Goal: Task Accomplishment & Management: Complete application form

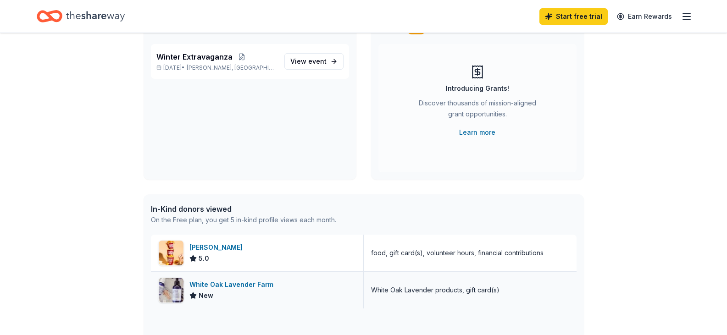
scroll to position [183, 0]
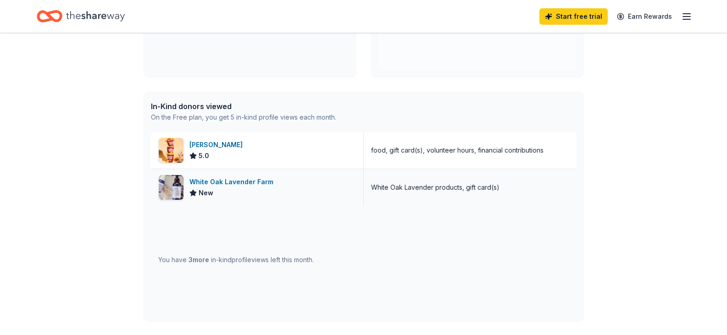
click at [220, 180] on div "White Oak Lavender Farm" at bounding box center [233, 182] width 88 height 11
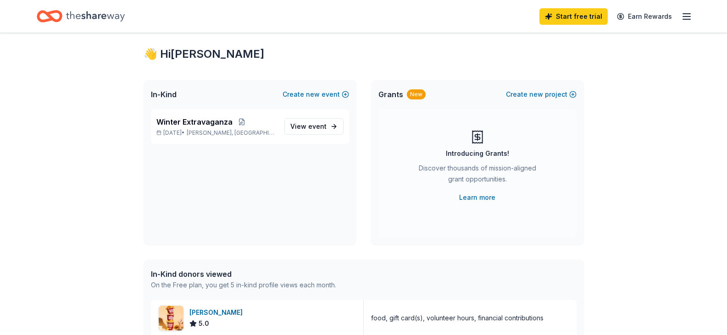
scroll to position [0, 0]
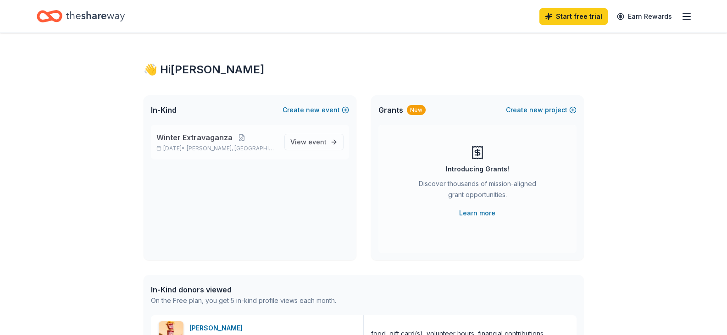
click at [252, 145] on p "Dec 02, 2025 • Bland, VA" at bounding box center [216, 148] width 121 height 7
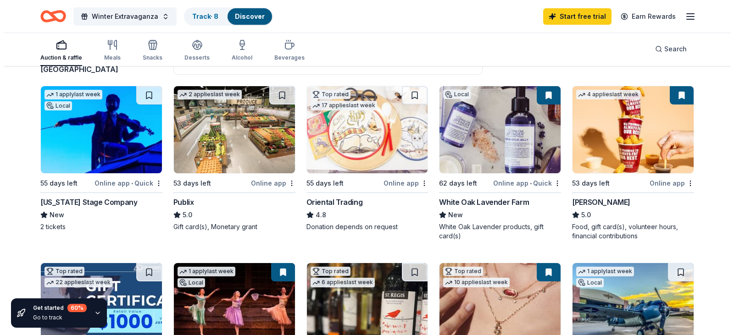
scroll to position [92, 0]
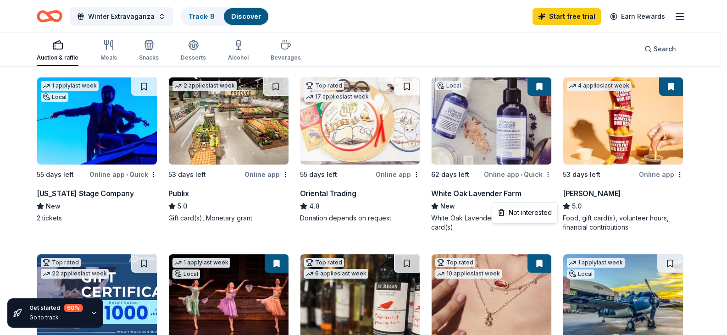
click at [551, 199] on html "Winter Extravaganza Track · 8 Discover Start free trial Earn Rewards Auction & …" at bounding box center [363, 75] width 727 height 335
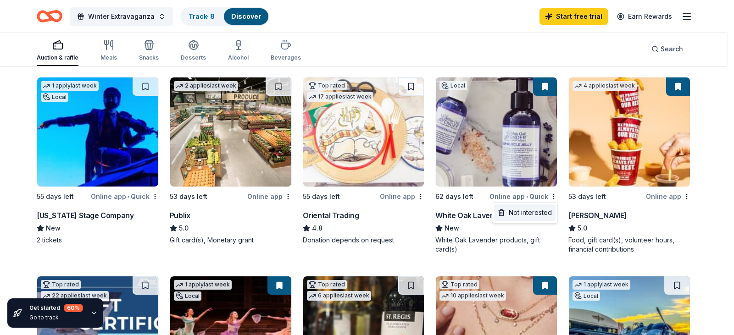
click at [531, 213] on div "Not interested" at bounding box center [524, 213] width 61 height 17
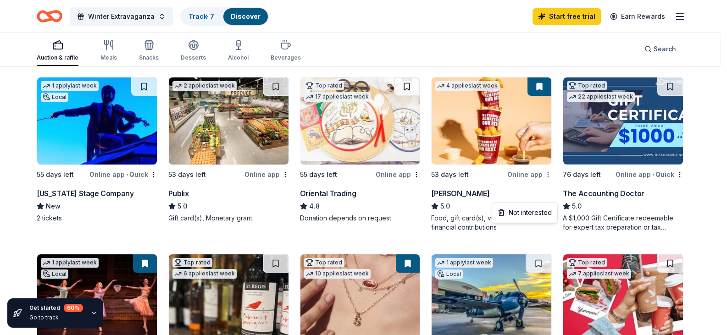
click at [555, 197] on html "Winter Extravaganza Track · 7 Discover Start free trial Earn Rewards Auction & …" at bounding box center [363, 75] width 727 height 335
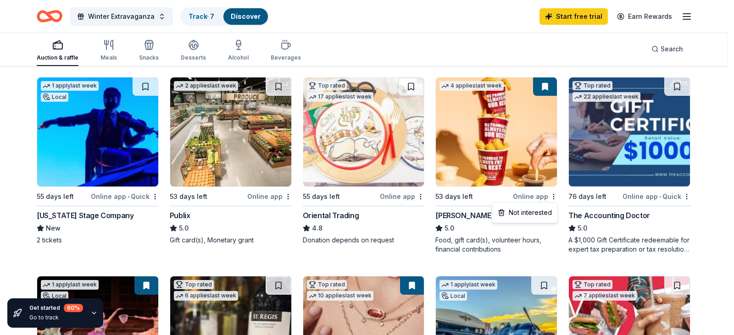
drag, startPoint x: 514, startPoint y: 237, endPoint x: 515, endPoint y: 224, distance: 13.4
click at [514, 237] on html "Winter Extravaganza Track · 7 Discover Start free trial Earn Rewards Auction & …" at bounding box center [367, 75] width 734 height 335
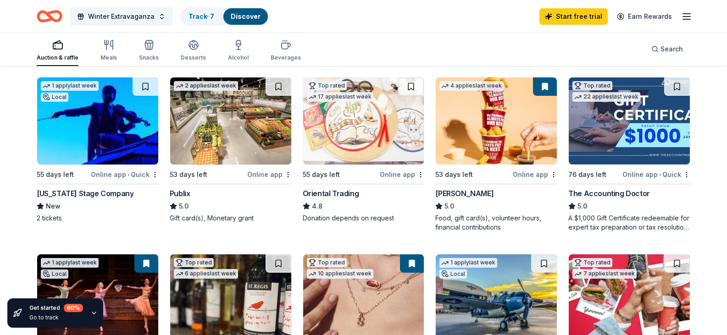
click at [522, 180] on div "Online app" at bounding box center [535, 174] width 44 height 11
click at [554, 196] on html "Winter Extravaganza Track · 7 Discover Start free trial Earn Rewards Auction & …" at bounding box center [363, 75] width 727 height 335
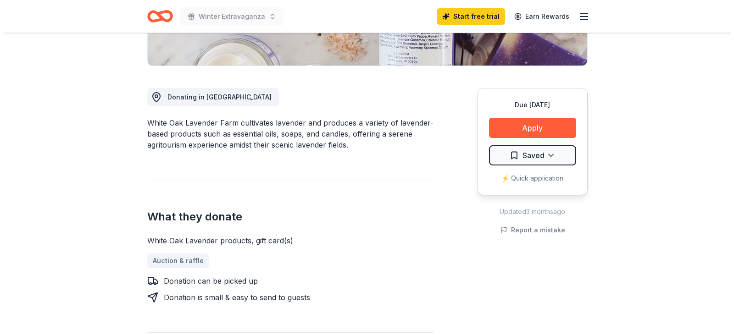
scroll to position [229, 0]
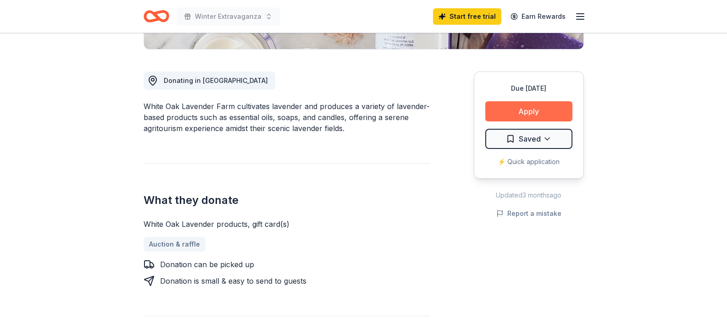
click at [517, 109] on button "Apply" at bounding box center [528, 111] width 87 height 20
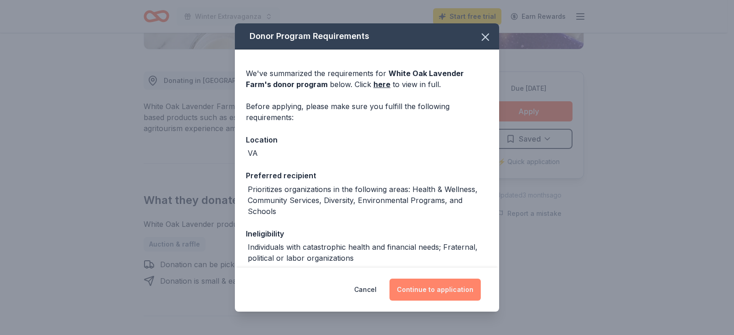
click at [445, 291] on button "Continue to application" at bounding box center [434, 290] width 91 height 22
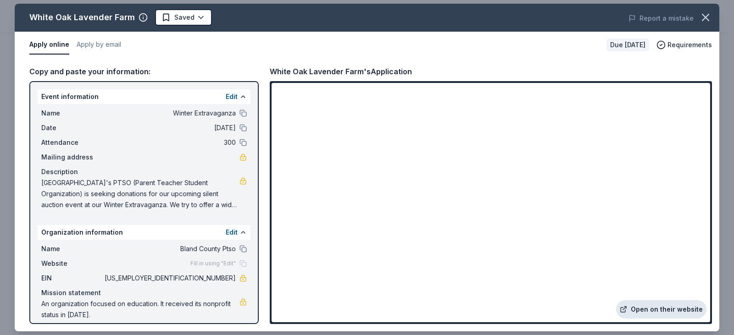
click at [663, 312] on link "Open on their website" at bounding box center [661, 309] width 90 height 18
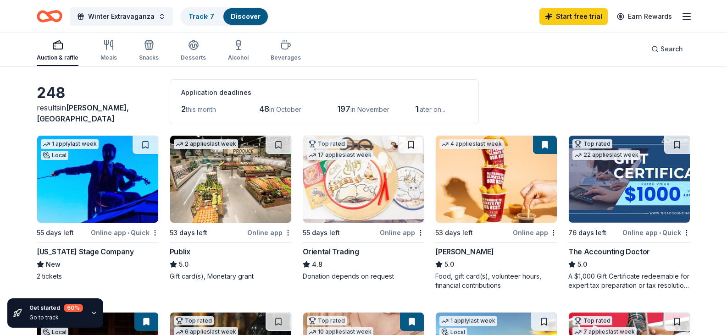
scroll to position [92, 0]
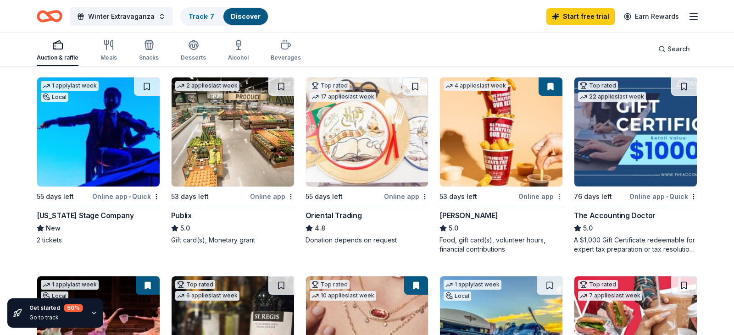
click at [554, 195] on html "Winter Extravaganza Track · 7 Discover Start free trial Earn Rewards Auction & …" at bounding box center [367, 75] width 734 height 335
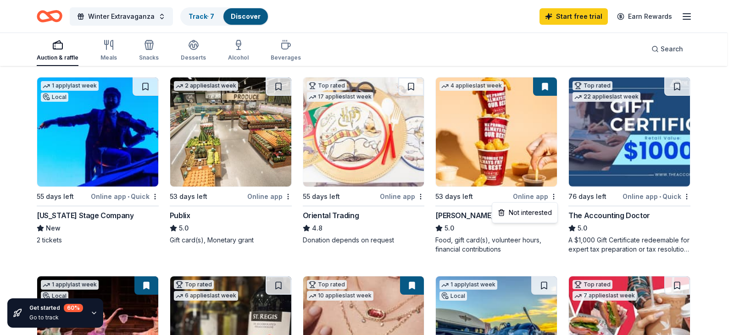
click at [465, 149] on html "Winter Extravaganza Track · 7 Discover Start free trial Earn Rewards Auction & …" at bounding box center [367, 75] width 734 height 335
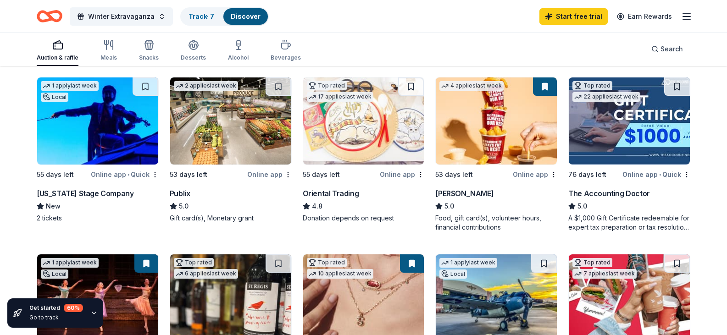
click at [551, 86] on button at bounding box center [545, 87] width 24 height 18
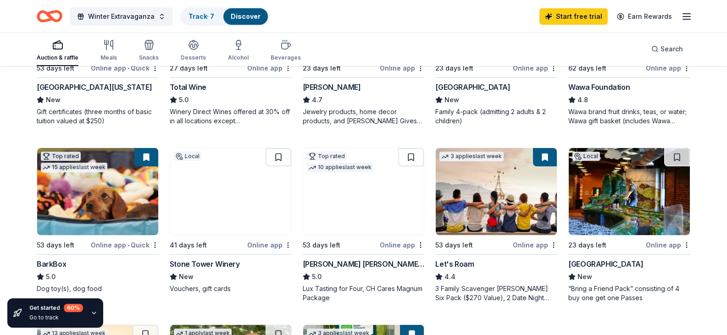
scroll to position [413, 0]
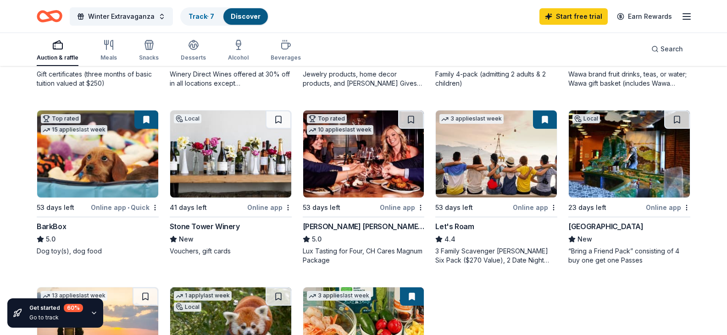
click at [446, 194] on img at bounding box center [496, 154] width 121 height 87
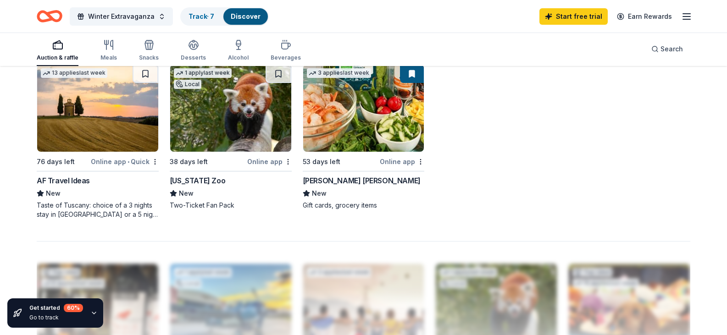
scroll to position [642, 0]
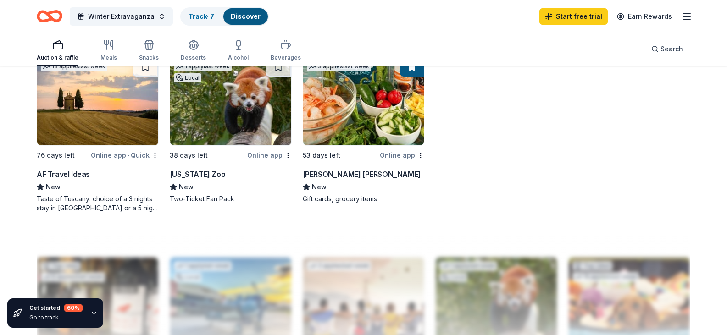
click at [231, 145] on img at bounding box center [230, 101] width 121 height 87
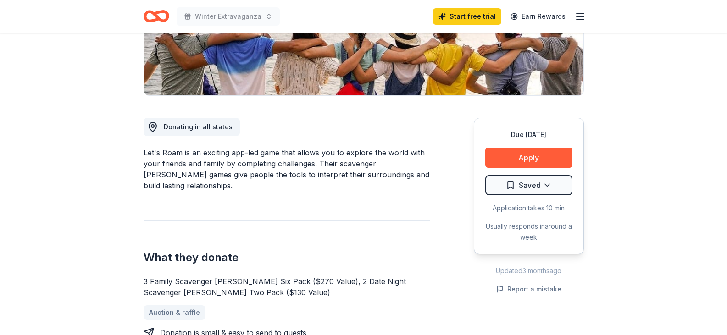
scroll to position [183, 0]
drag, startPoint x: 18, startPoint y: 216, endPoint x: 21, endPoint y: 234, distance: 18.6
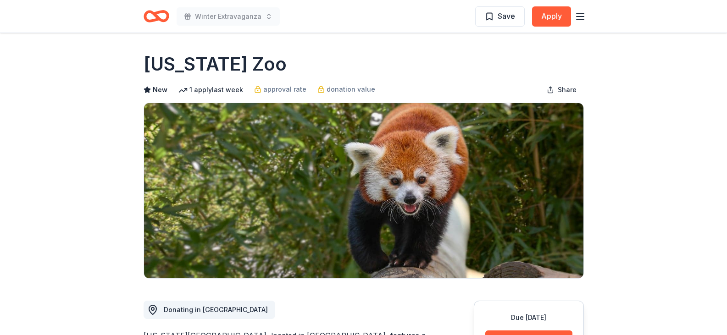
click at [153, 19] on icon "Home" at bounding box center [152, 15] width 14 height 9
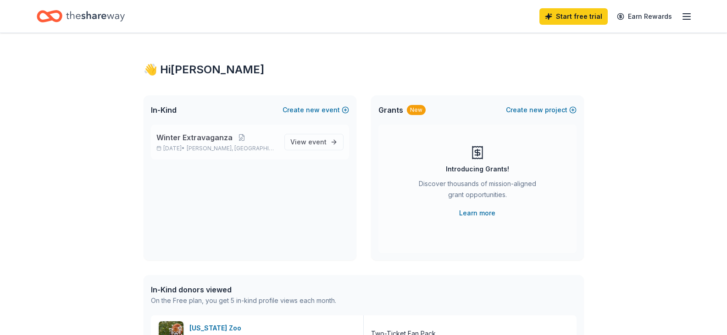
click at [193, 139] on span "Winter Extravaganza" at bounding box center [194, 137] width 76 height 11
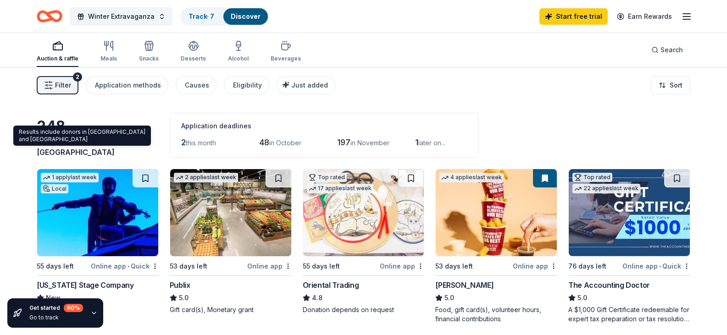
click at [104, 154] on span "Bland, VA" at bounding box center [83, 147] width 92 height 20
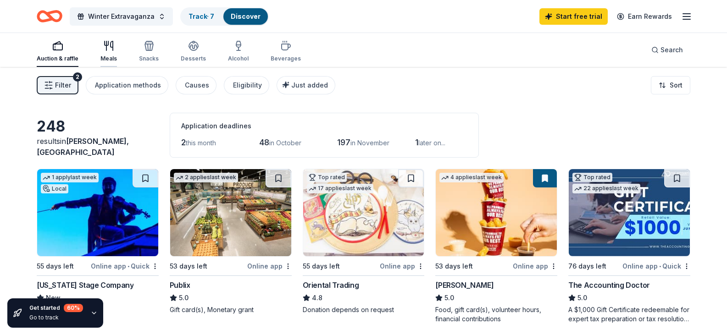
click at [115, 54] on div "Meals" at bounding box center [108, 51] width 17 height 22
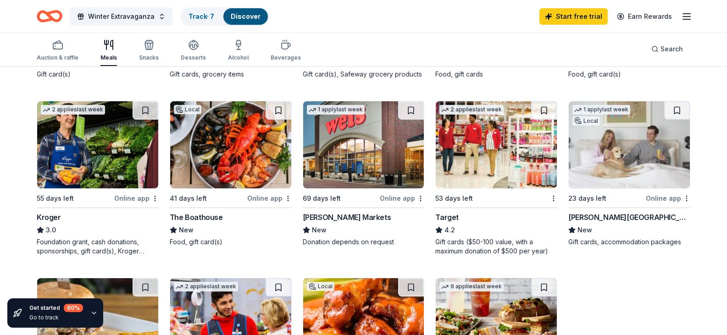
scroll to position [459, 0]
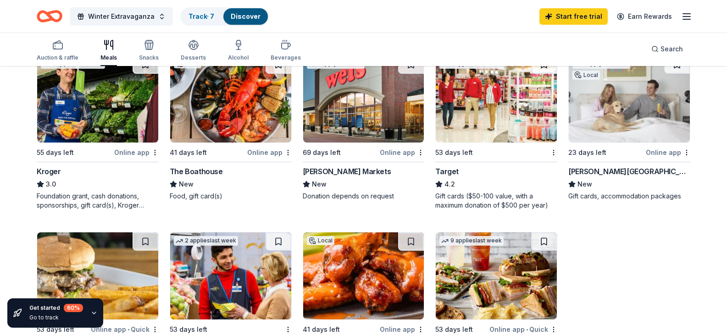
click at [135, 143] on img at bounding box center [97, 98] width 121 height 87
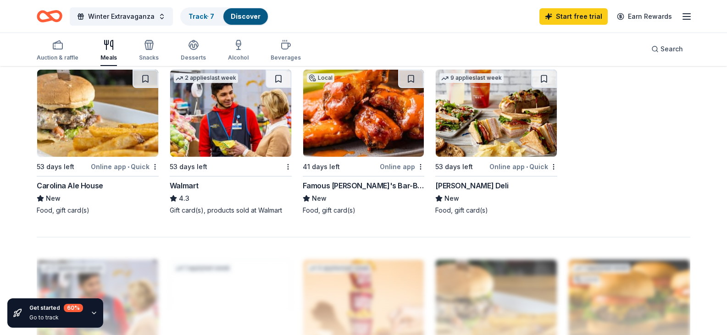
scroll to position [642, 0]
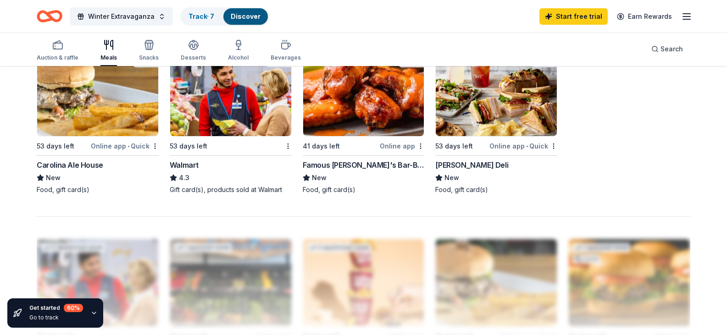
click at [211, 136] on img at bounding box center [230, 92] width 121 height 87
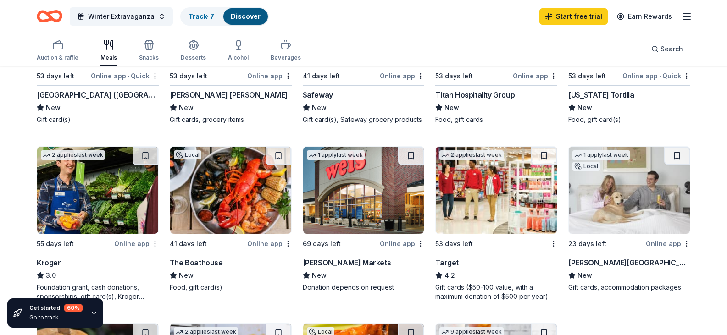
scroll to position [367, 0]
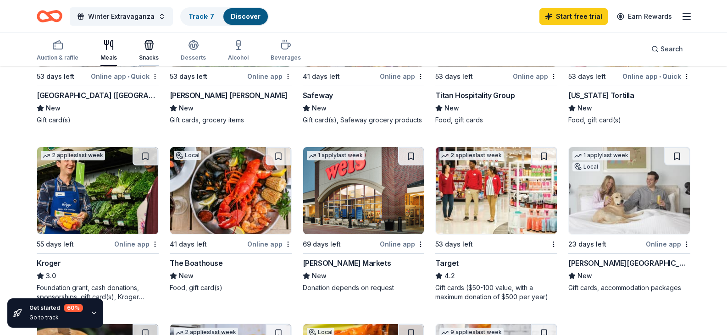
click at [150, 43] on icon "button" at bounding box center [149, 46] width 8 height 6
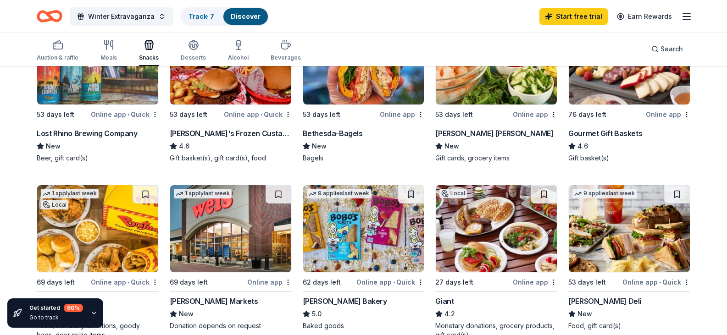
scroll to position [92, 0]
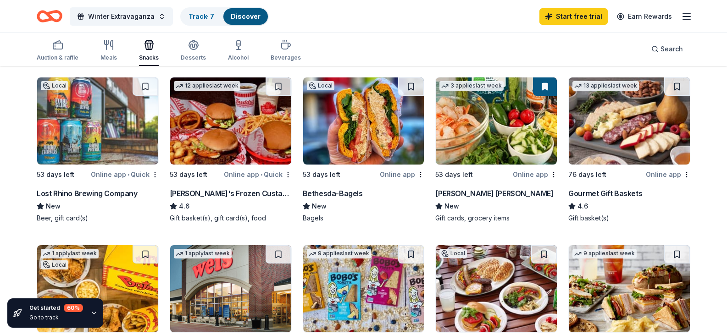
click at [59, 149] on img at bounding box center [97, 121] width 121 height 87
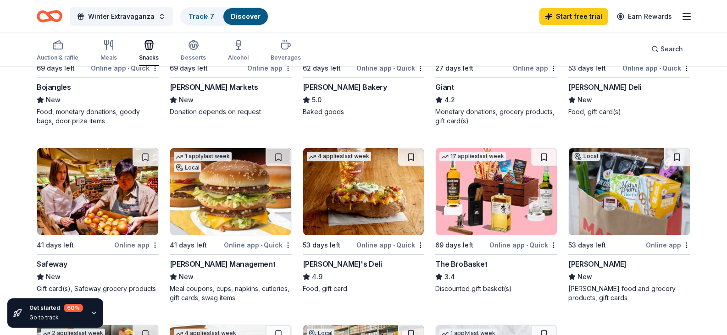
scroll to position [367, 0]
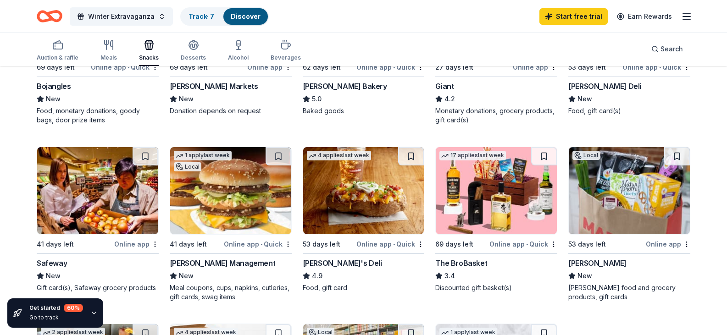
click at [98, 57] on img at bounding box center [97, 13] width 121 height 87
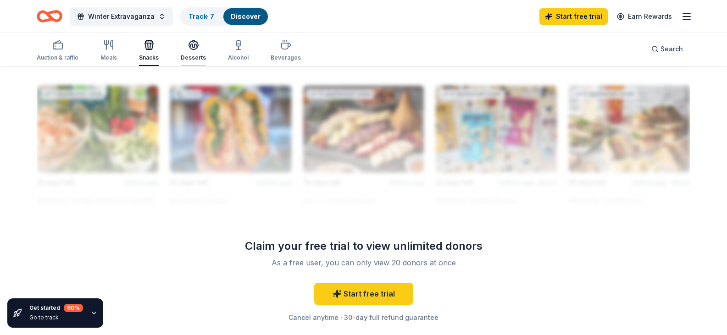
scroll to position [780, 0]
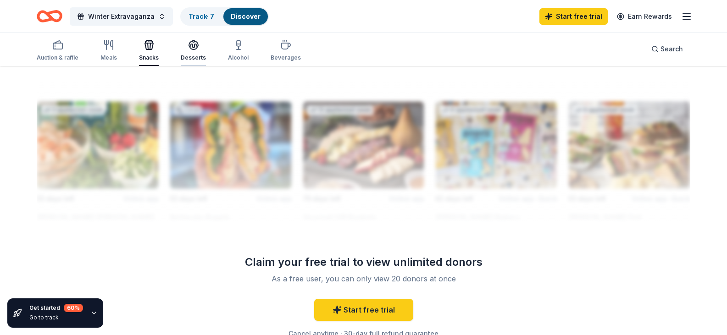
click at [199, 48] on div "button" at bounding box center [193, 44] width 25 height 11
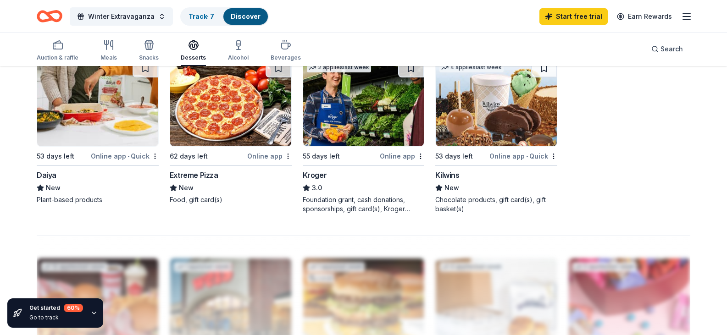
scroll to position [642, 0]
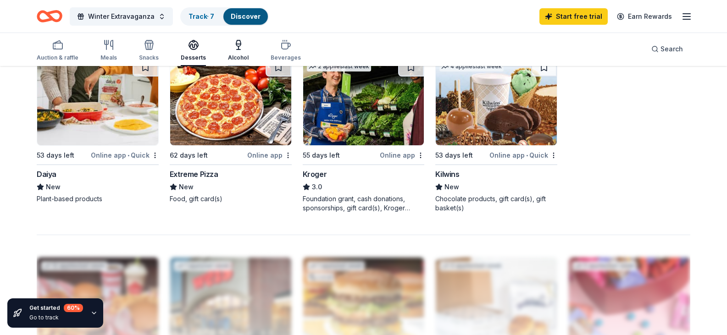
click at [228, 48] on div "button" at bounding box center [238, 44] width 21 height 11
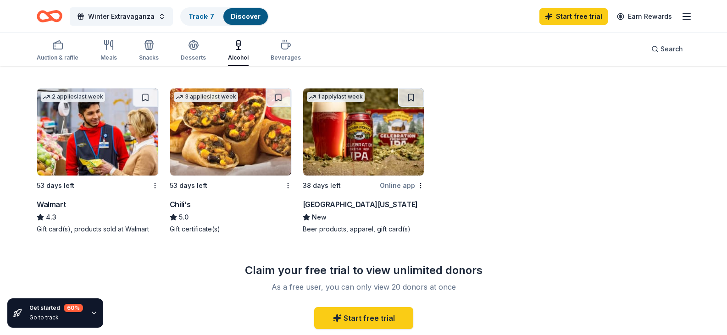
scroll to position [596, 0]
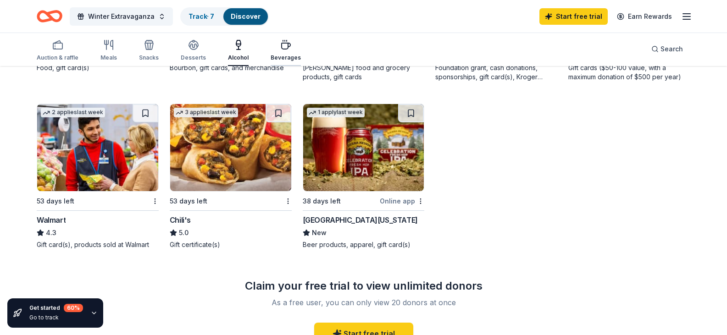
click at [282, 49] on icon "button" at bounding box center [286, 46] width 9 height 6
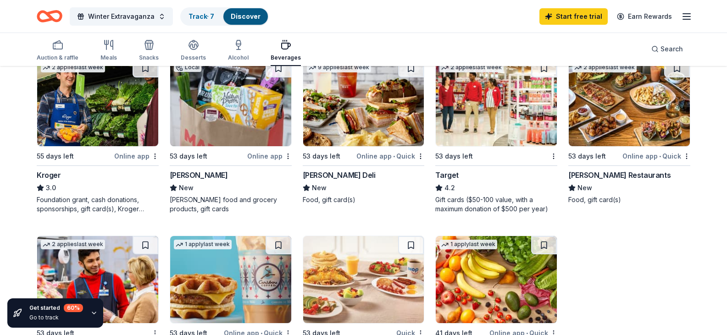
scroll to position [459, 0]
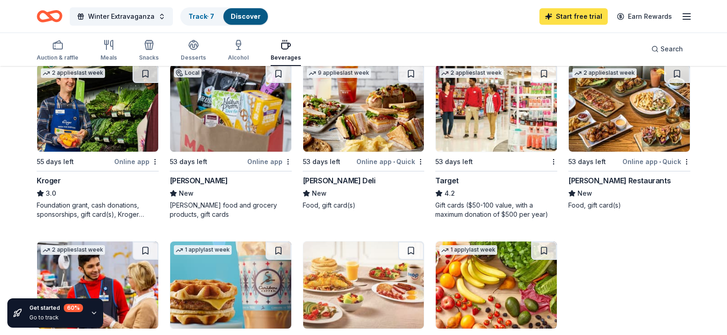
click at [590, 17] on link "Start free trial" at bounding box center [573, 16] width 68 height 17
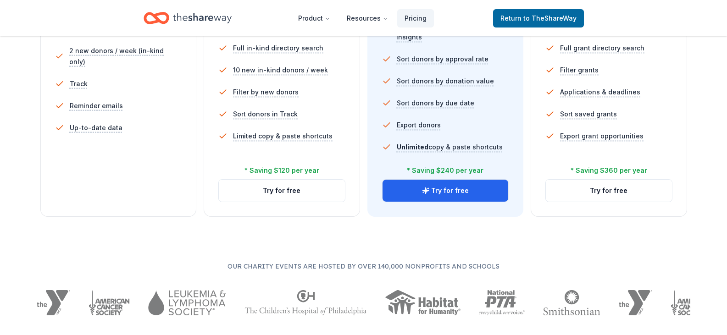
scroll to position [321, 0]
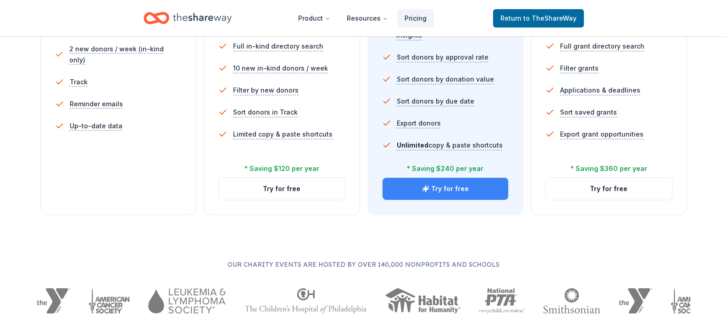
click at [461, 192] on button "Try for free" at bounding box center [445, 189] width 126 height 22
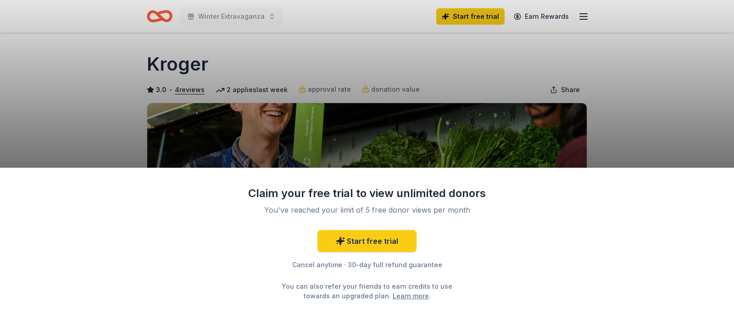
click at [297, 146] on div "Claim your free trial to view unlimited donors You've reached your limit of 5 f…" at bounding box center [367, 167] width 734 height 335
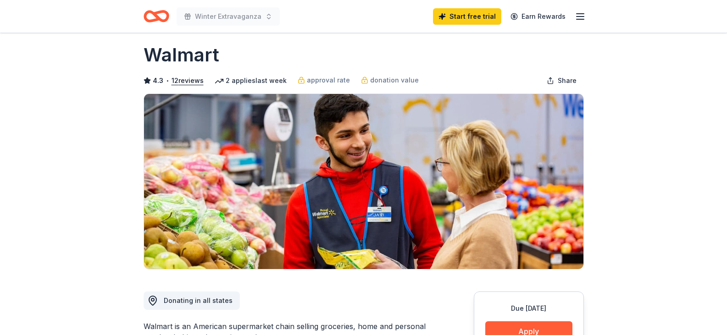
scroll to position [92, 0]
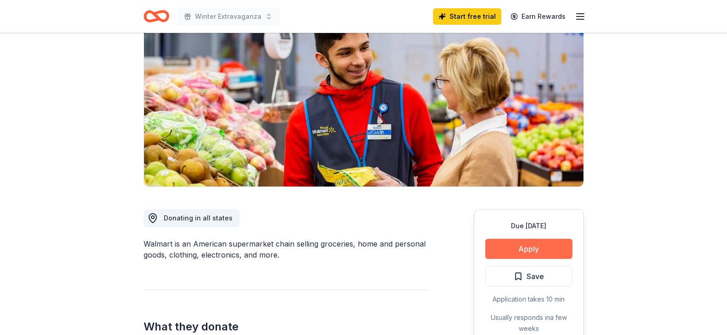
click at [510, 247] on button "Apply" at bounding box center [528, 249] width 87 height 20
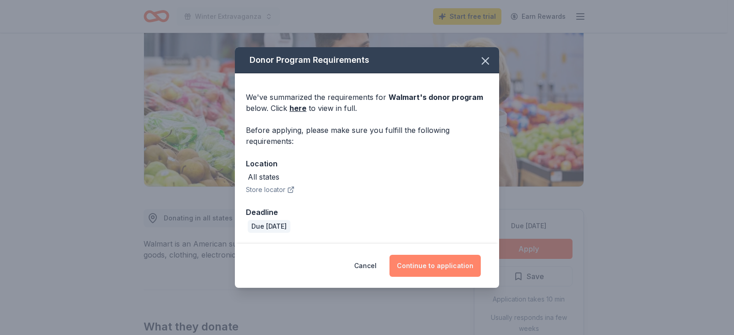
click at [425, 265] on button "Continue to application" at bounding box center [434, 266] width 91 height 22
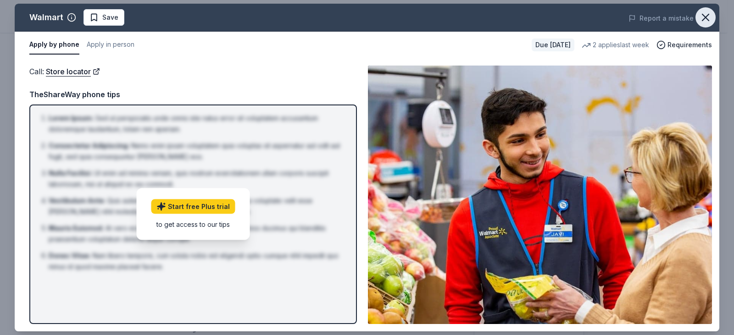
click at [704, 18] on icon "button" at bounding box center [705, 17] width 13 height 13
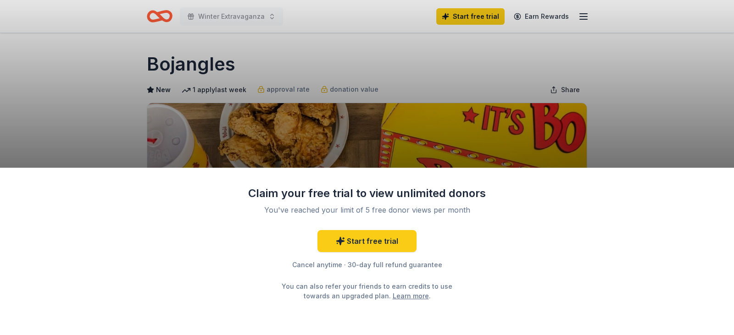
click at [595, 131] on div "Claim your free trial to view unlimited donors You've reached your limit of 5 f…" at bounding box center [367, 167] width 734 height 335
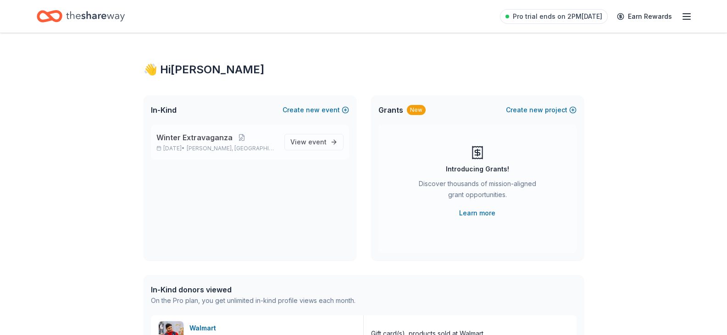
click at [201, 138] on span "Winter Extravaganza" at bounding box center [194, 137] width 76 height 11
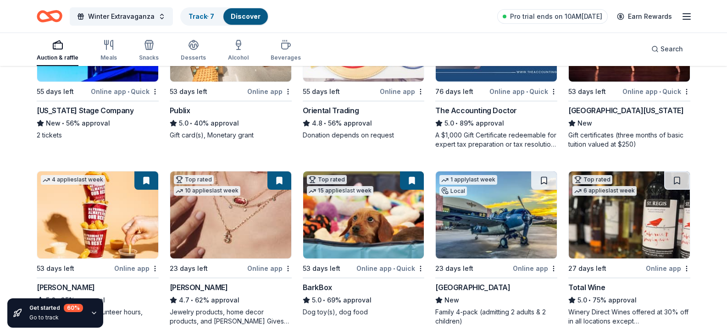
scroll to position [275, 0]
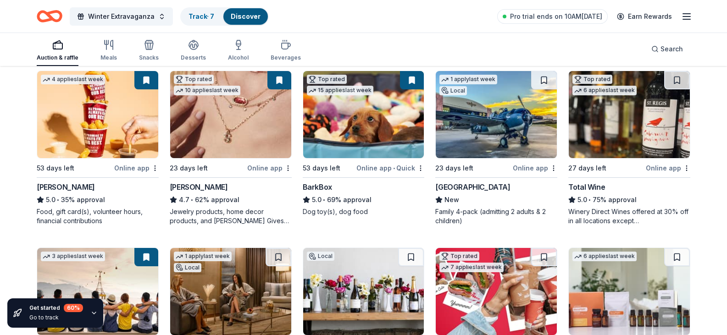
click at [363, 158] on img at bounding box center [363, 114] width 121 height 87
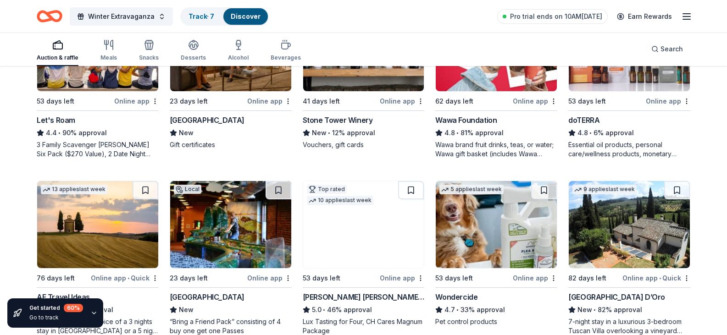
scroll to position [504, 0]
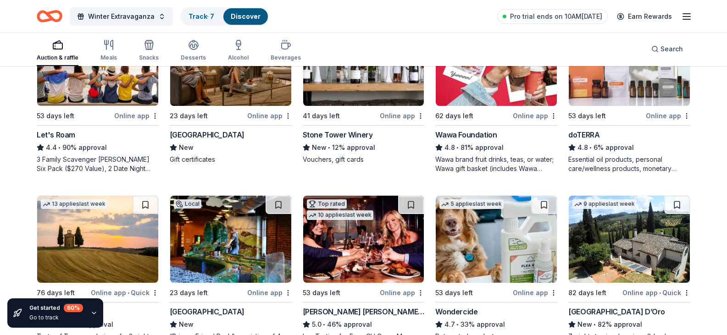
click at [618, 106] on img at bounding box center [629, 62] width 121 height 87
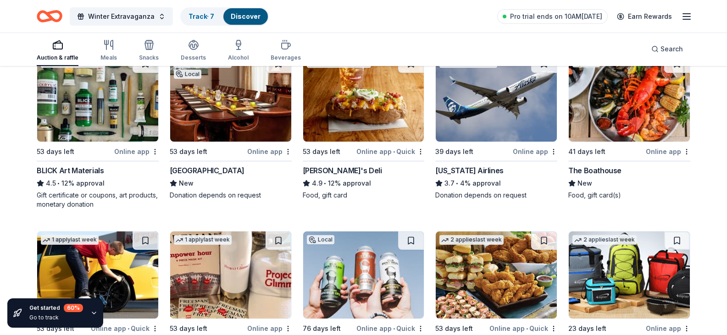
scroll to position [2201, 0]
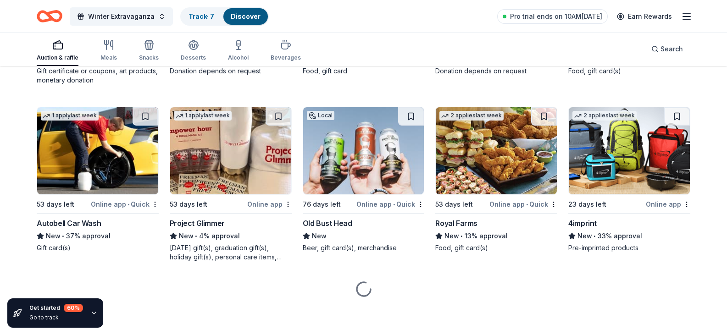
scroll to position [2431, 0]
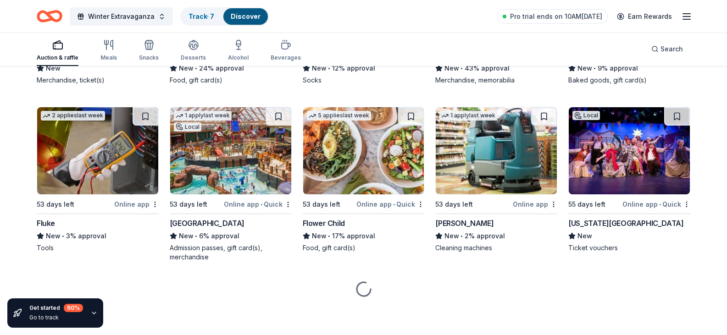
scroll to position [2889, 0]
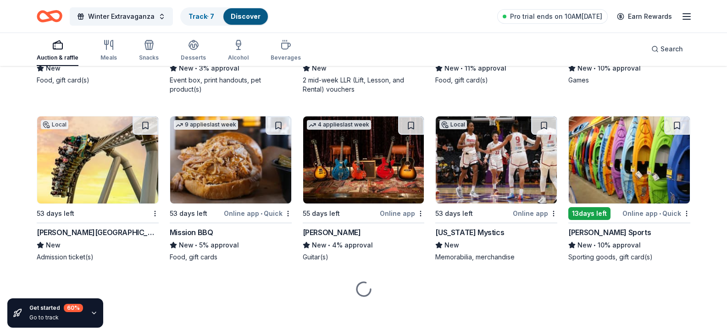
scroll to position [3207, 0]
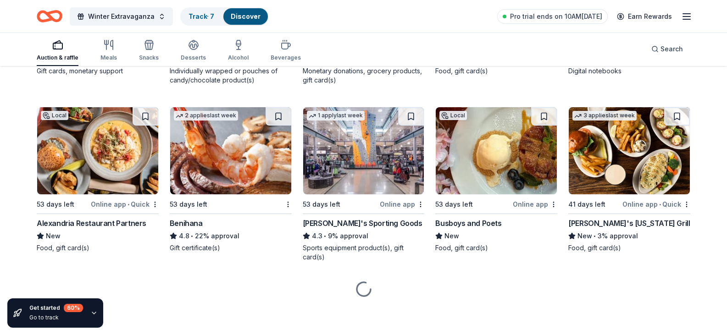
scroll to position [4352, 0]
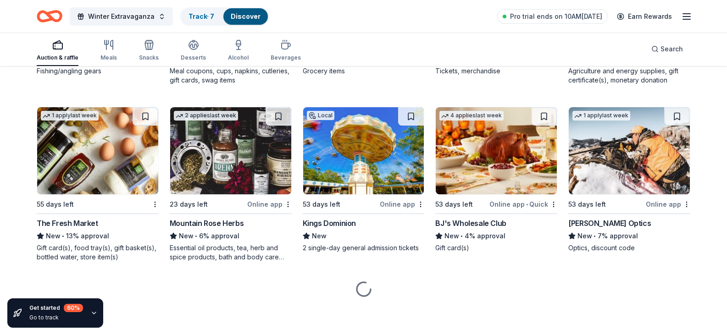
scroll to position [4994, 0]
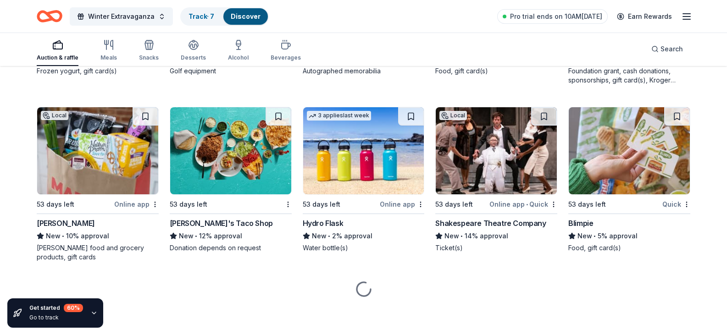
scroll to position [5407, 0]
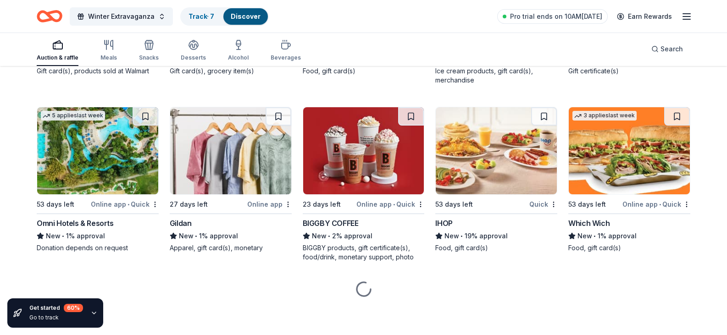
scroll to position [6141, 0]
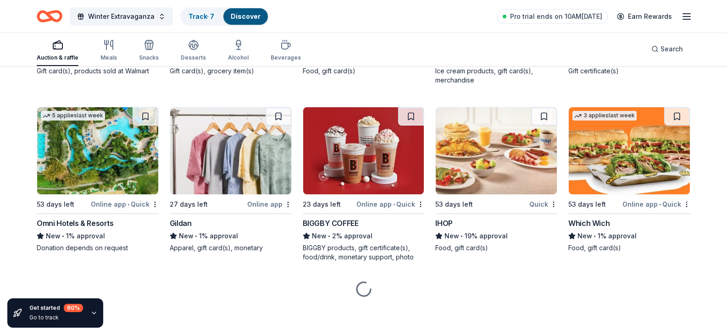
scroll to position [6507, 0]
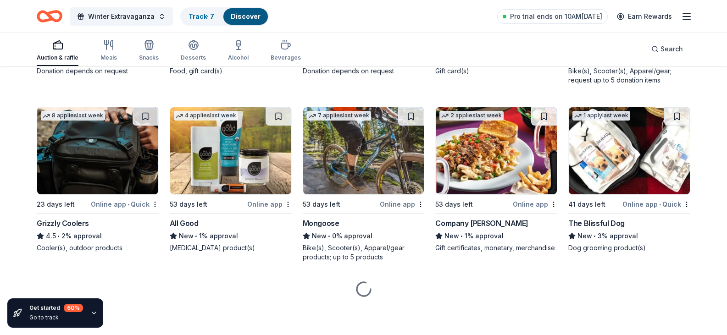
scroll to position [7357, 0]
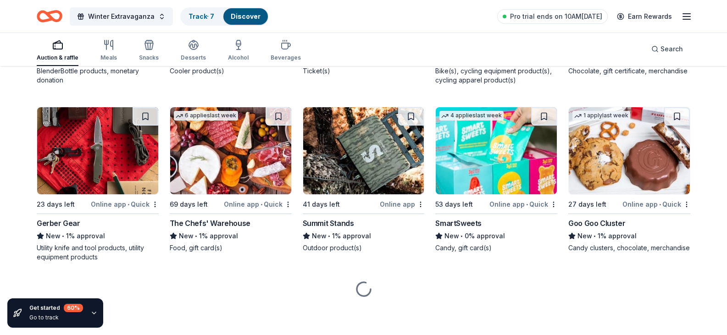
click at [70, 180] on img at bounding box center [97, 150] width 121 height 87
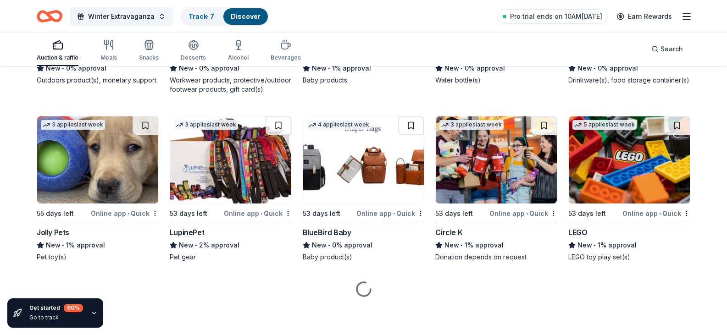
click at [473, 166] on img at bounding box center [496, 159] width 121 height 87
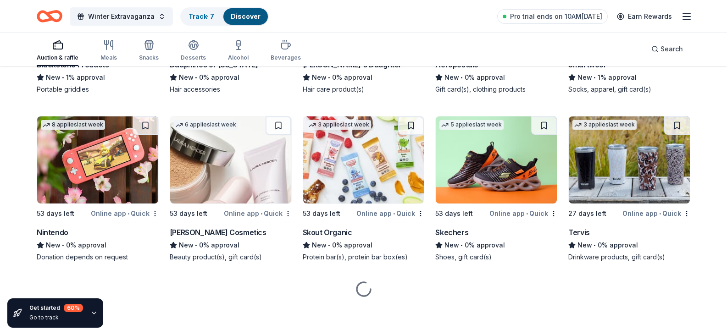
drag, startPoint x: 382, startPoint y: 151, endPoint x: 302, endPoint y: 60, distance: 121.5
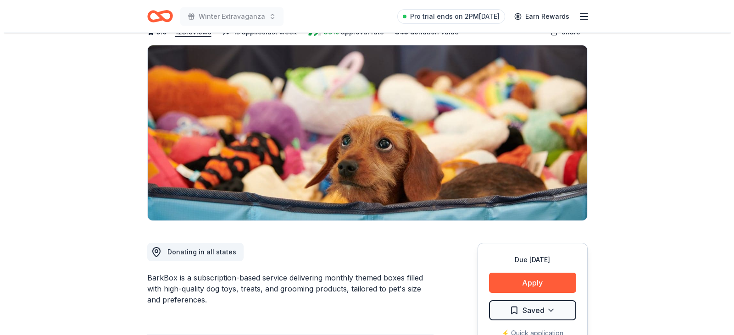
scroll to position [92, 0]
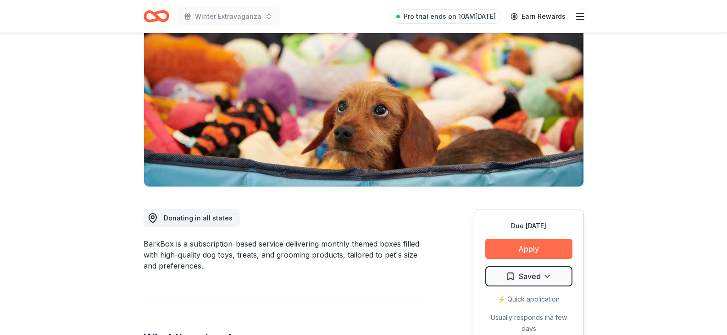
click at [527, 246] on button "Apply" at bounding box center [528, 249] width 87 height 20
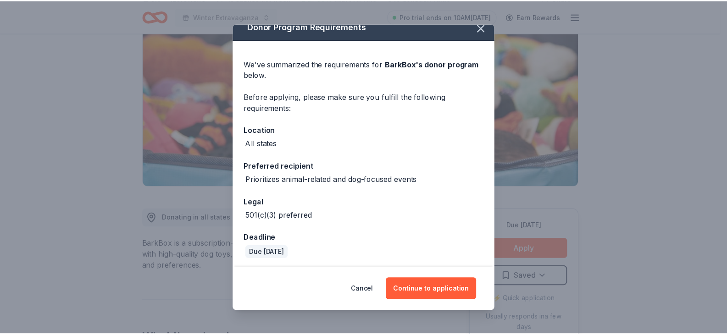
scroll to position [12, 0]
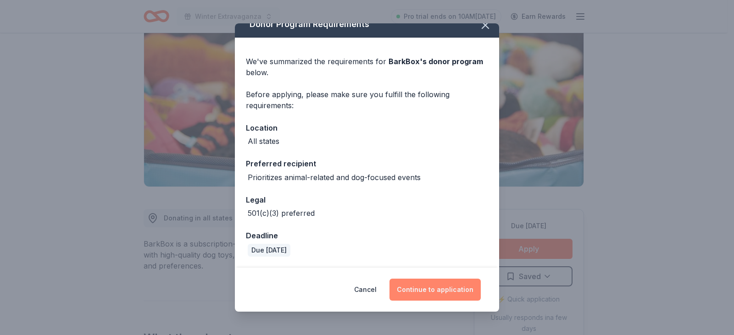
click at [413, 294] on button "Continue to application" at bounding box center [434, 290] width 91 height 22
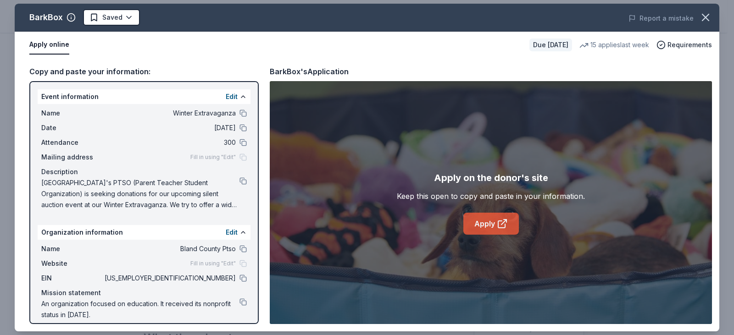
click at [490, 231] on link "Apply" at bounding box center [490, 224] width 55 height 22
click at [704, 16] on icon "button" at bounding box center [705, 17] width 6 height 6
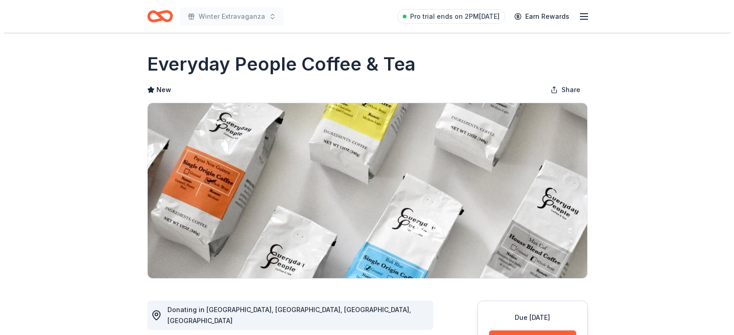
scroll to position [92, 0]
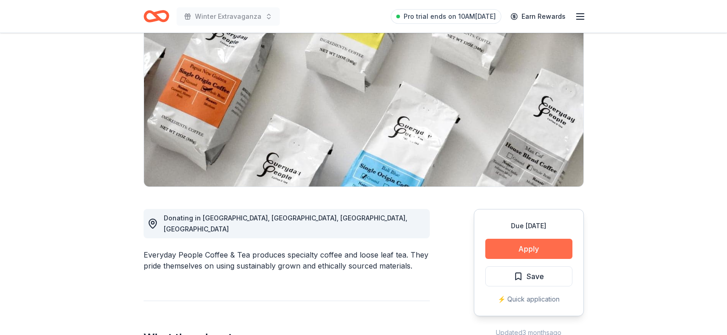
click at [539, 247] on button "Apply" at bounding box center [528, 249] width 87 height 20
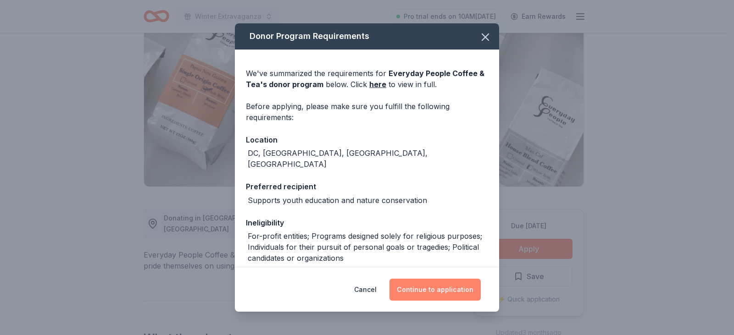
click at [442, 294] on button "Continue to application" at bounding box center [434, 290] width 91 height 22
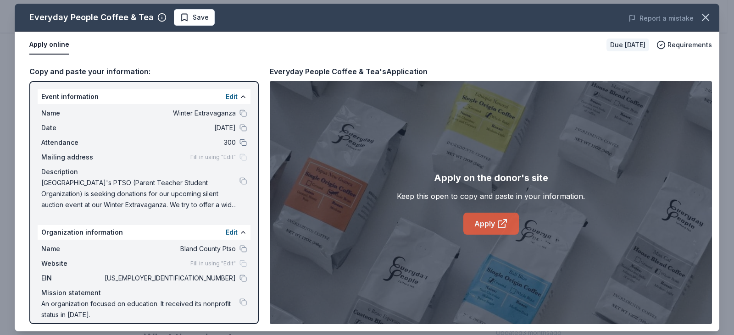
click at [499, 226] on icon at bounding box center [502, 223] width 11 height 11
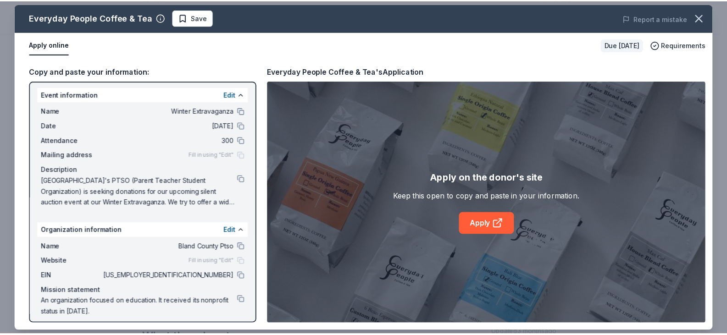
scroll to position [0, 0]
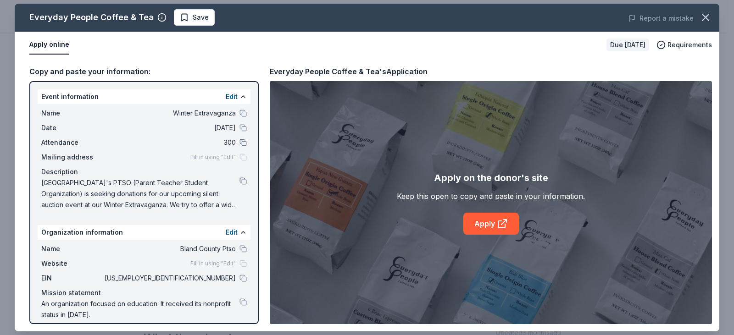
click at [239, 180] on button at bounding box center [242, 180] width 7 height 7
click at [712, 19] on button "button" at bounding box center [705, 17] width 20 height 20
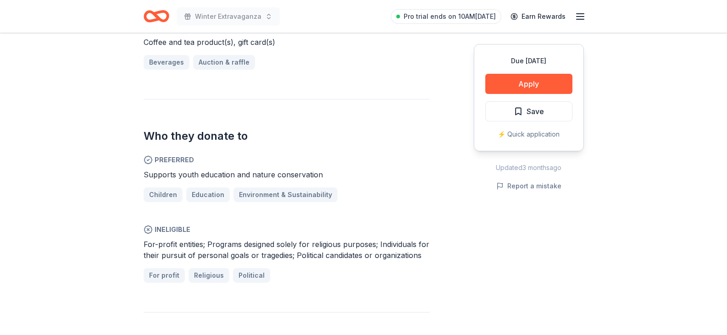
scroll to position [459, 0]
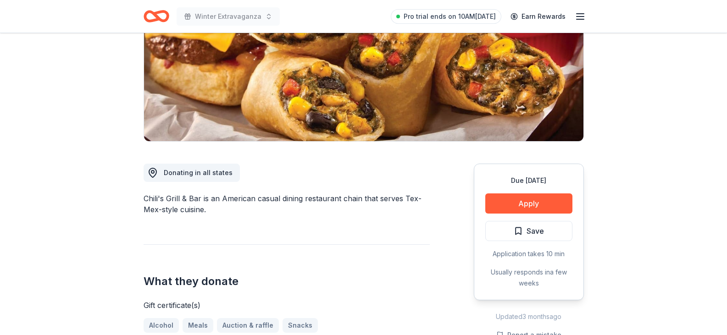
scroll to position [138, 0]
click at [530, 207] on button "Apply" at bounding box center [528, 203] width 87 height 20
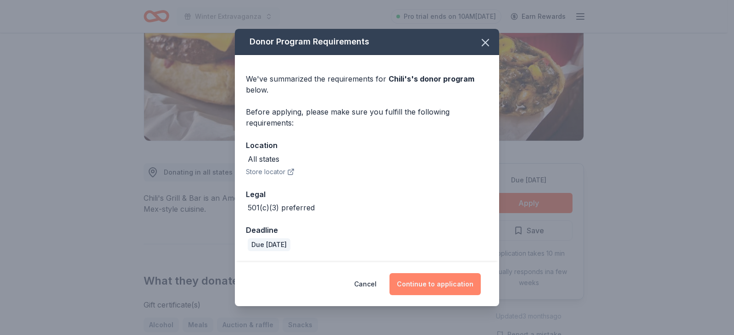
click at [435, 292] on button "Continue to application" at bounding box center [434, 284] width 91 height 22
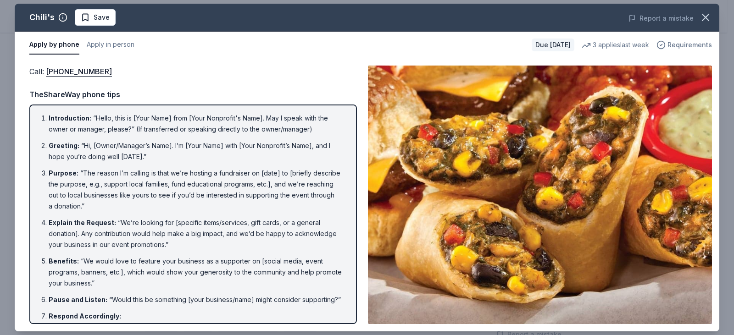
click at [700, 43] on span "Requirements" at bounding box center [689, 44] width 44 height 11
click at [707, 18] on icon "button" at bounding box center [705, 17] width 13 height 13
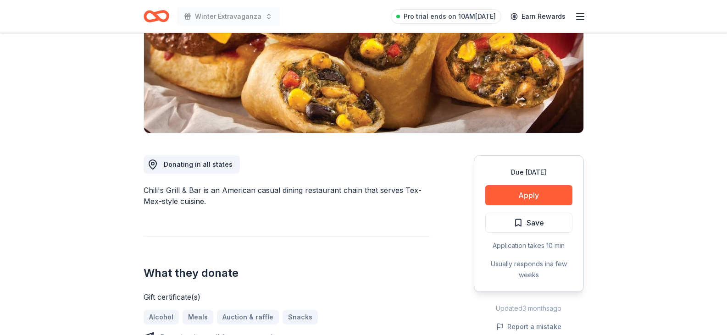
scroll to position [321, 0]
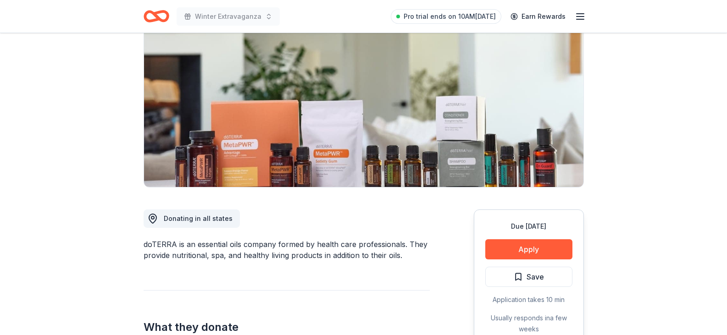
scroll to position [92, 0]
click at [503, 249] on button "Apply" at bounding box center [528, 249] width 87 height 20
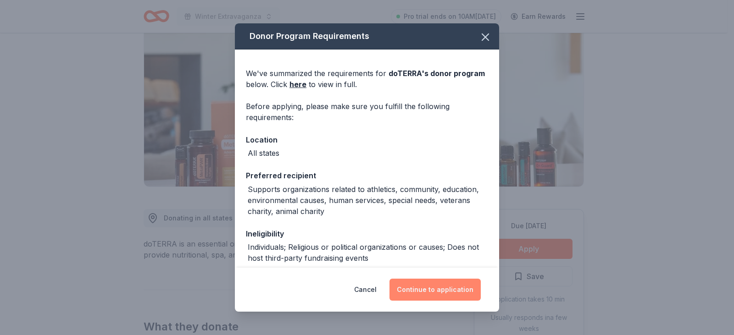
click at [426, 290] on button "Continue to application" at bounding box center [434, 290] width 91 height 22
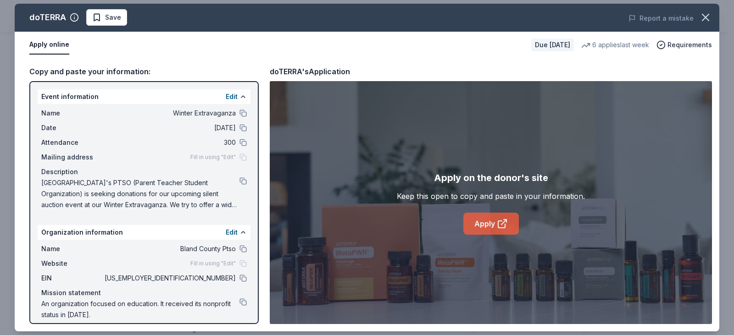
click at [478, 226] on link "Apply" at bounding box center [490, 224] width 55 height 22
click at [710, 15] on icon "button" at bounding box center [705, 17] width 13 height 13
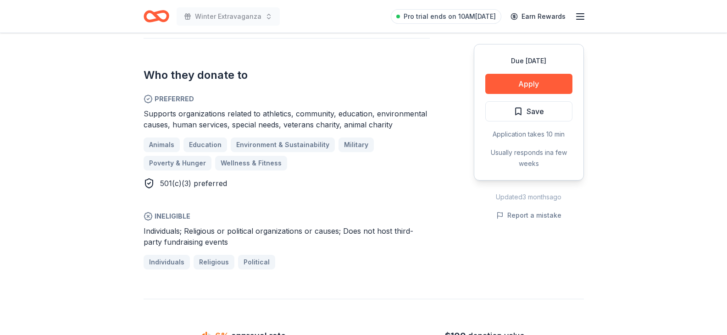
scroll to position [596, 0]
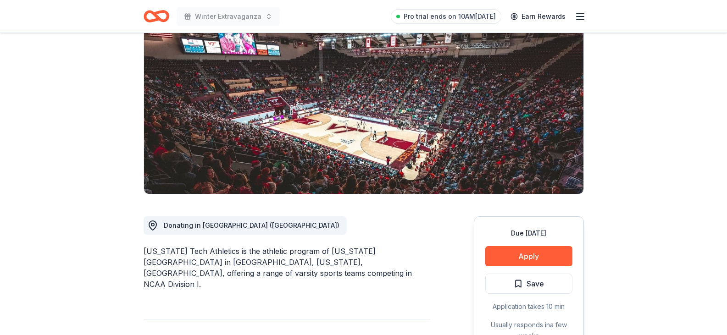
scroll to position [92, 0]
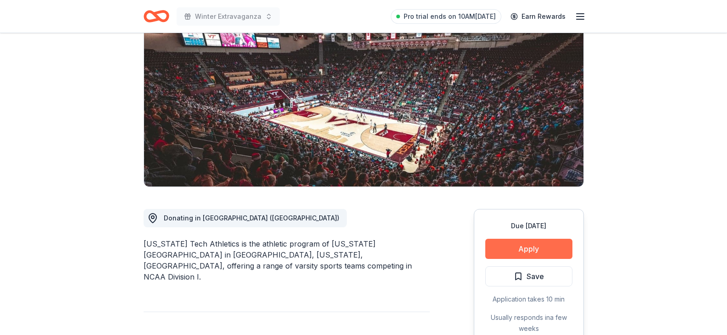
click at [530, 245] on button "Apply" at bounding box center [528, 249] width 87 height 20
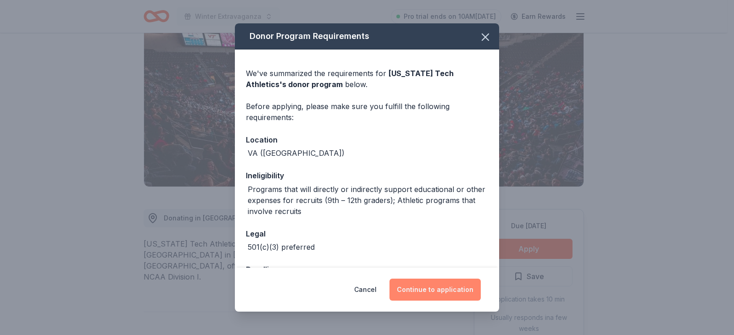
click at [430, 292] on button "Continue to application" at bounding box center [434, 290] width 91 height 22
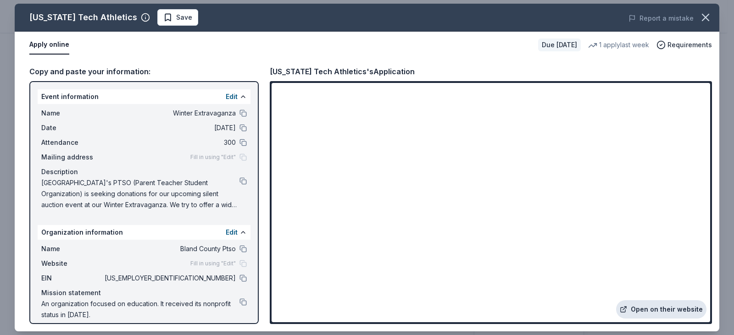
click at [663, 309] on link "Open on their website" at bounding box center [661, 309] width 90 height 18
click at [705, 13] on icon "button" at bounding box center [705, 17] width 13 height 13
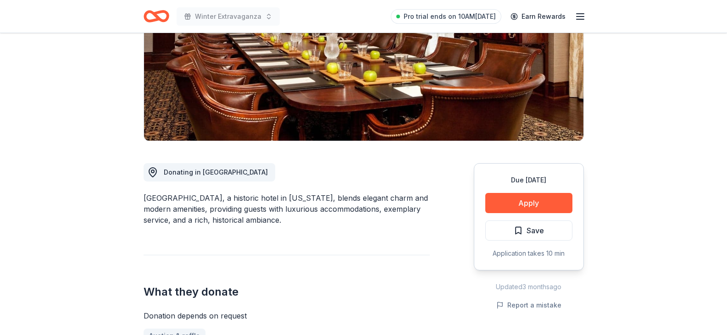
scroll to position [183, 0]
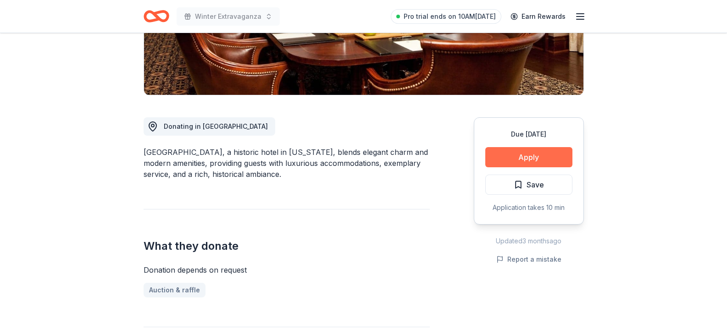
click at [537, 153] on button "Apply" at bounding box center [528, 157] width 87 height 20
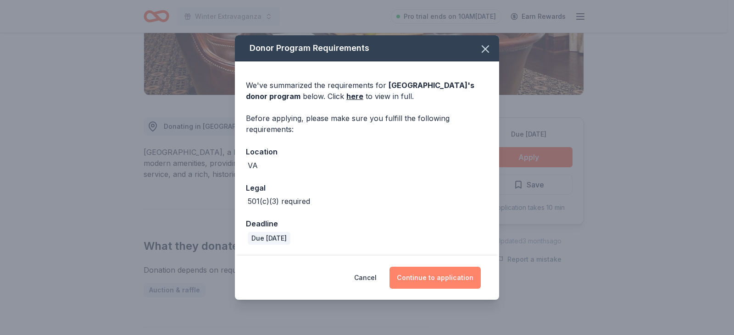
click at [466, 276] on button "Continue to application" at bounding box center [434, 278] width 91 height 22
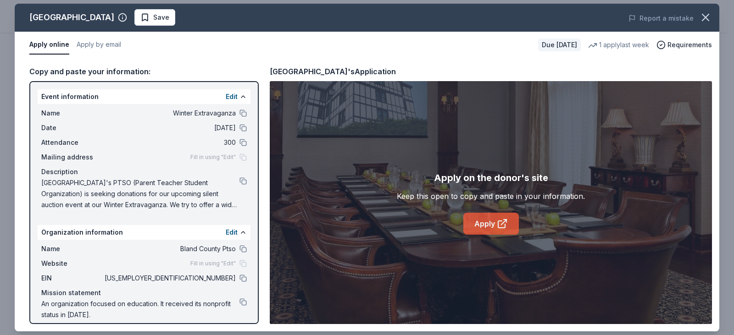
click at [487, 219] on link "Apply" at bounding box center [490, 224] width 55 height 22
click at [704, 18] on icon "button" at bounding box center [705, 17] width 13 height 13
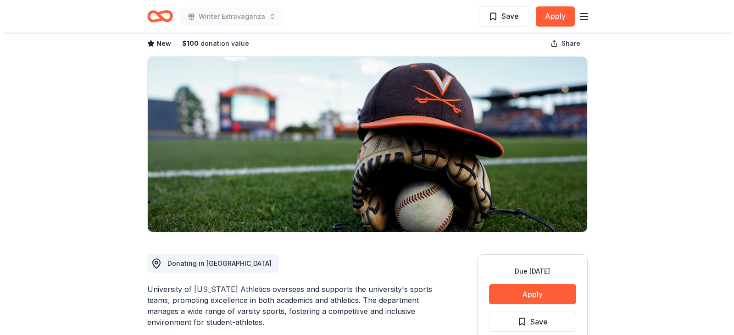
scroll to position [138, 0]
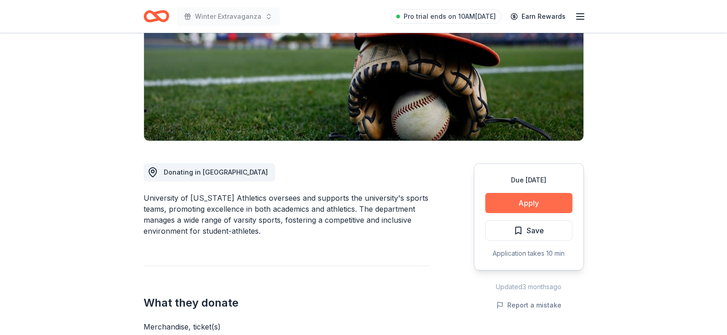
click at [539, 198] on button "Apply" at bounding box center [528, 203] width 87 height 20
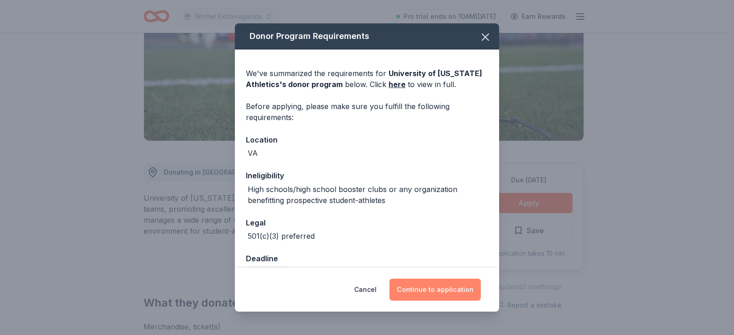
click at [461, 294] on button "Continue to application" at bounding box center [434, 290] width 91 height 22
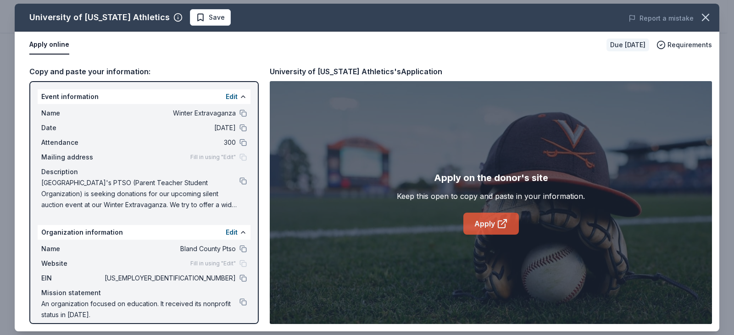
click at [495, 224] on link "Apply" at bounding box center [490, 224] width 55 height 22
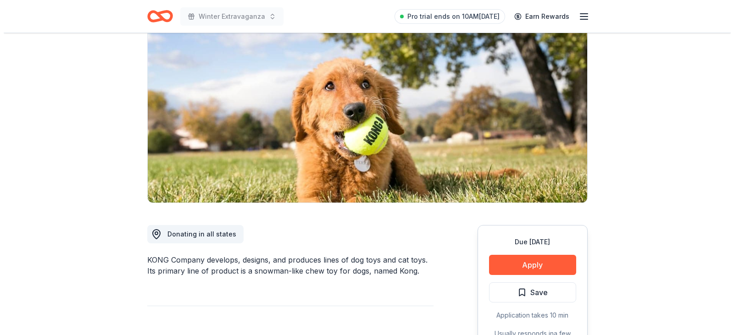
scroll to position [138, 0]
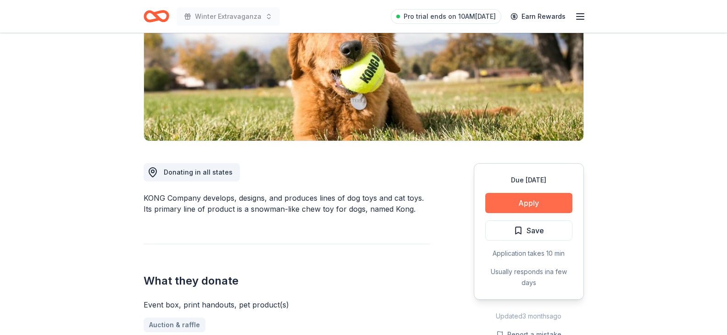
click at [545, 200] on button "Apply" at bounding box center [528, 203] width 87 height 20
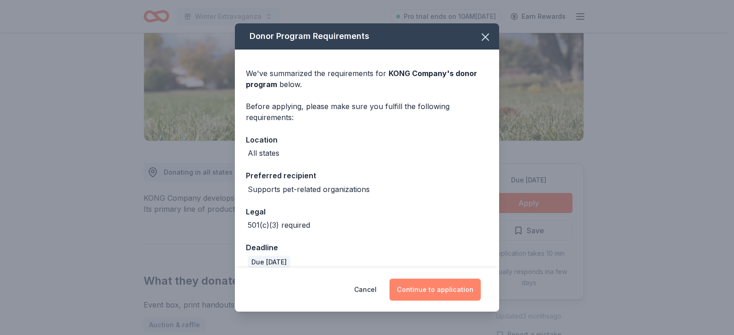
click at [434, 283] on button "Continue to application" at bounding box center [434, 290] width 91 height 22
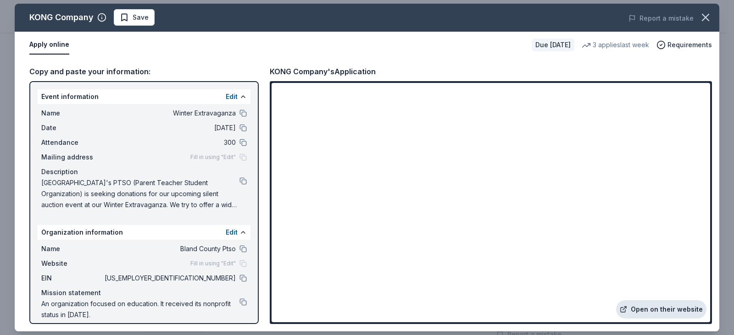
click at [656, 308] on link "Open on their website" at bounding box center [661, 309] width 90 height 18
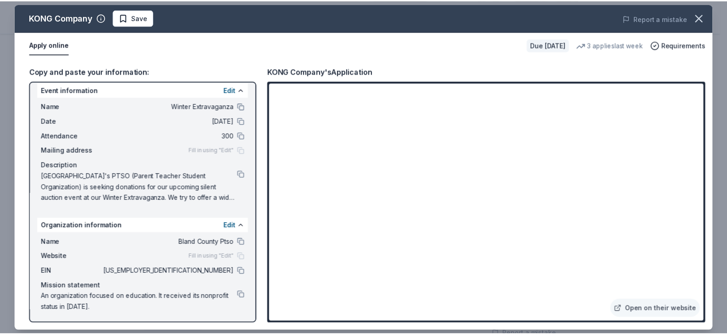
scroll to position [8, 0]
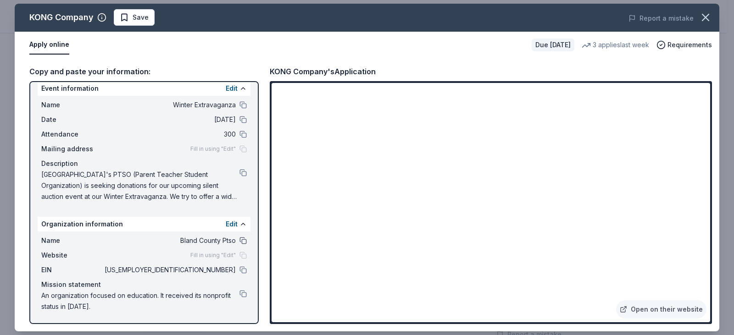
click at [239, 244] on button at bounding box center [242, 240] width 7 height 7
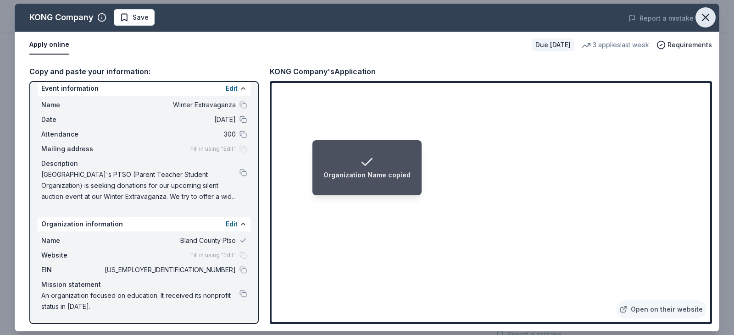
click at [713, 11] on button "button" at bounding box center [705, 17] width 20 height 20
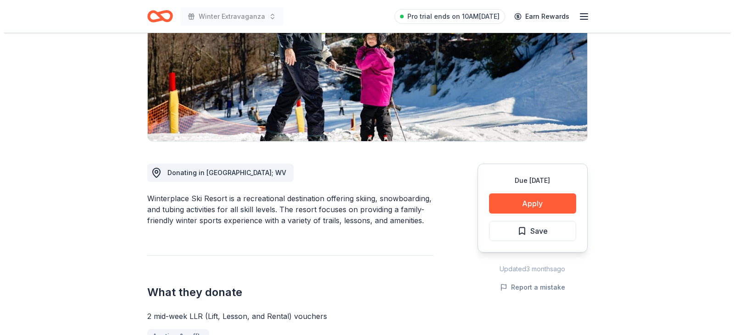
scroll to position [138, 0]
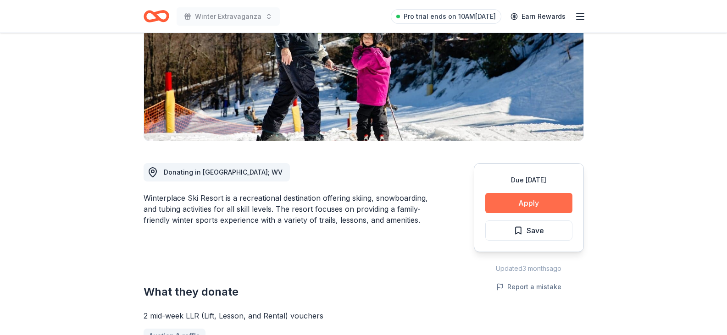
click at [524, 201] on button "Apply" at bounding box center [528, 203] width 87 height 20
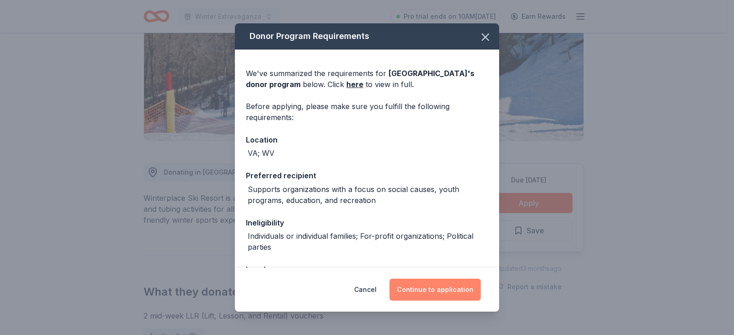
click at [429, 293] on button "Continue to application" at bounding box center [434, 290] width 91 height 22
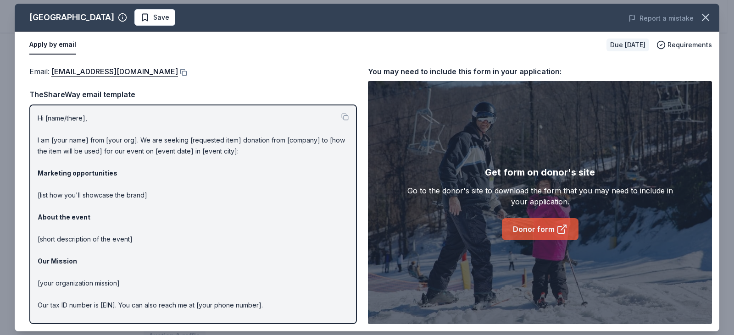
click at [554, 225] on link "Donor form" at bounding box center [540, 229] width 77 height 22
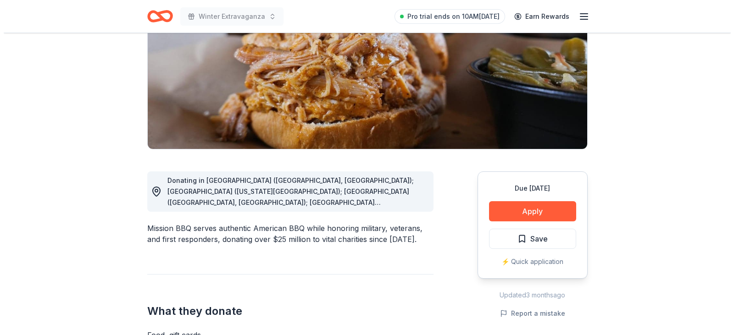
scroll to position [138, 0]
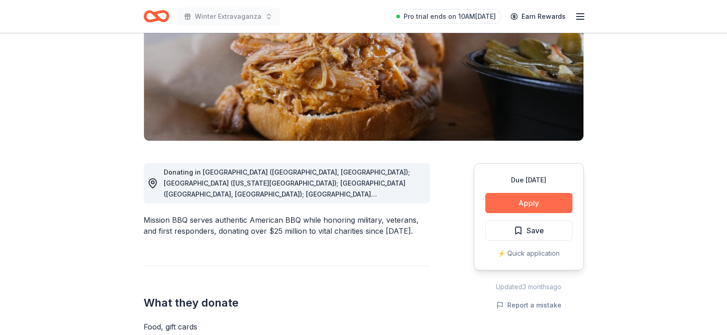
click at [504, 197] on button "Apply" at bounding box center [528, 203] width 87 height 20
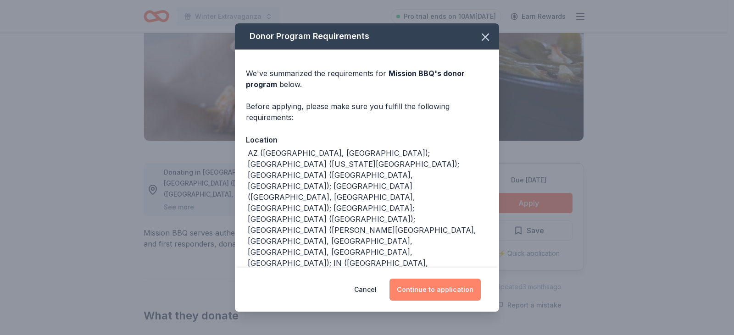
click at [436, 294] on button "Continue to application" at bounding box center [434, 290] width 91 height 22
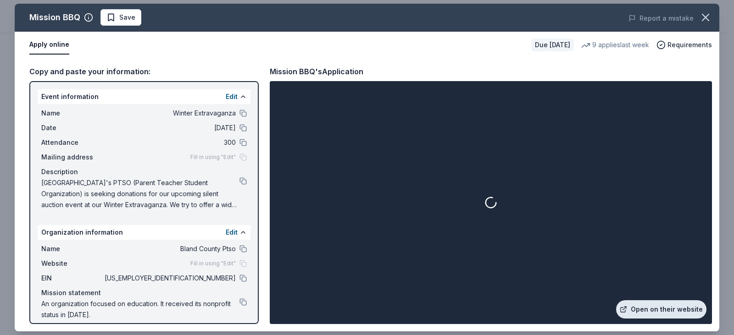
click at [671, 305] on link "Open on their website" at bounding box center [661, 309] width 90 height 18
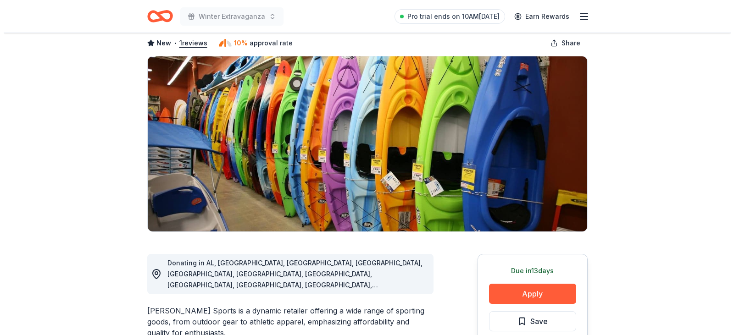
scroll to position [138, 0]
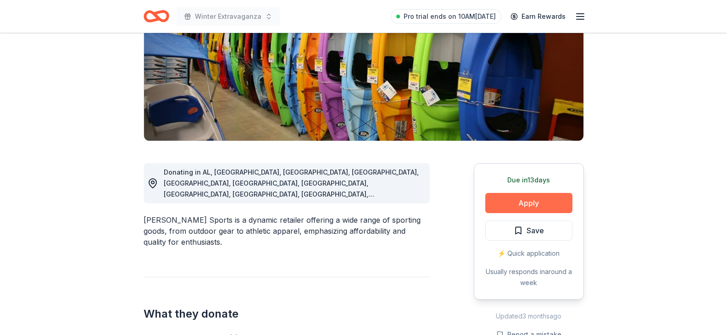
click at [525, 210] on button "Apply" at bounding box center [528, 203] width 87 height 20
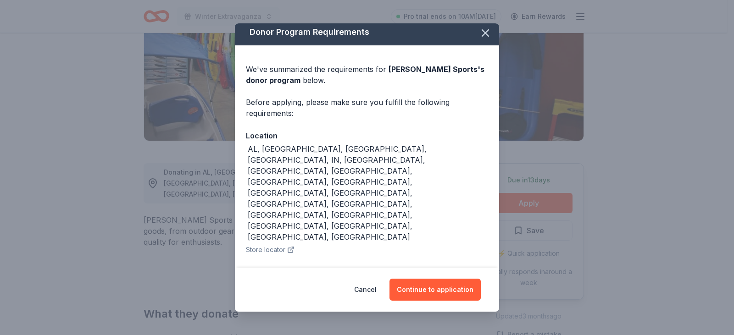
scroll to position [0, 0]
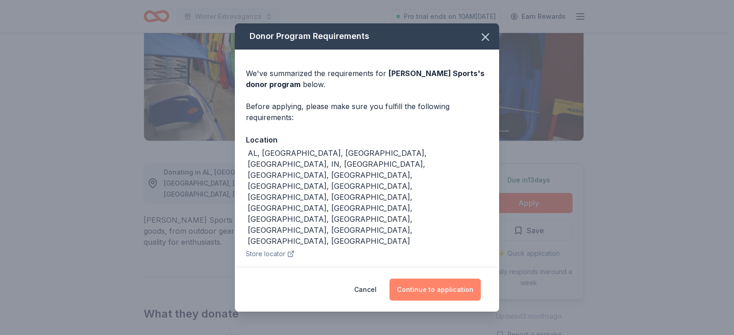
click at [441, 293] on button "Continue to application" at bounding box center [434, 290] width 91 height 22
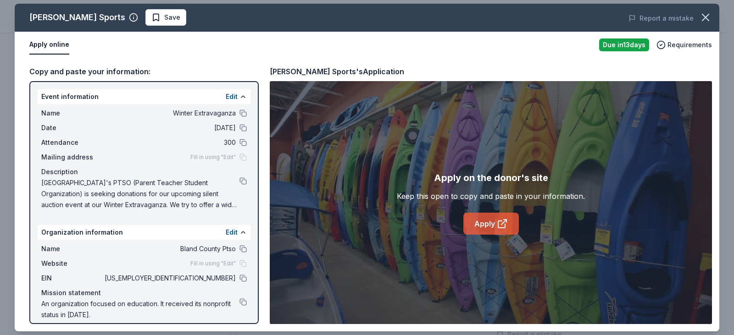
click at [501, 227] on icon at bounding box center [502, 223] width 11 height 11
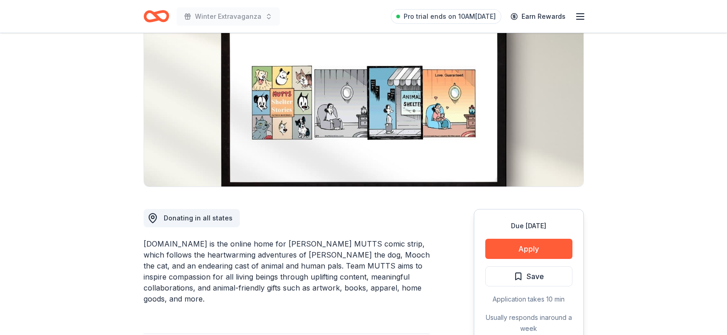
scroll to position [183, 0]
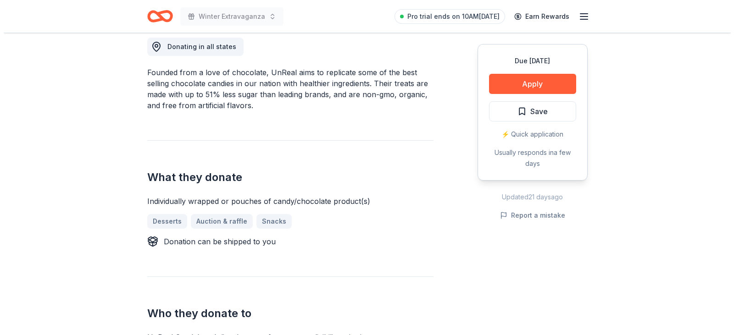
scroll to position [275, 0]
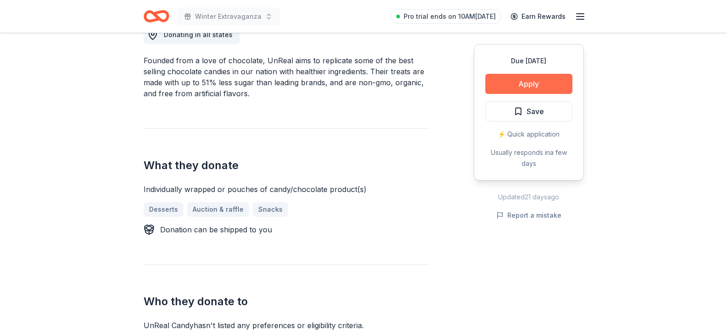
click at [534, 81] on button "Apply" at bounding box center [528, 84] width 87 height 20
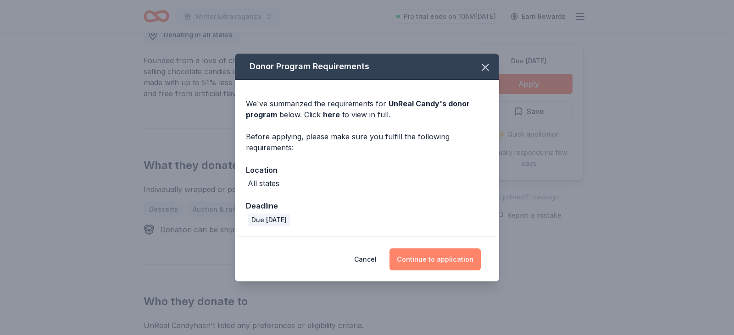
click at [432, 254] on button "Continue to application" at bounding box center [434, 260] width 91 height 22
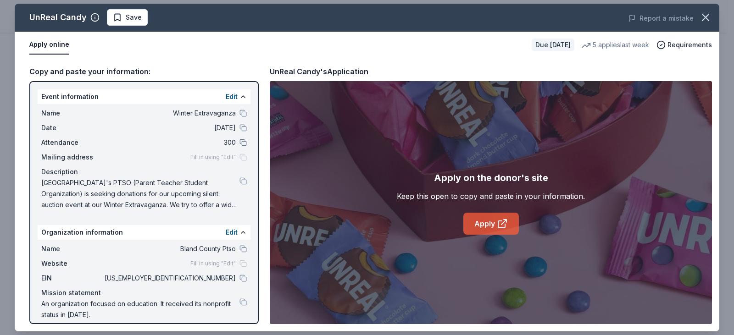
click at [505, 217] on link "Apply" at bounding box center [490, 224] width 55 height 22
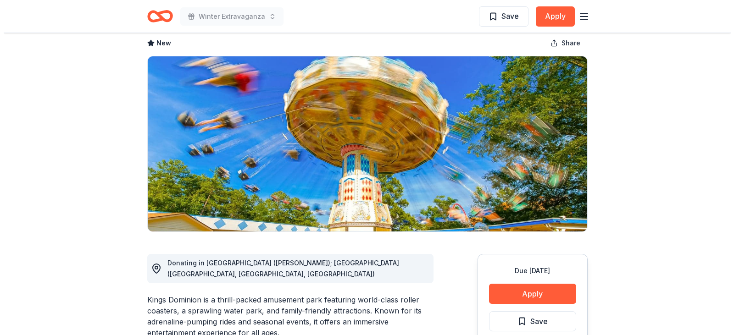
scroll to position [92, 0]
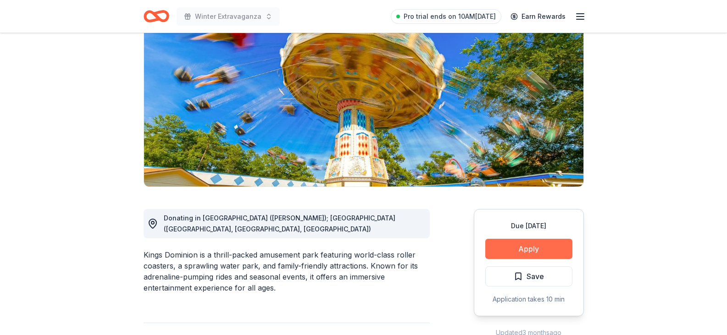
click at [515, 247] on button "Apply" at bounding box center [528, 249] width 87 height 20
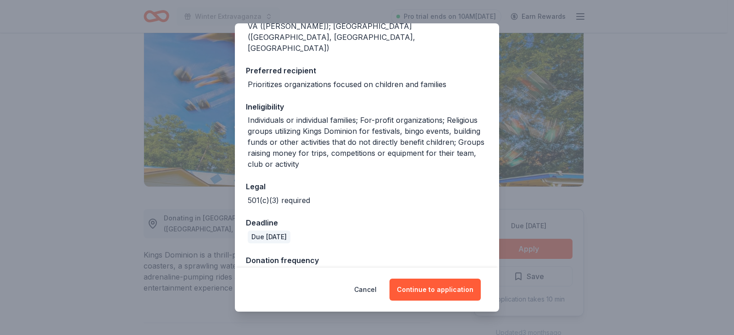
scroll to position [127, 0]
click at [433, 287] on button "Continue to application" at bounding box center [434, 290] width 91 height 22
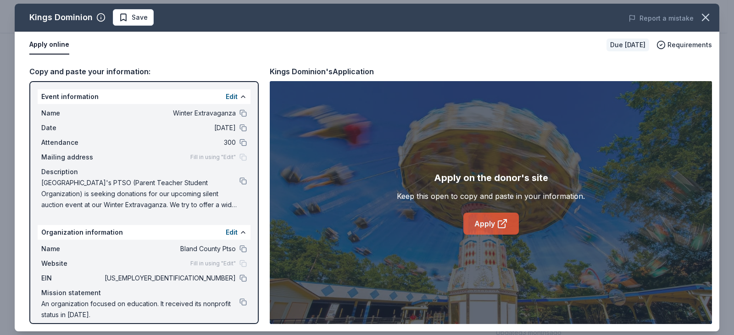
click at [502, 223] on icon at bounding box center [503, 222] width 5 height 5
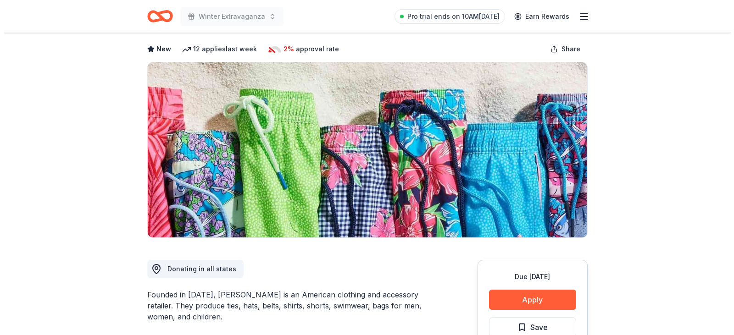
scroll to position [138, 0]
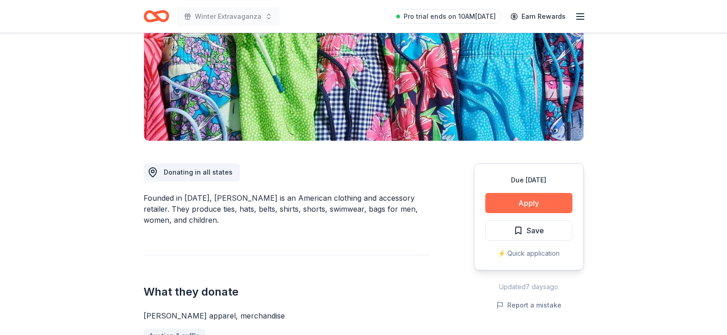
click at [513, 200] on button "Apply" at bounding box center [528, 203] width 87 height 20
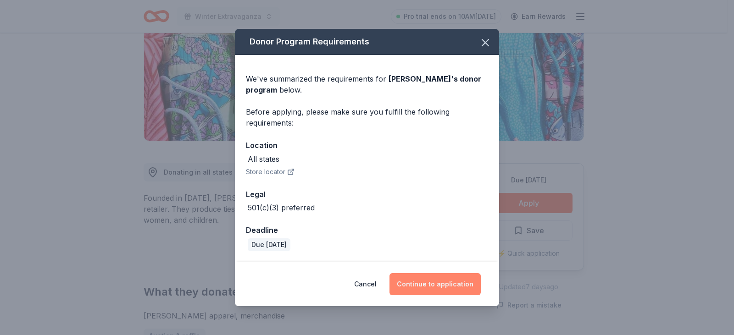
click at [441, 287] on button "Continue to application" at bounding box center [434, 284] width 91 height 22
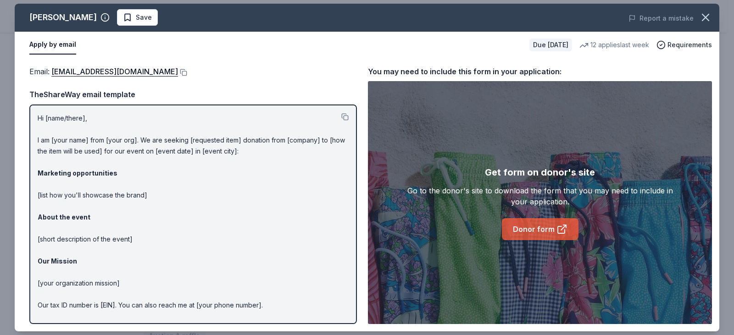
click at [534, 233] on link "Donor form" at bounding box center [540, 229] width 77 height 22
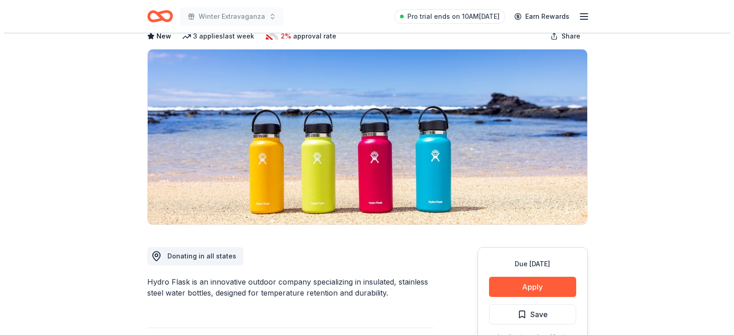
scroll to position [183, 0]
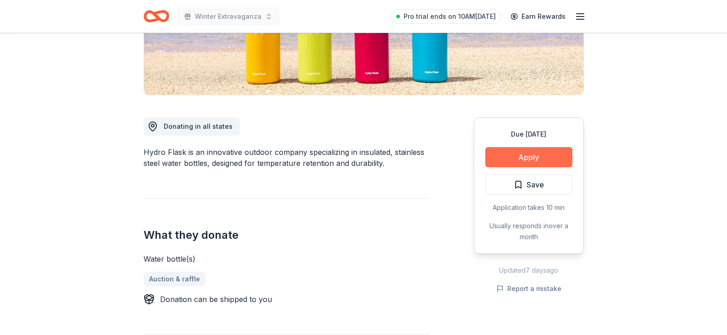
click at [515, 148] on button "Apply" at bounding box center [528, 157] width 87 height 20
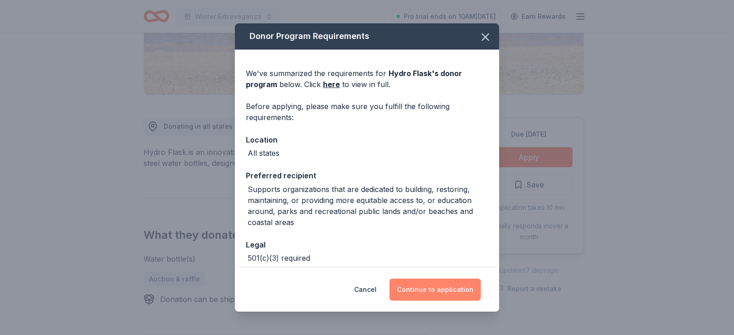
click at [427, 290] on button "Continue to application" at bounding box center [434, 290] width 91 height 22
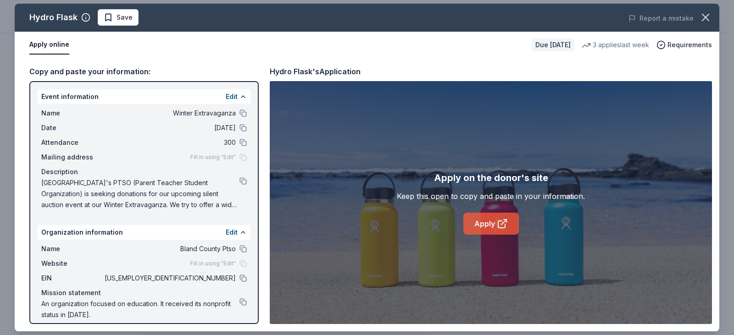
click at [497, 221] on icon at bounding box center [502, 223] width 11 height 11
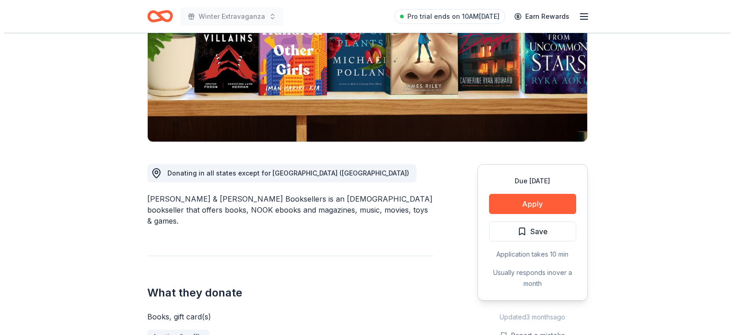
scroll to position [138, 0]
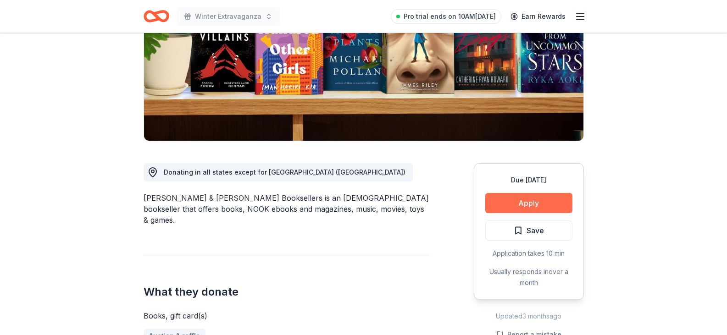
click at [530, 200] on button "Apply" at bounding box center [528, 203] width 87 height 20
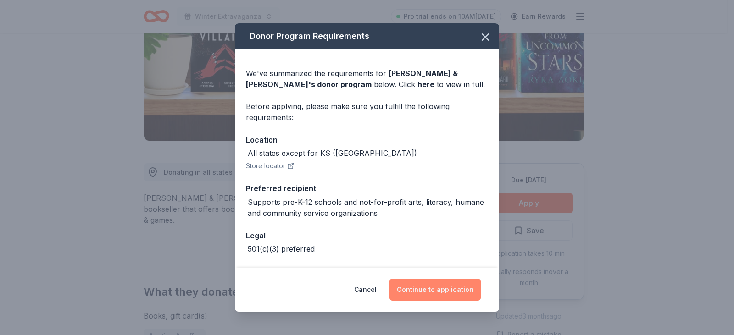
click at [408, 288] on button "Continue to application" at bounding box center [434, 290] width 91 height 22
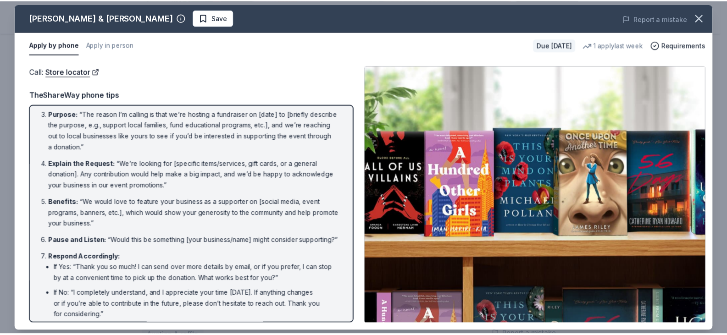
scroll to position [0, 0]
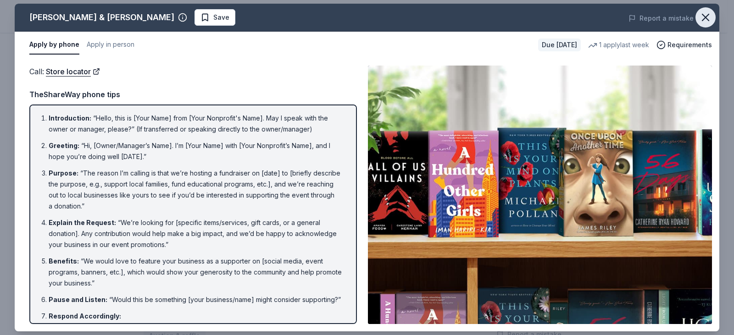
click at [711, 15] on icon "button" at bounding box center [705, 17] width 13 height 13
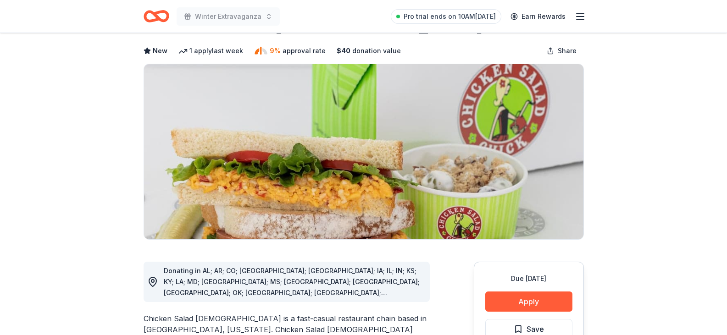
scroll to position [92, 0]
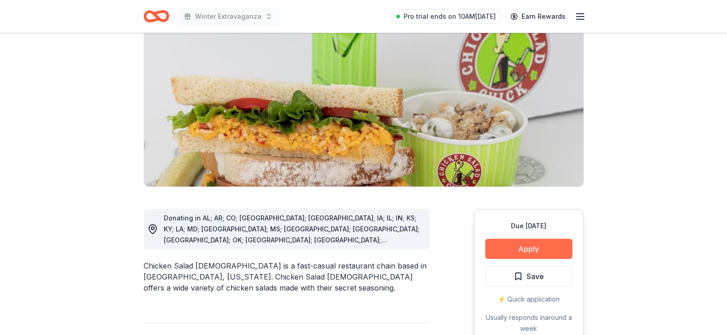
click at [522, 251] on button "Apply" at bounding box center [528, 249] width 87 height 20
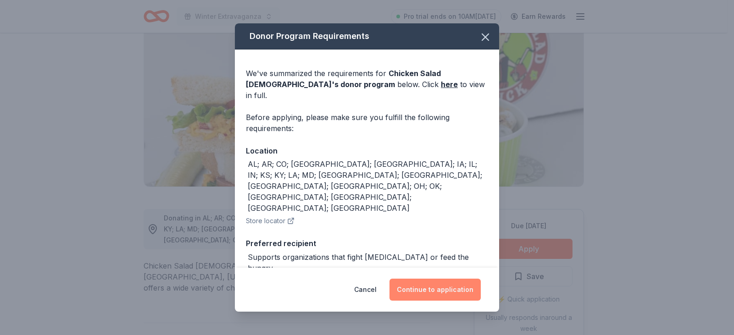
click at [451, 290] on button "Continue to application" at bounding box center [434, 290] width 91 height 22
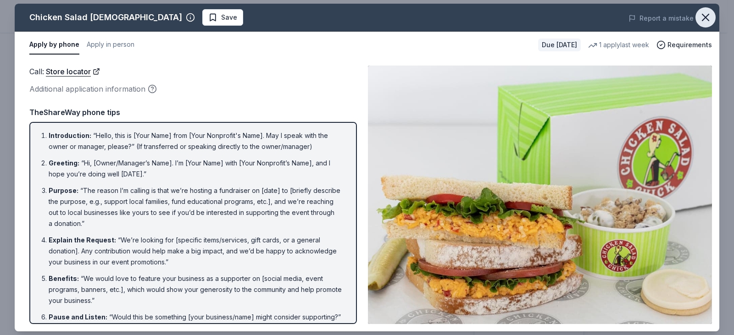
click at [706, 20] on icon "button" at bounding box center [705, 17] width 13 height 13
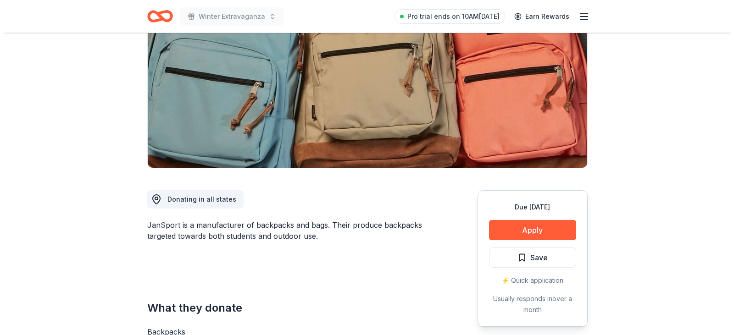
scroll to position [138, 0]
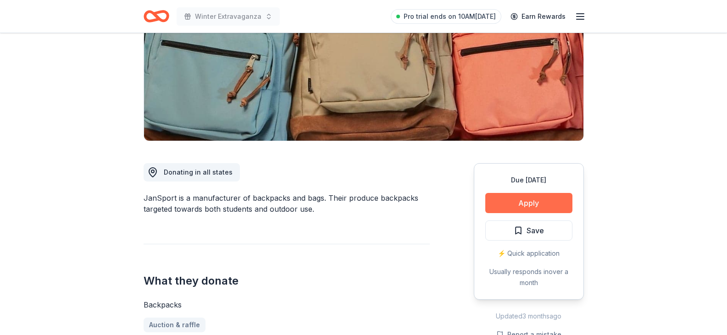
click at [517, 205] on button "Apply" at bounding box center [528, 203] width 87 height 20
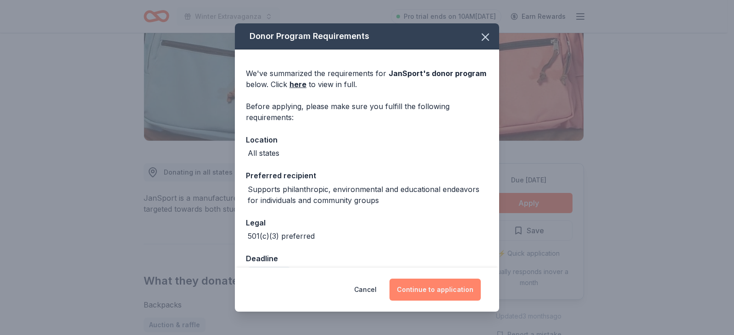
click at [430, 284] on button "Continue to application" at bounding box center [434, 290] width 91 height 22
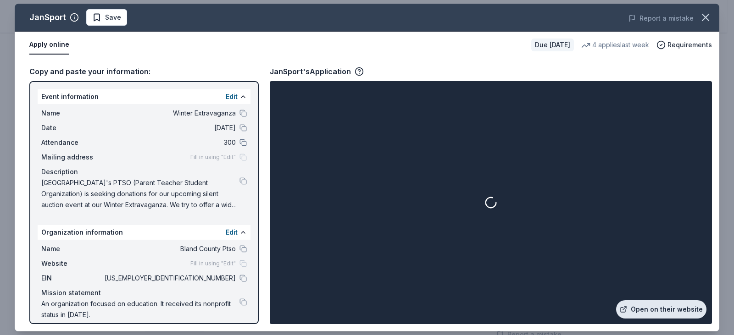
click at [667, 310] on link "Open on their website" at bounding box center [661, 309] width 90 height 18
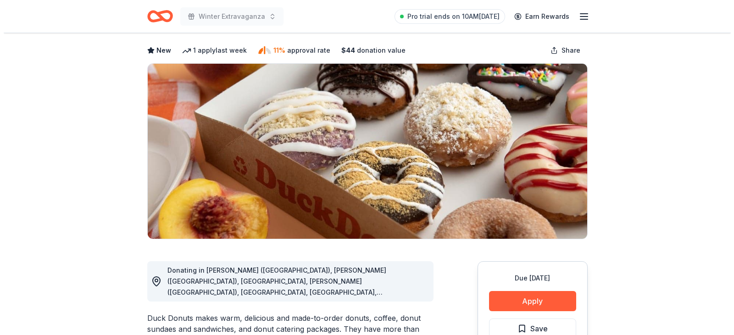
scroll to position [92, 0]
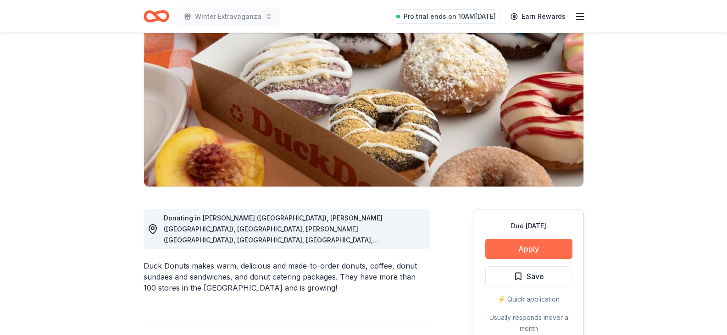
click at [534, 253] on button "Apply" at bounding box center [528, 249] width 87 height 20
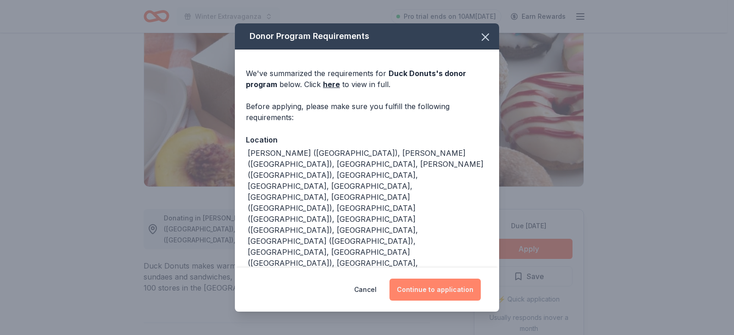
click at [408, 283] on button "Continue to application" at bounding box center [434, 290] width 91 height 22
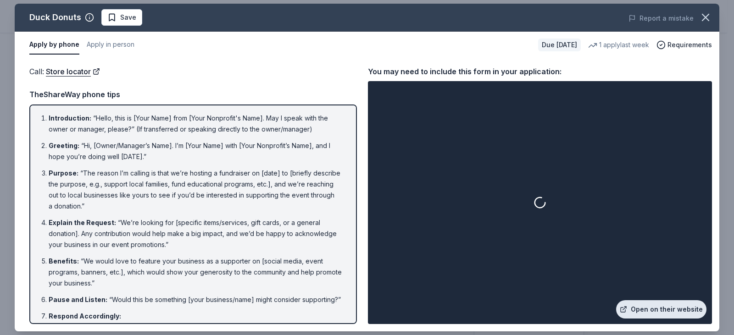
click at [671, 312] on link "Open on their website" at bounding box center [661, 309] width 90 height 18
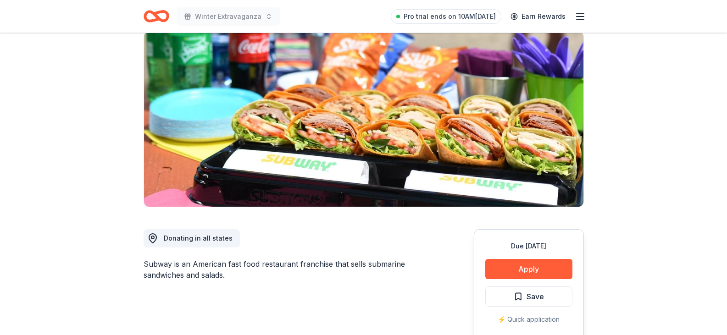
scroll to position [92, 0]
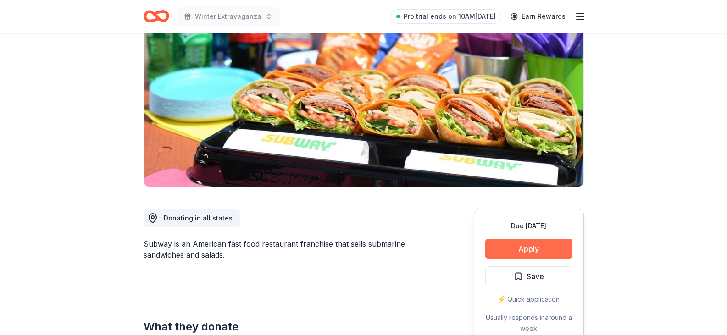
click at [522, 251] on button "Apply" at bounding box center [528, 249] width 87 height 20
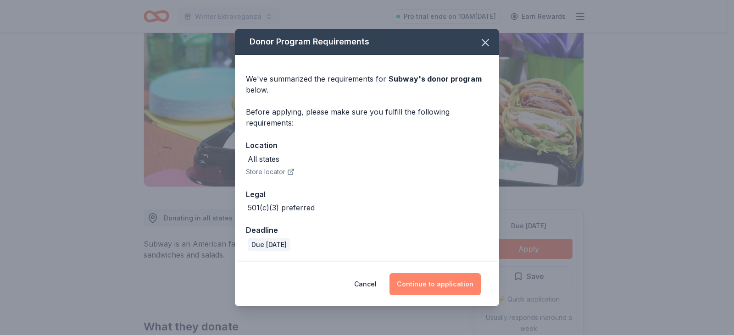
click at [436, 286] on button "Continue to application" at bounding box center [434, 284] width 91 height 22
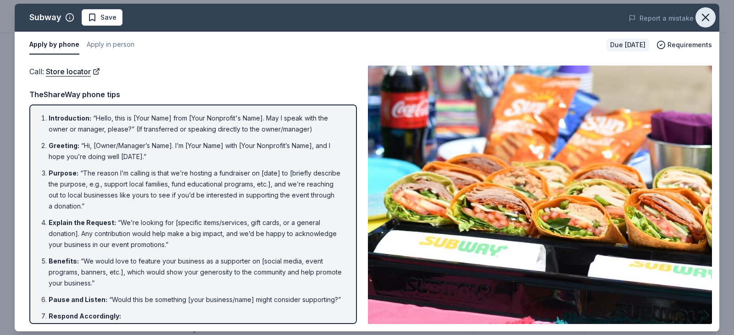
click at [704, 15] on icon "button" at bounding box center [705, 17] width 13 height 13
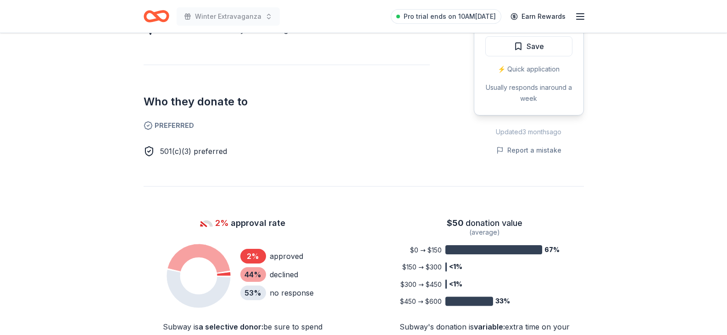
scroll to position [459, 0]
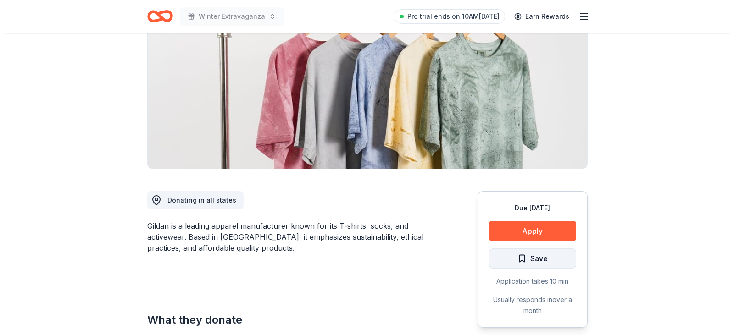
scroll to position [138, 0]
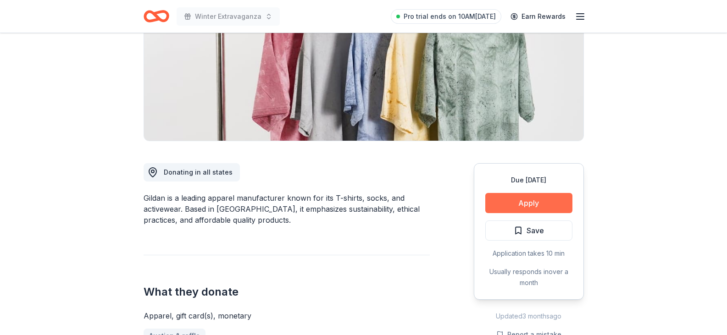
click at [522, 202] on button "Apply" at bounding box center [528, 203] width 87 height 20
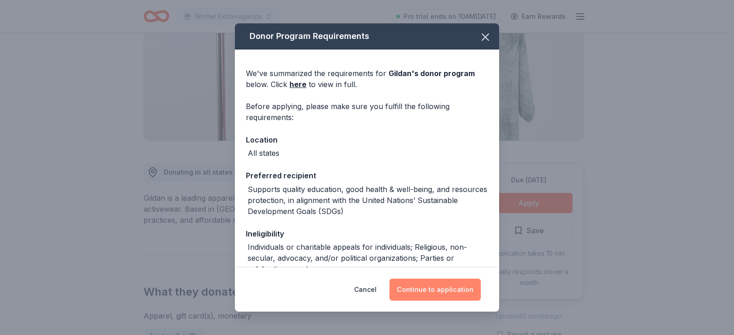
click at [436, 288] on button "Continue to application" at bounding box center [434, 290] width 91 height 22
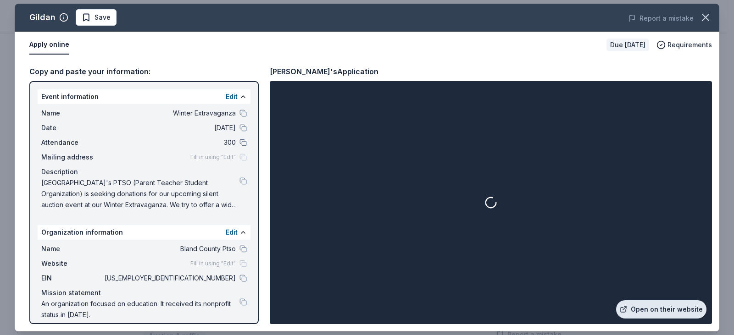
click at [659, 308] on link "Open on their website" at bounding box center [661, 309] width 90 height 18
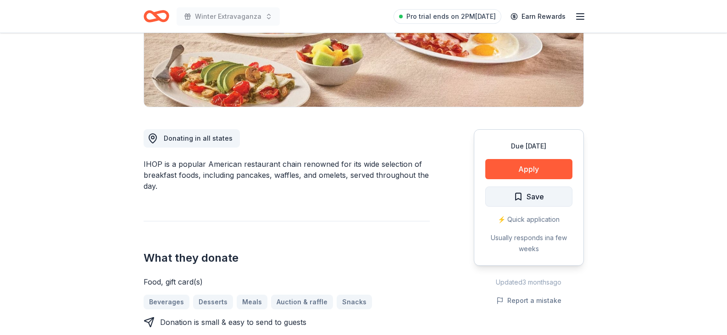
scroll to position [183, 0]
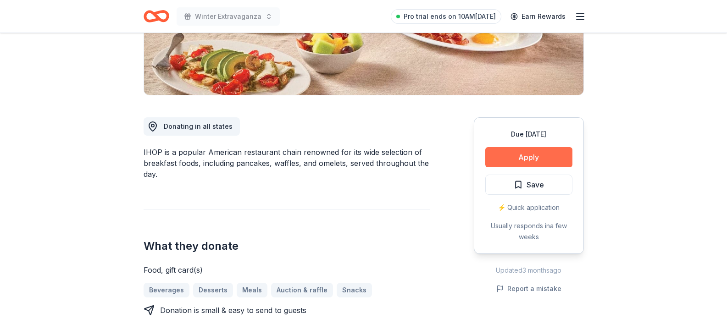
click at [516, 155] on button "Apply" at bounding box center [528, 157] width 87 height 20
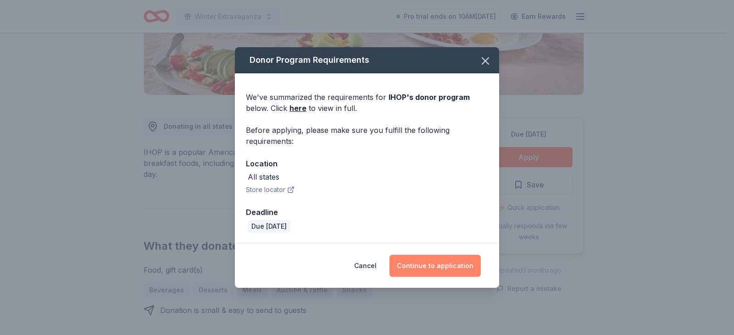
click at [429, 269] on button "Continue to application" at bounding box center [434, 266] width 91 height 22
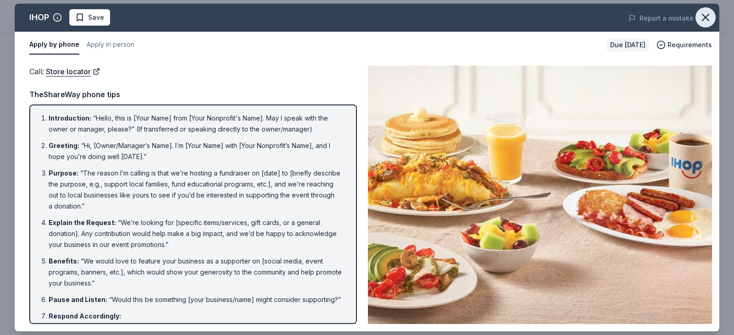
click at [704, 13] on icon "button" at bounding box center [705, 17] width 13 height 13
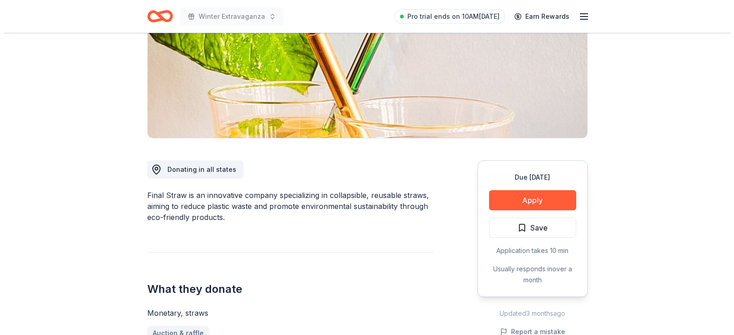
scroll to position [183, 0]
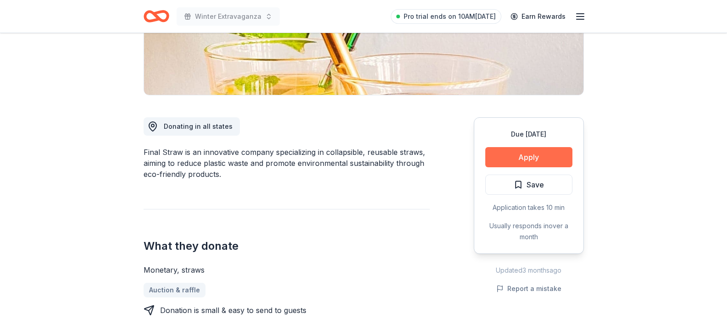
click at [509, 157] on button "Apply" at bounding box center [528, 157] width 87 height 20
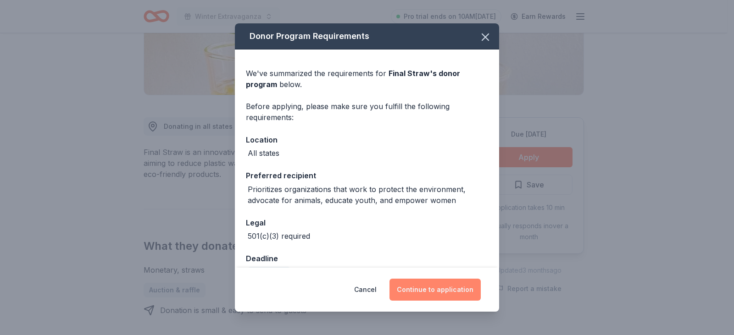
click at [440, 287] on button "Continue to application" at bounding box center [434, 290] width 91 height 22
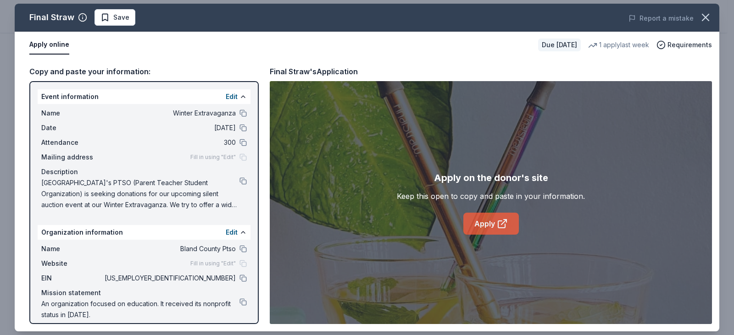
click at [472, 226] on link "Apply" at bounding box center [490, 224] width 55 height 22
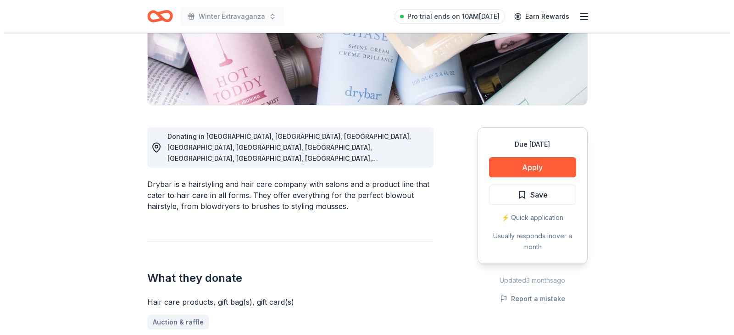
scroll to position [183, 0]
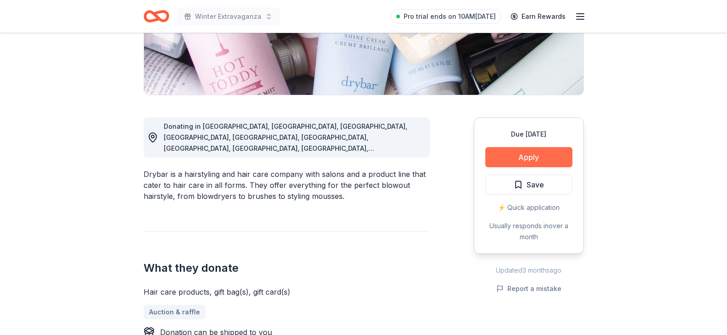
click at [529, 158] on button "Apply" at bounding box center [528, 157] width 87 height 20
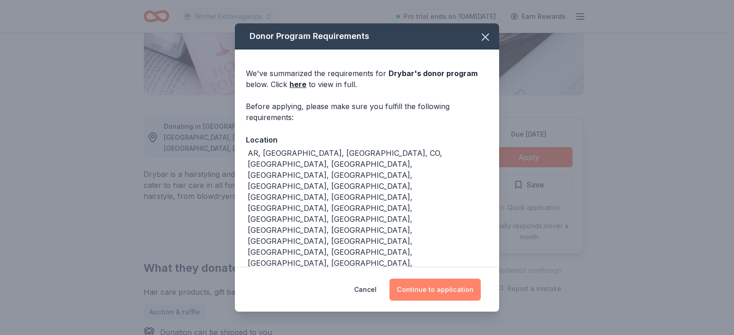
click at [419, 288] on button "Continue to application" at bounding box center [434, 290] width 91 height 22
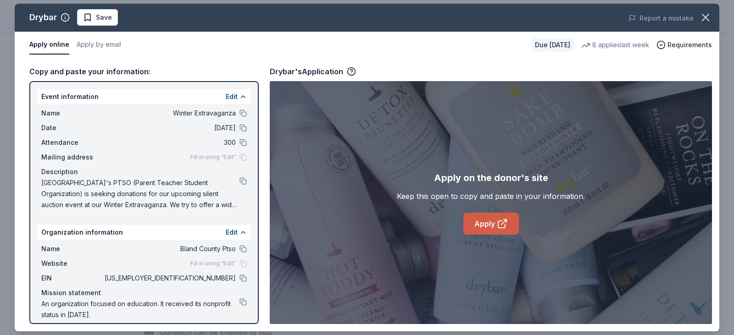
click at [491, 224] on link "Apply" at bounding box center [490, 224] width 55 height 22
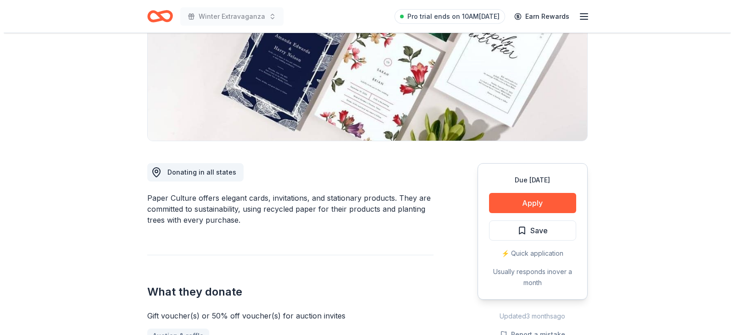
scroll to position [183, 0]
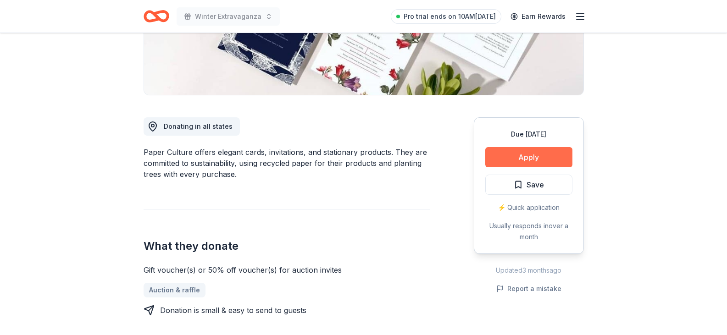
click at [520, 158] on button "Apply" at bounding box center [528, 157] width 87 height 20
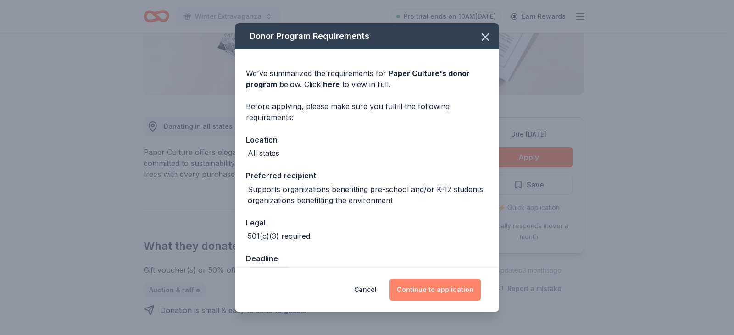
click at [416, 288] on button "Continue to application" at bounding box center [434, 290] width 91 height 22
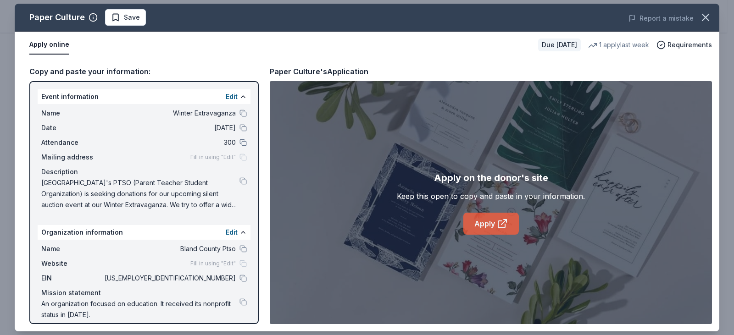
click at [503, 223] on icon at bounding box center [503, 222] width 5 height 5
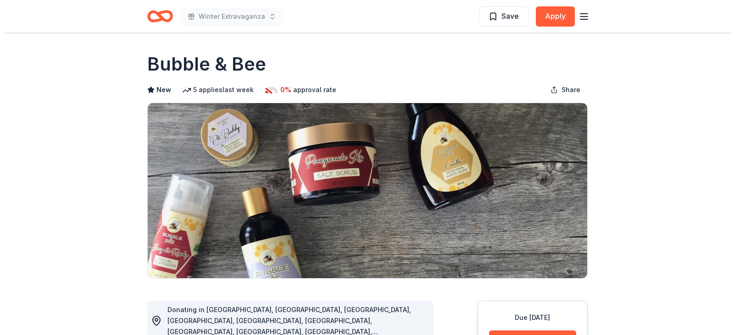
scroll to position [92, 0]
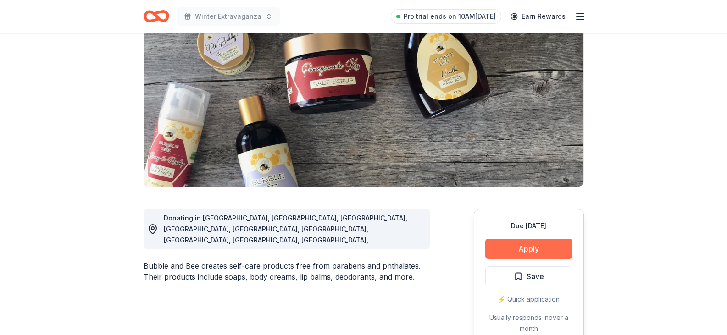
click at [532, 248] on button "Apply" at bounding box center [528, 249] width 87 height 20
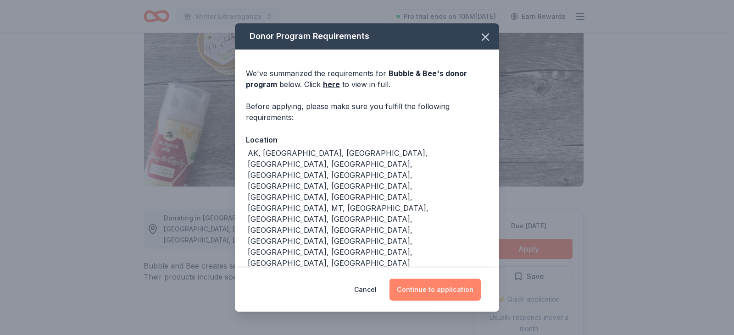
click at [433, 279] on button "Continue to application" at bounding box center [434, 290] width 91 height 22
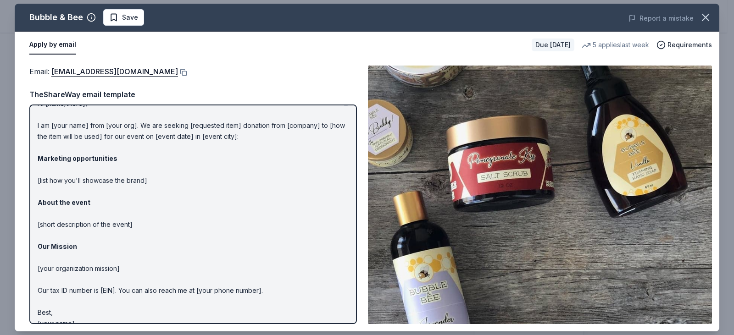
scroll to position [28, 0]
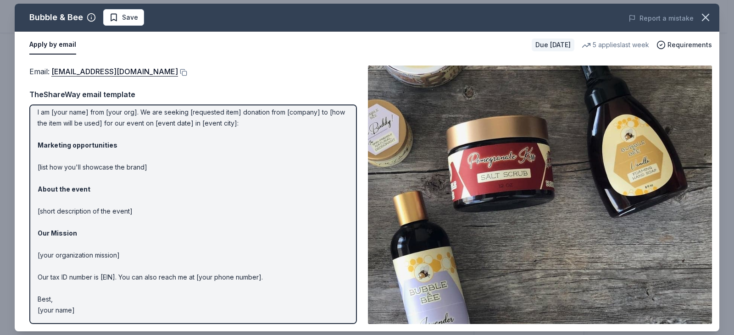
drag, startPoint x: 100, startPoint y: 307, endPoint x: 96, endPoint y: 232, distance: 74.9
click at [95, 231] on p "Hi [name/there], I am [your name] from [your org]. We are seeking [requested it…" at bounding box center [193, 200] width 311 height 231
click at [75, 309] on p "Hi [name/there], I am [your name] from [your org]. We are seeking [requested it…" at bounding box center [193, 200] width 311 height 231
drag, startPoint x: 72, startPoint y: 312, endPoint x: 69, endPoint y: 161, distance: 151.8
click at [65, 164] on p "Hi [name/there], I am [your name] from [your org]. We are seeking [requested it…" at bounding box center [193, 200] width 311 height 231
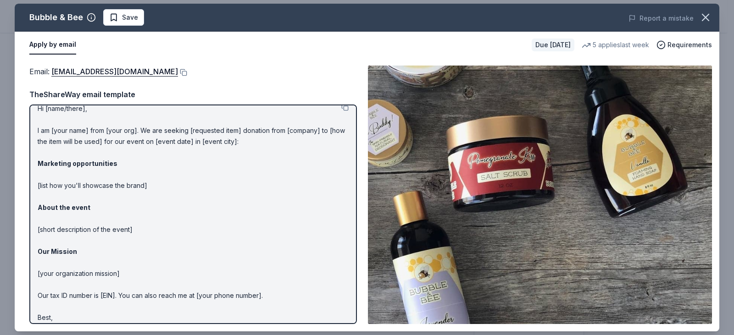
scroll to position [0, 0]
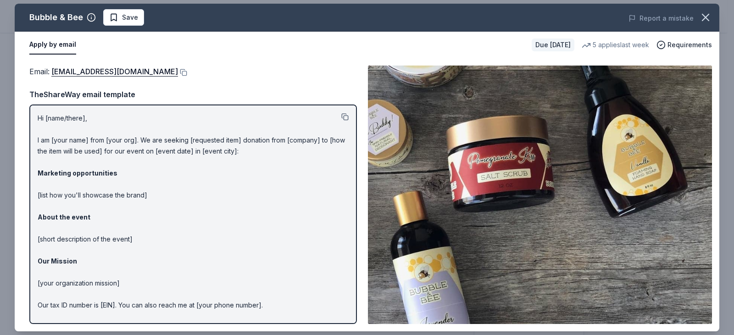
click at [341, 116] on button at bounding box center [344, 116] width 7 height 7
click at [178, 71] on button at bounding box center [182, 72] width 9 height 7
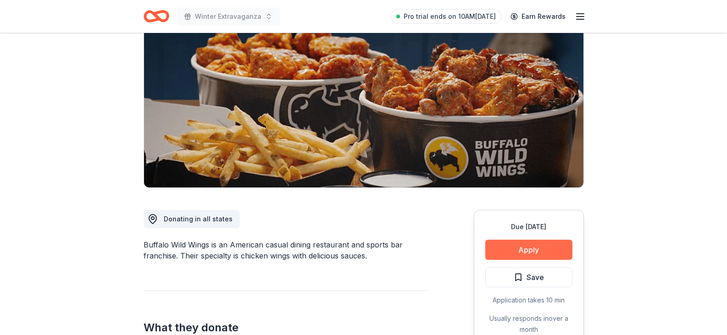
scroll to position [92, 0]
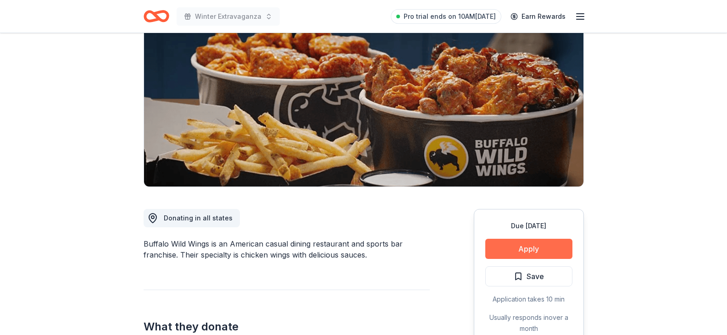
click at [523, 247] on button "Apply" at bounding box center [528, 249] width 87 height 20
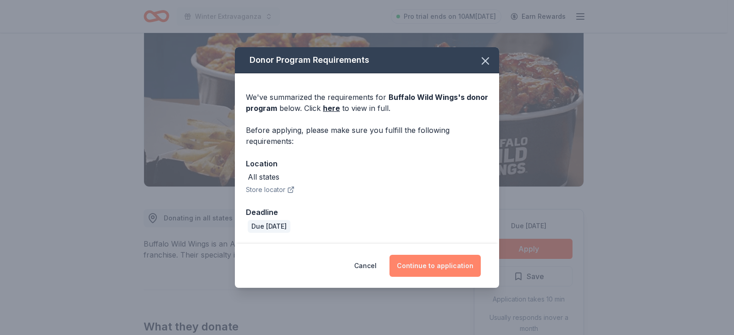
click at [450, 270] on button "Continue to application" at bounding box center [434, 266] width 91 height 22
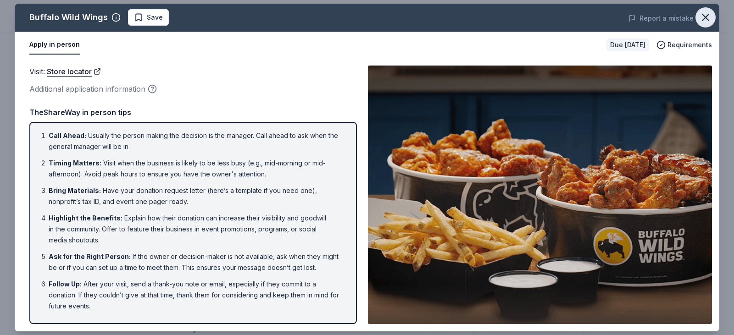
click at [712, 17] on button "button" at bounding box center [705, 17] width 20 height 20
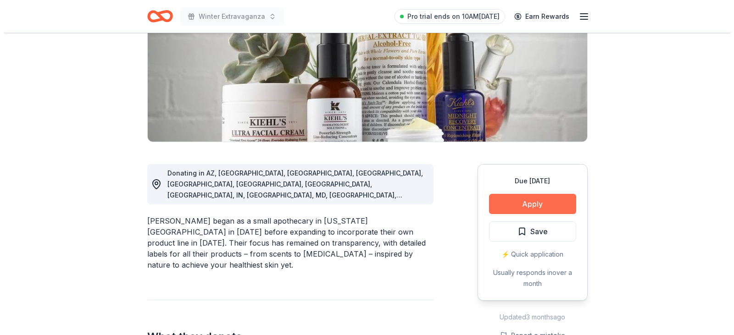
scroll to position [138, 0]
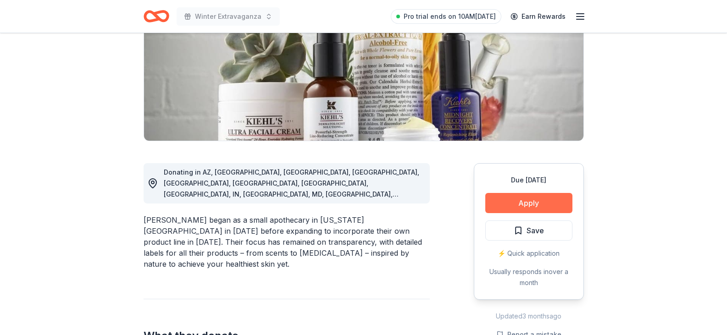
click at [530, 204] on button "Apply" at bounding box center [528, 203] width 87 height 20
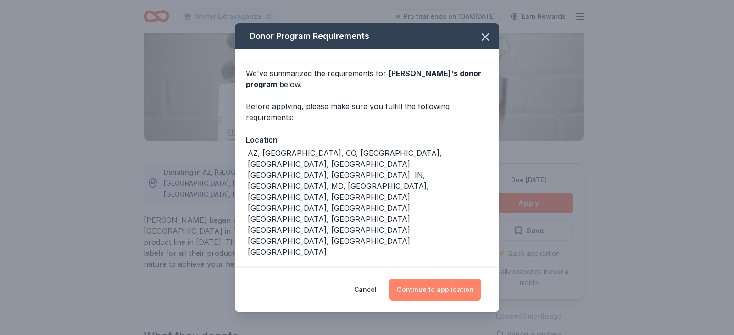
click at [421, 289] on button "Continue to application" at bounding box center [434, 290] width 91 height 22
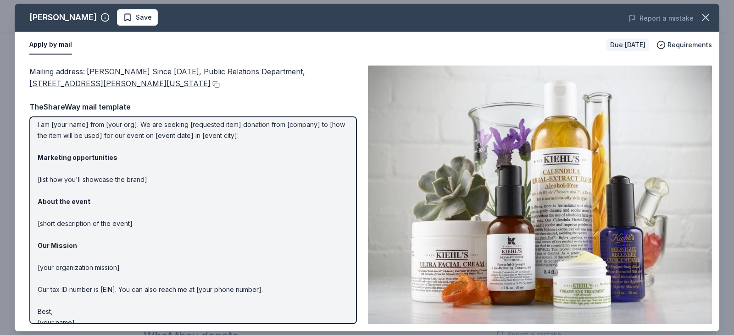
scroll to position [40, 0]
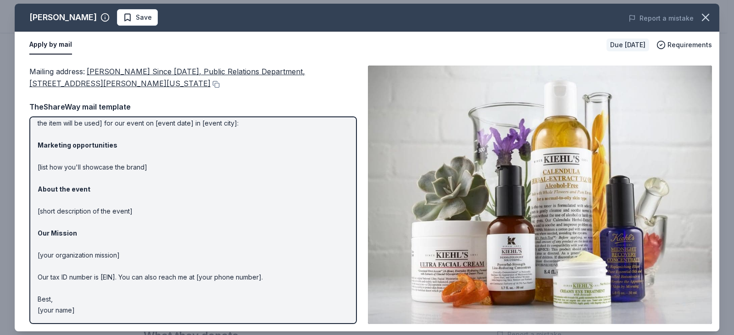
drag, startPoint x: 78, startPoint y: 312, endPoint x: 39, endPoint y: 132, distance: 183.8
click at [33, 131] on div "Hi [name/there], I am [your name] from [your org]. We are seeking [requested it…" at bounding box center [192, 220] width 327 height 208
click at [62, 136] on p "Hi [name/there], I am [your name] from [your org]. We are seeking [requested it…" at bounding box center [193, 200] width 311 height 231
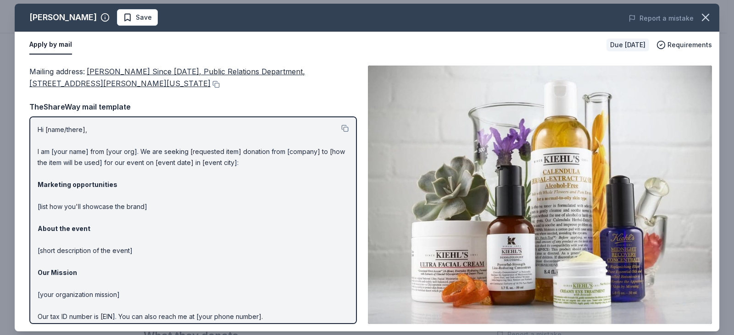
scroll to position [0, 0]
click at [341, 127] on button at bounding box center [344, 128] width 7 height 7
drag, startPoint x: 121, startPoint y: 86, endPoint x: 97, endPoint y: 71, distance: 28.6
click at [97, 71] on div "Mailing address : Kiehl's Since 1851, Public Relations Department, 435 Hudson S…" at bounding box center [192, 78] width 327 height 24
click at [211, 83] on button at bounding box center [215, 84] width 9 height 7
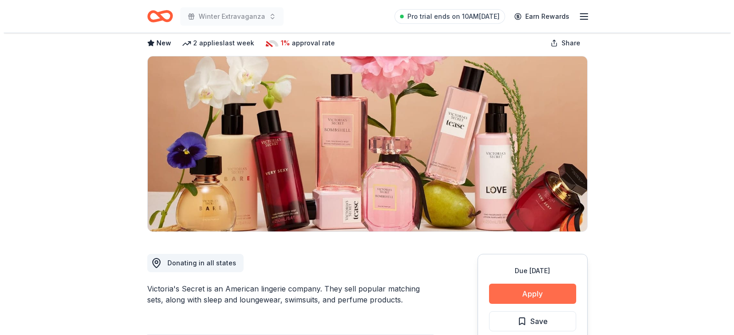
scroll to position [92, 0]
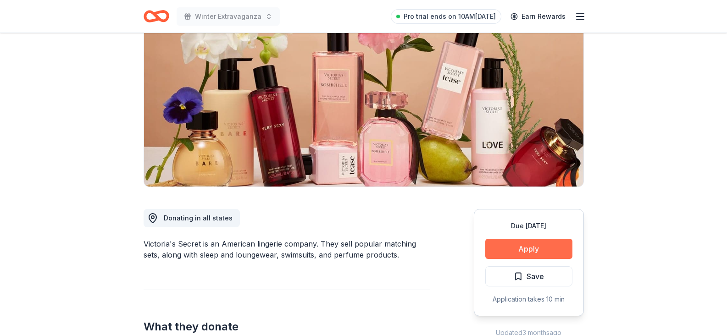
click at [512, 252] on button "Apply" at bounding box center [528, 249] width 87 height 20
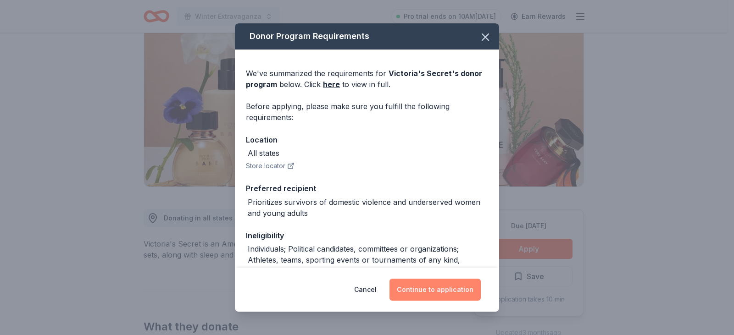
click at [442, 292] on button "Continue to application" at bounding box center [434, 290] width 91 height 22
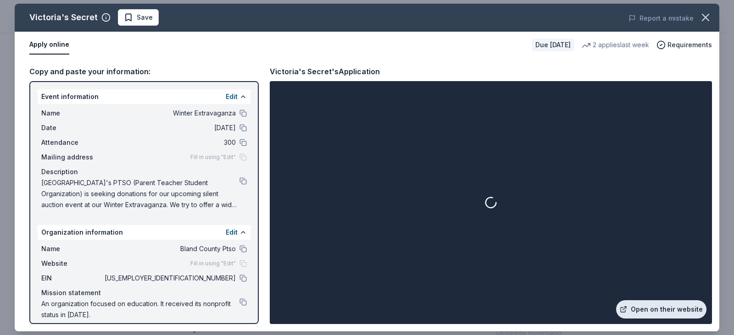
click at [666, 308] on link "Open on their website" at bounding box center [661, 309] width 90 height 18
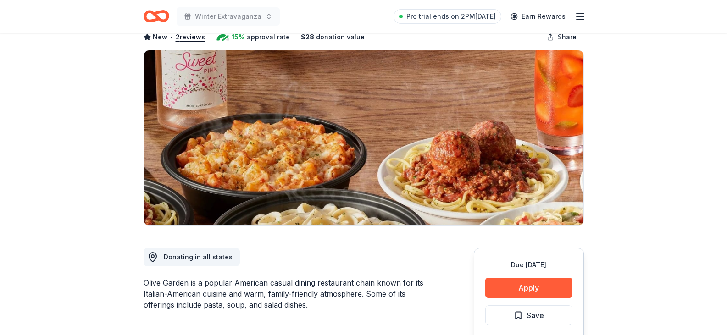
scroll to position [138, 0]
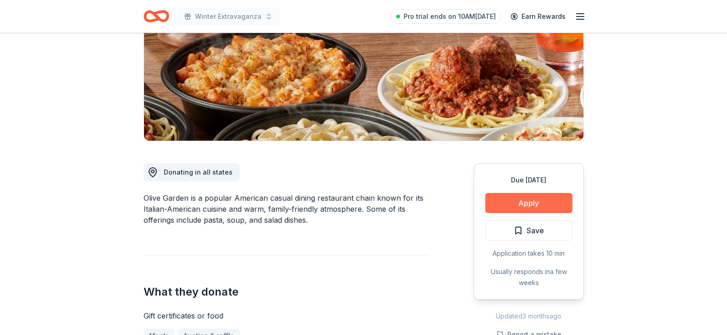
click at [524, 207] on button "Apply" at bounding box center [528, 203] width 87 height 20
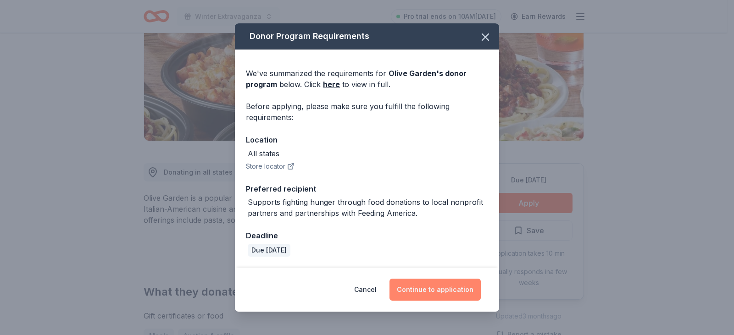
click at [444, 292] on button "Continue to application" at bounding box center [434, 290] width 91 height 22
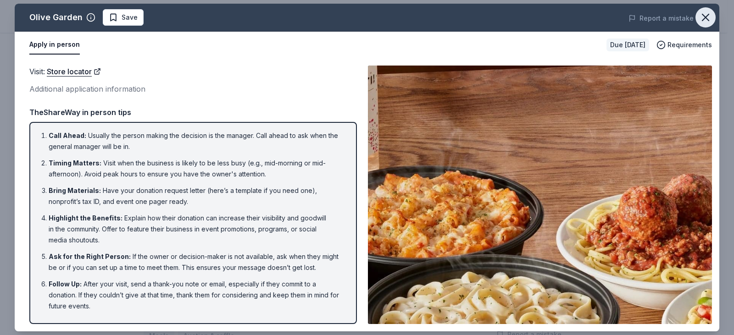
click at [706, 18] on icon "button" at bounding box center [705, 17] width 6 height 6
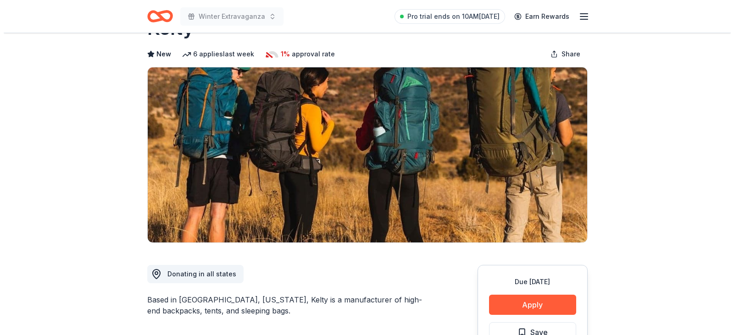
scroll to position [92, 0]
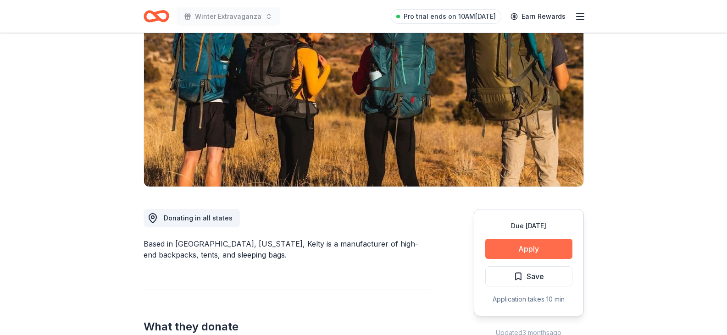
click at [527, 252] on button "Apply" at bounding box center [528, 249] width 87 height 20
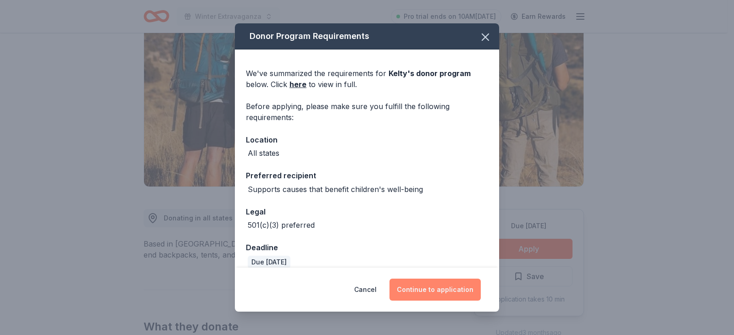
click at [446, 285] on button "Continue to application" at bounding box center [434, 290] width 91 height 22
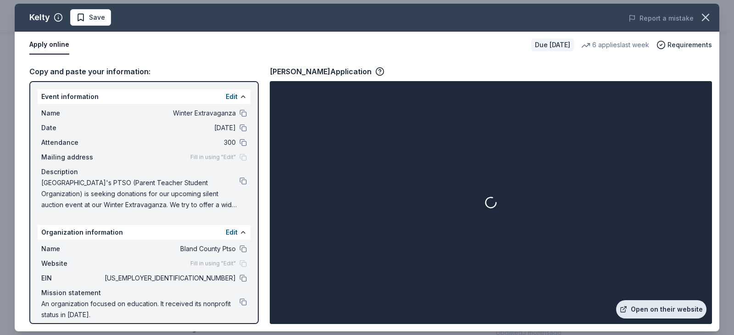
click at [661, 309] on link "Open on their website" at bounding box center [661, 309] width 90 height 18
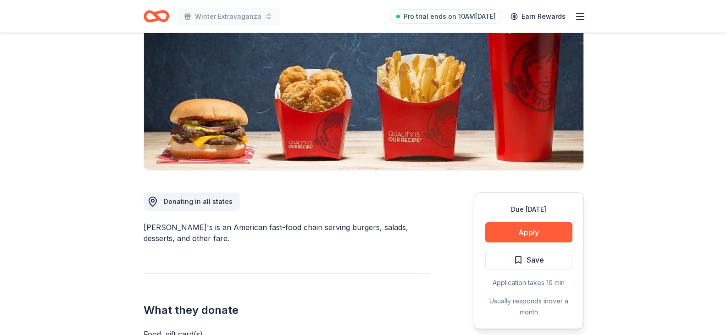
scroll to position [138, 0]
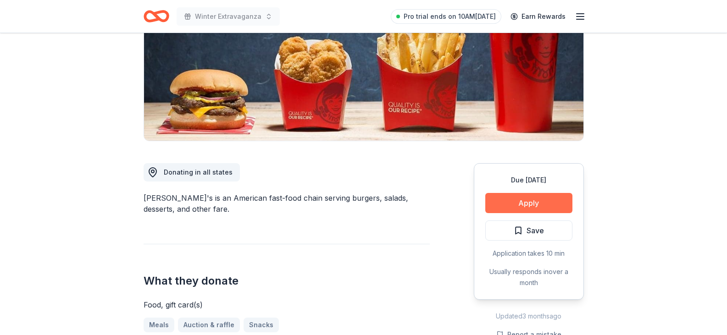
click at [508, 202] on button "Apply" at bounding box center [528, 203] width 87 height 20
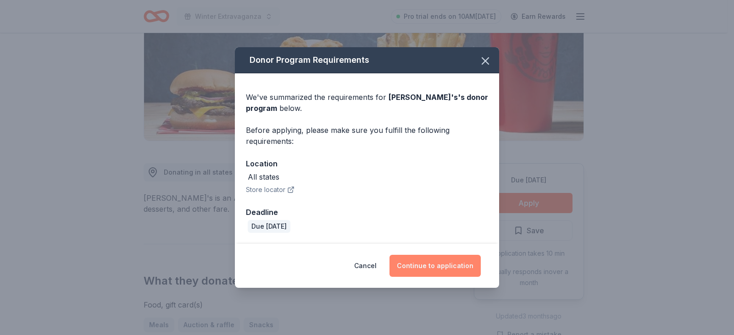
click at [441, 272] on button "Continue to application" at bounding box center [434, 266] width 91 height 22
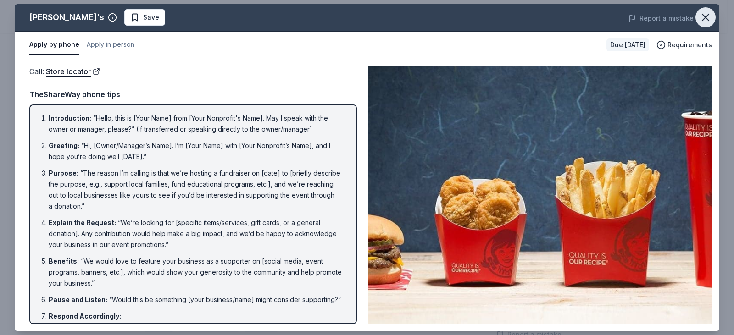
click at [707, 17] on icon "button" at bounding box center [705, 17] width 6 height 6
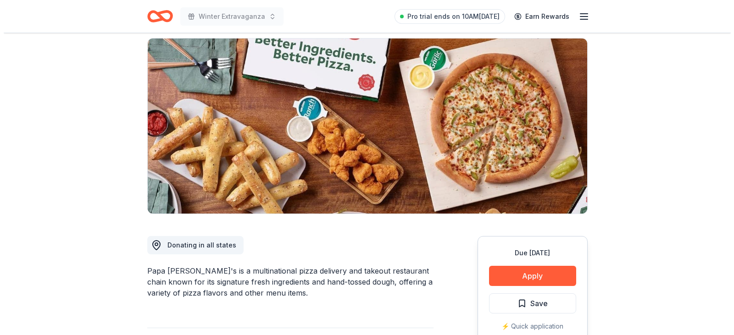
scroll to position [138, 0]
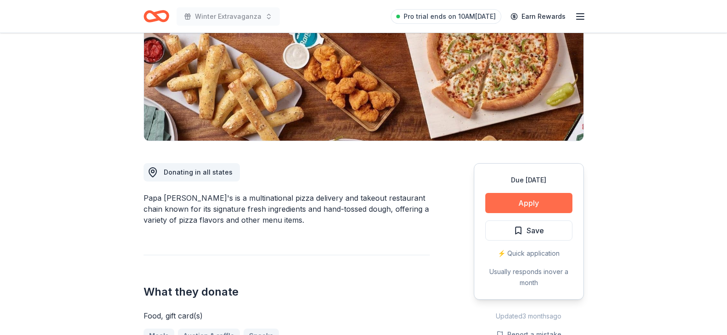
click at [527, 211] on button "Apply" at bounding box center [528, 203] width 87 height 20
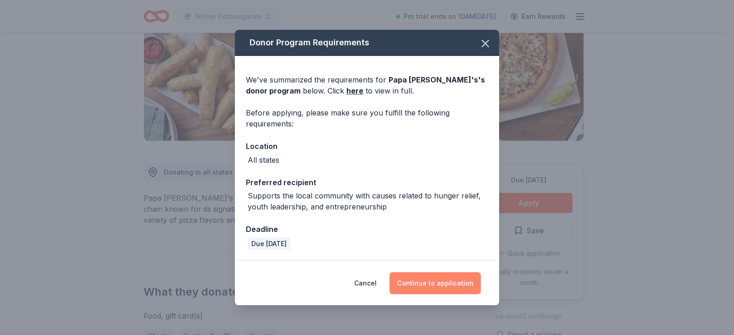
click at [443, 285] on button "Continue to application" at bounding box center [434, 283] width 91 height 22
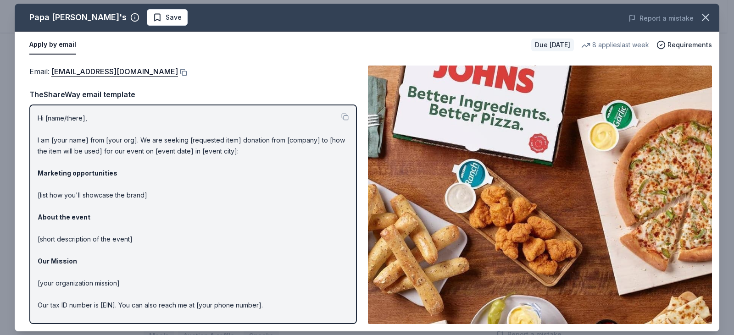
scroll to position [28, 0]
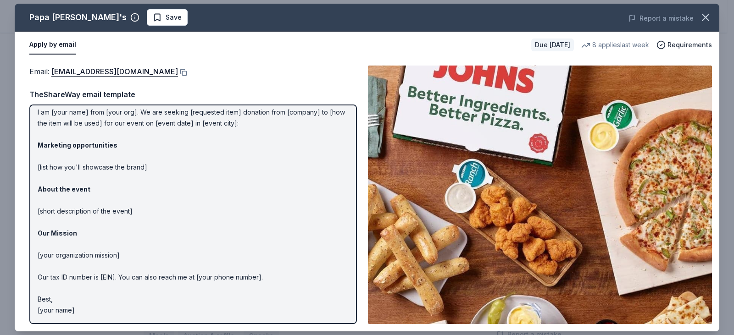
drag, startPoint x: 86, startPoint y: 311, endPoint x: 68, endPoint y: 176, distance: 136.4
click at [54, 172] on p "Hi [name/there], I am [your name] from [your org]. We are seeking [requested it…" at bounding box center [193, 200] width 311 height 231
click at [80, 183] on p "Hi [name/there], I am [your name] from [your org]. We are seeking [requested it…" at bounding box center [193, 200] width 311 height 231
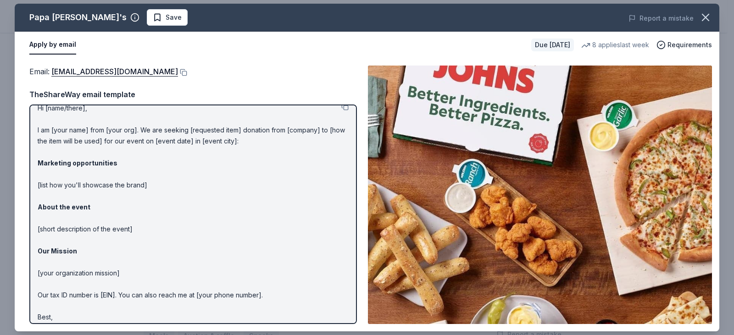
scroll to position [0, 0]
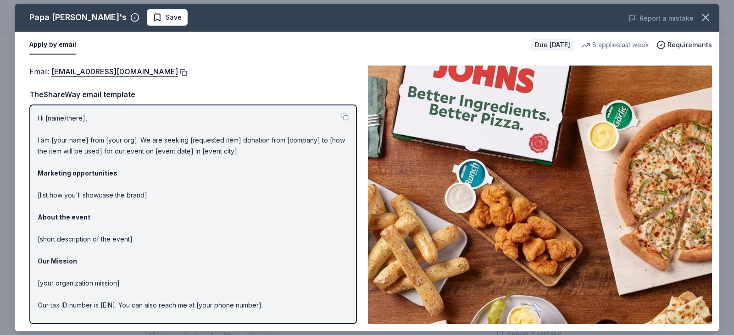
click at [178, 71] on button at bounding box center [182, 72] width 9 height 7
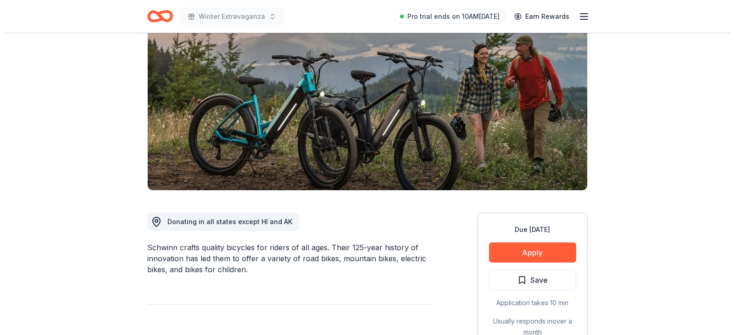
scroll to position [92, 0]
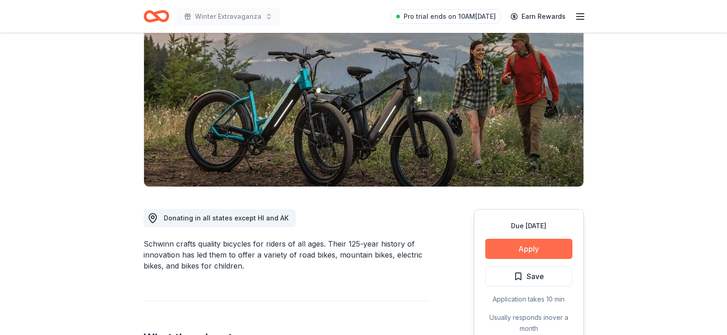
click at [538, 247] on button "Apply" at bounding box center [528, 249] width 87 height 20
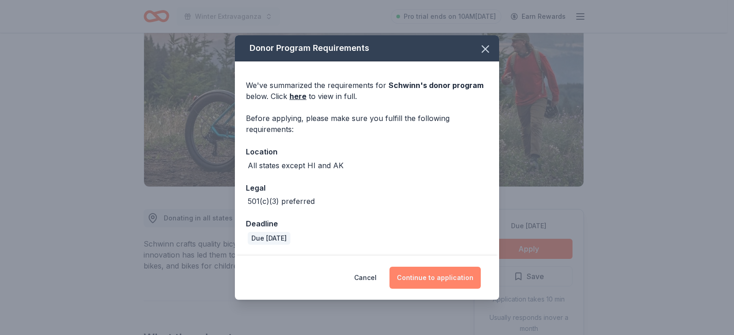
click at [412, 278] on button "Continue to application" at bounding box center [434, 278] width 91 height 22
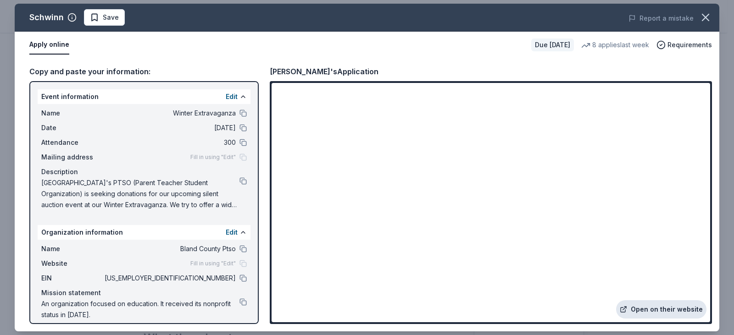
click at [646, 309] on link "Open on their website" at bounding box center [661, 309] width 90 height 18
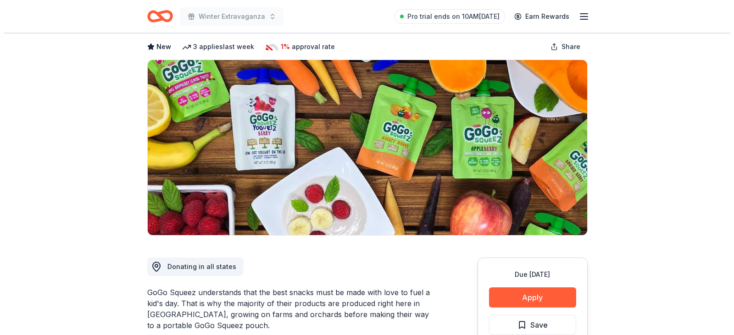
scroll to position [138, 0]
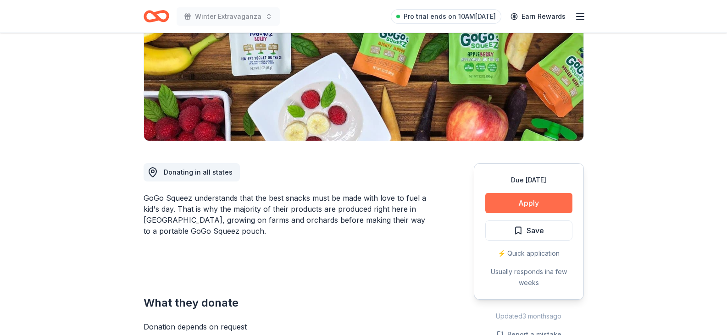
click at [523, 196] on button "Apply" at bounding box center [528, 203] width 87 height 20
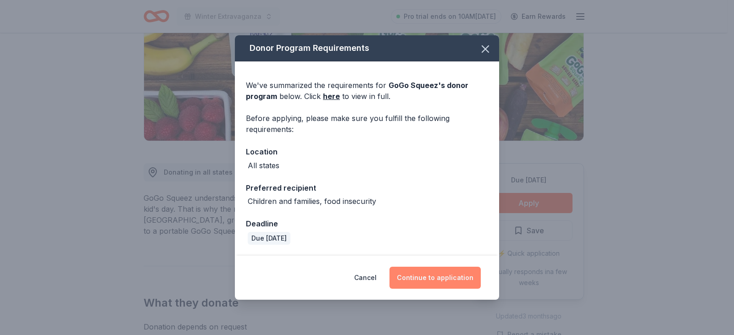
click at [448, 286] on button "Continue to application" at bounding box center [434, 278] width 91 height 22
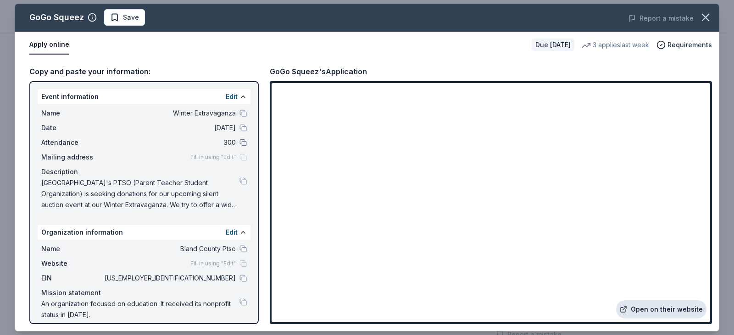
click at [661, 311] on link "Open on their website" at bounding box center [661, 309] width 90 height 18
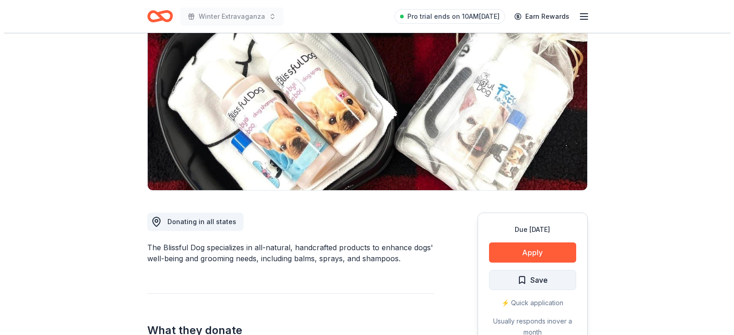
scroll to position [92, 0]
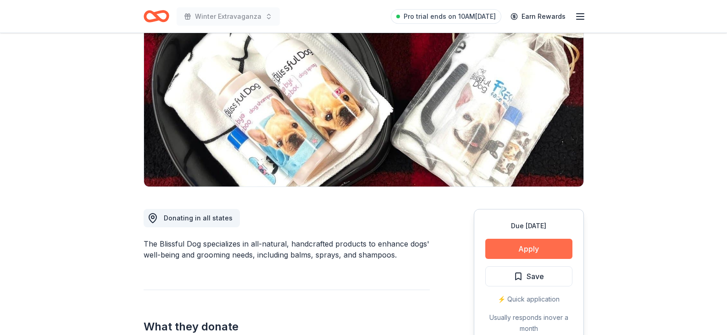
click at [527, 247] on button "Apply" at bounding box center [528, 249] width 87 height 20
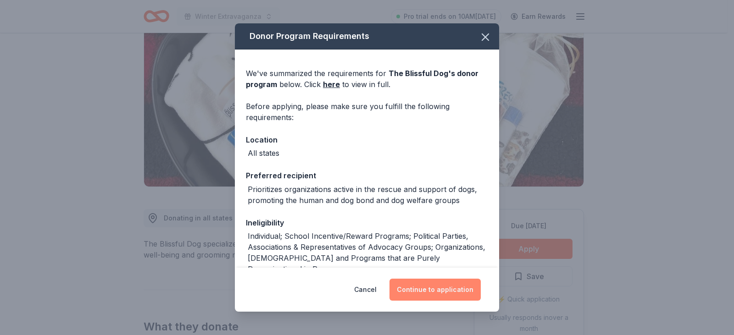
click at [430, 298] on button "Continue to application" at bounding box center [434, 290] width 91 height 22
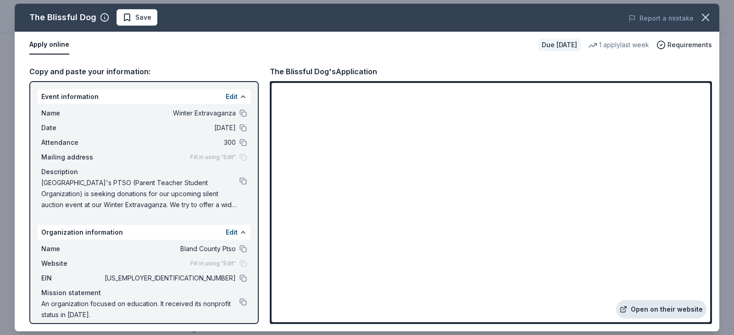
click at [653, 312] on link "Open on their website" at bounding box center [661, 309] width 90 height 18
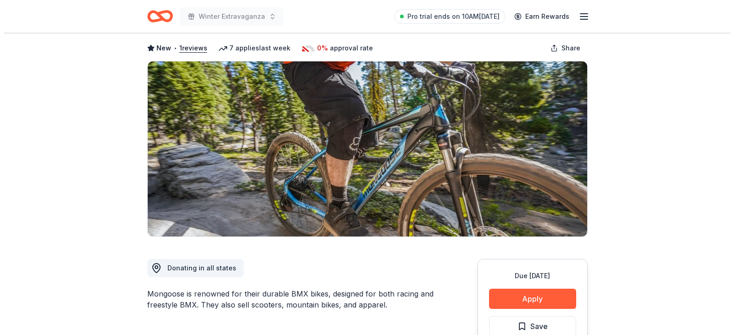
scroll to position [92, 0]
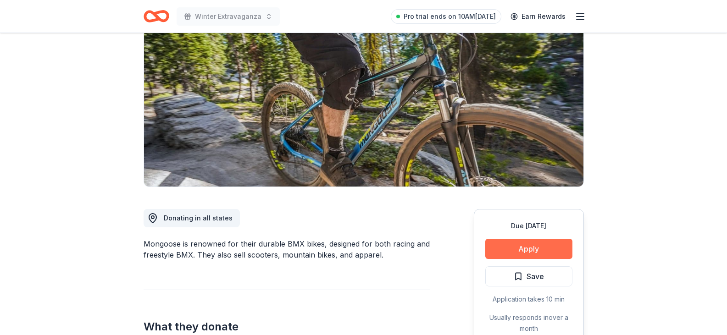
click at [513, 247] on button "Apply" at bounding box center [528, 249] width 87 height 20
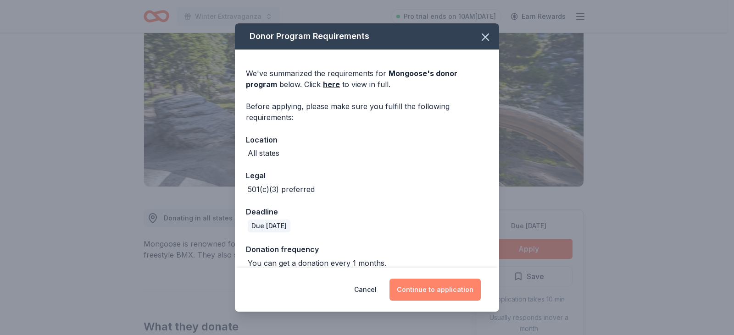
click at [444, 287] on button "Continue to application" at bounding box center [434, 290] width 91 height 22
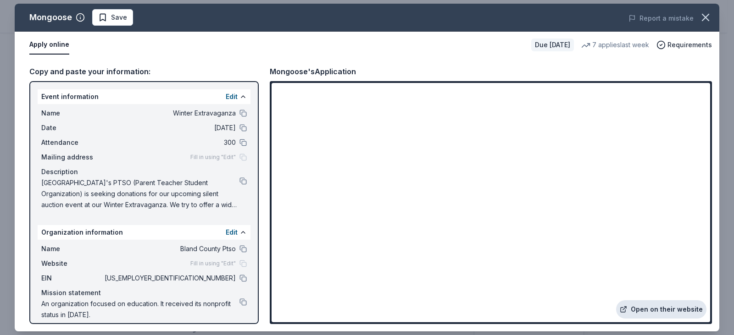
click at [660, 313] on link "Open on their website" at bounding box center [661, 309] width 90 height 18
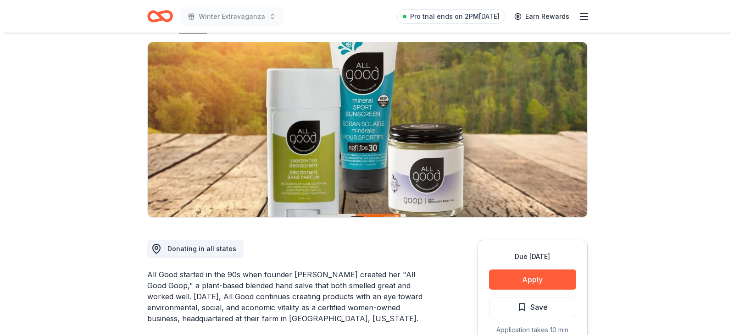
scroll to position [138, 0]
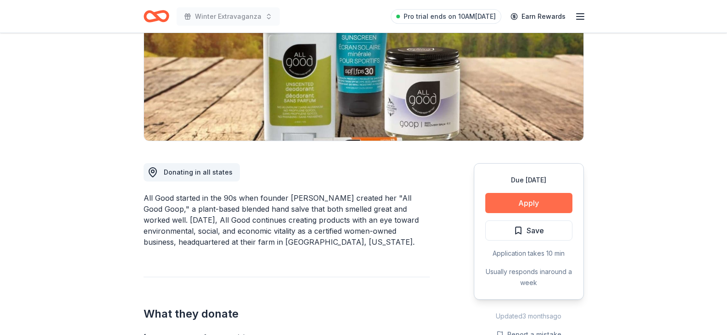
click at [536, 202] on button "Apply" at bounding box center [528, 203] width 87 height 20
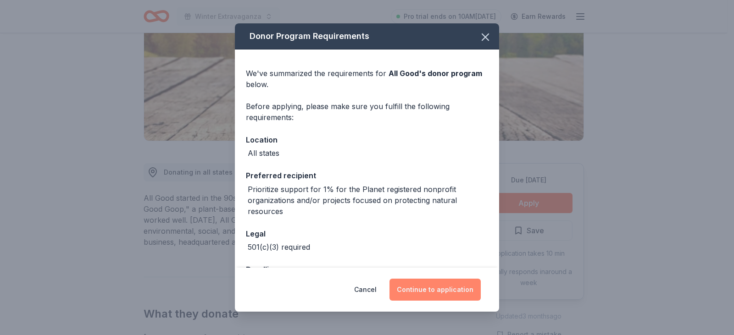
click at [457, 295] on button "Continue to application" at bounding box center [434, 290] width 91 height 22
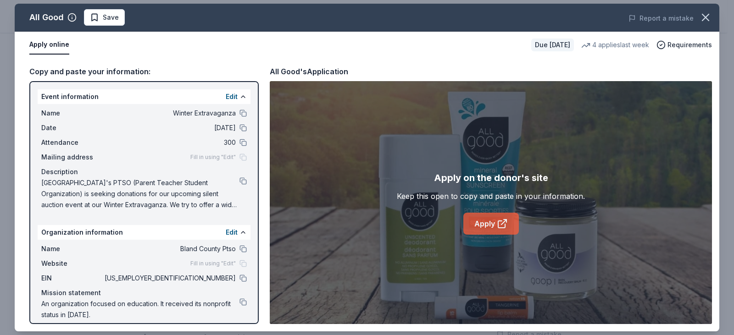
click at [482, 224] on link "Apply" at bounding box center [490, 224] width 55 height 22
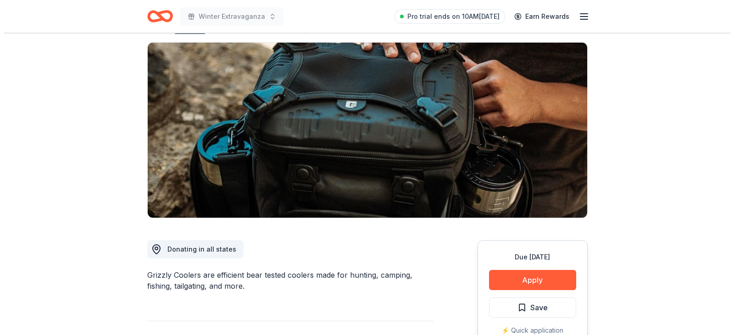
scroll to position [138, 0]
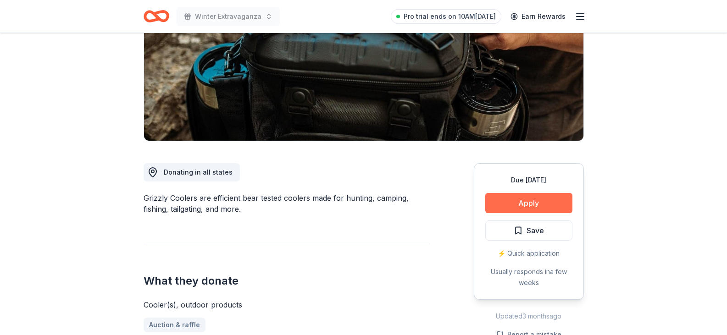
click at [527, 200] on button "Apply" at bounding box center [528, 203] width 87 height 20
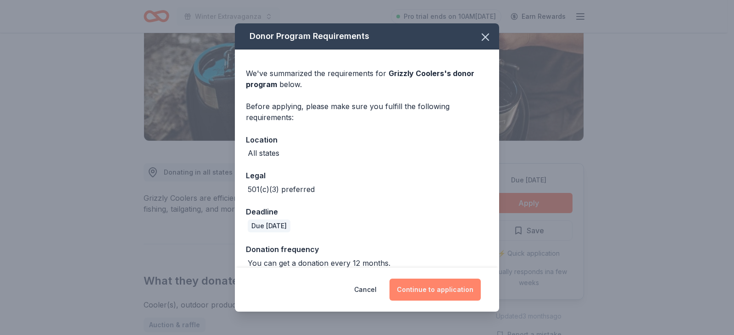
click at [427, 291] on button "Continue to application" at bounding box center [434, 290] width 91 height 22
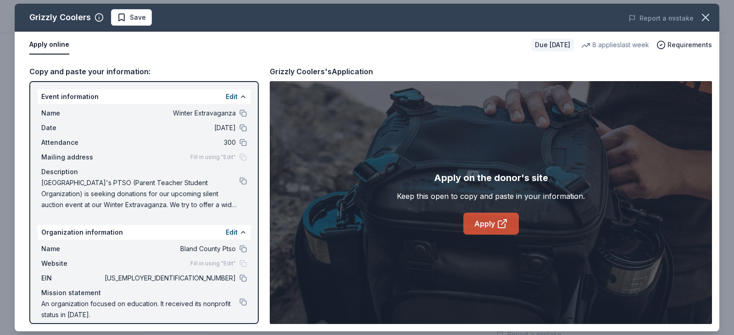
click at [486, 232] on link "Apply" at bounding box center [490, 224] width 55 height 22
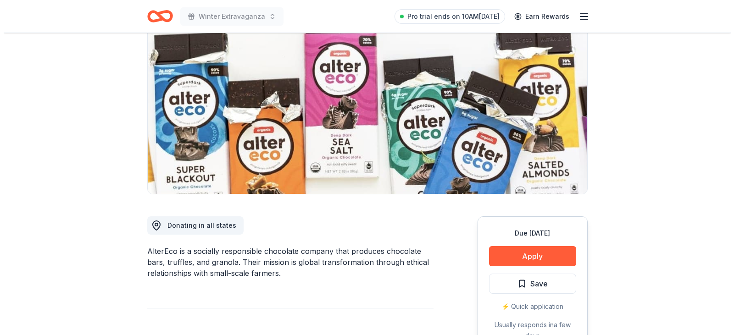
scroll to position [92, 0]
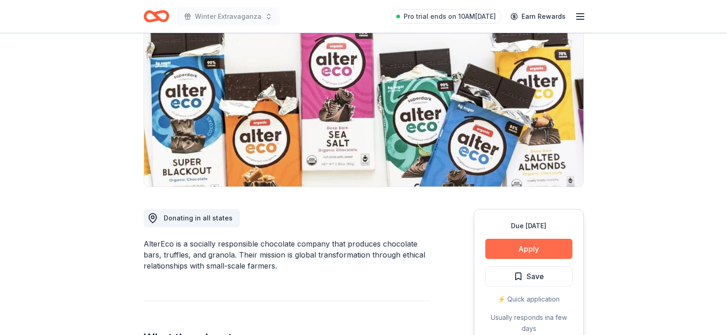
click at [543, 249] on button "Apply" at bounding box center [528, 249] width 87 height 20
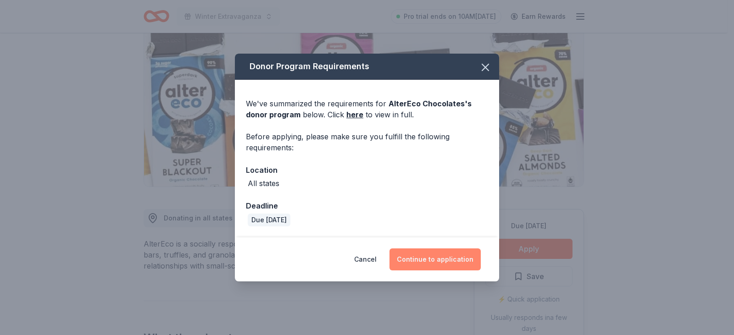
click at [416, 257] on button "Continue to application" at bounding box center [434, 260] width 91 height 22
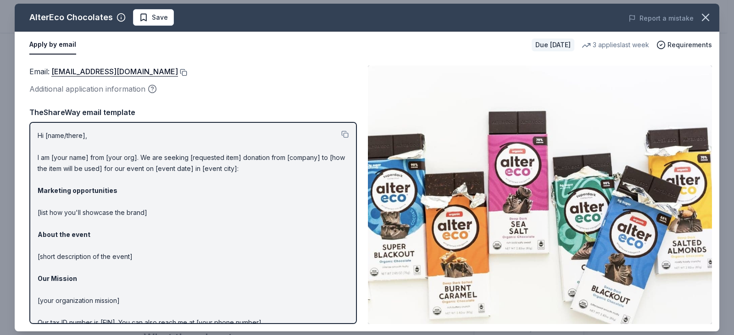
click at [178, 72] on button at bounding box center [182, 72] width 9 height 7
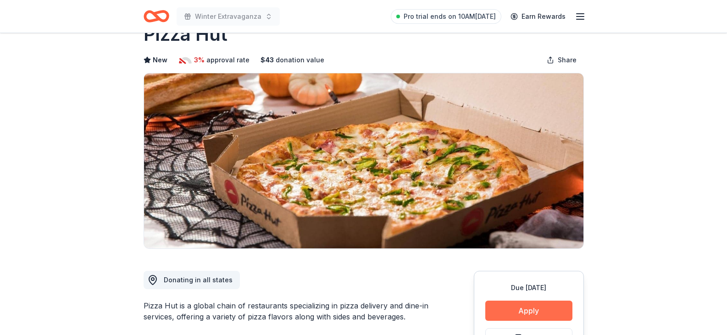
scroll to position [46, 0]
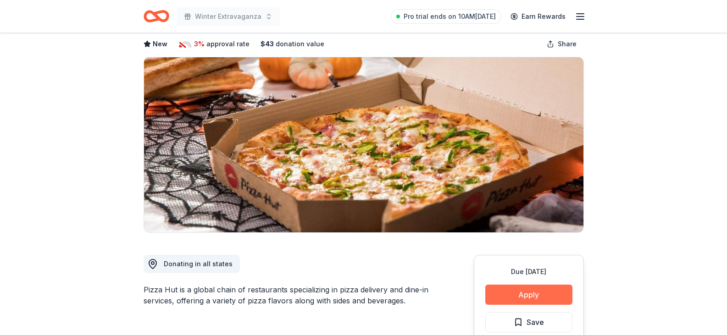
click at [513, 296] on button "Apply" at bounding box center [528, 295] width 87 height 20
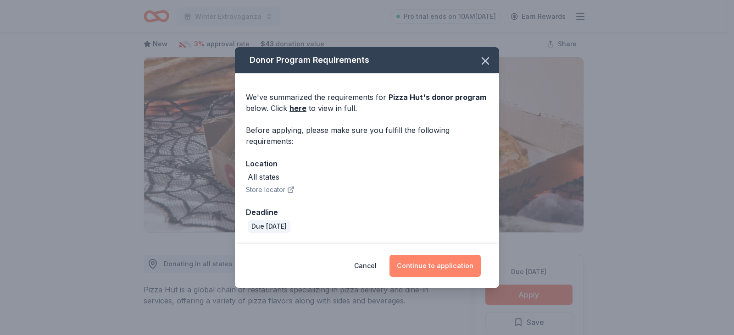
click at [452, 268] on button "Continue to application" at bounding box center [434, 266] width 91 height 22
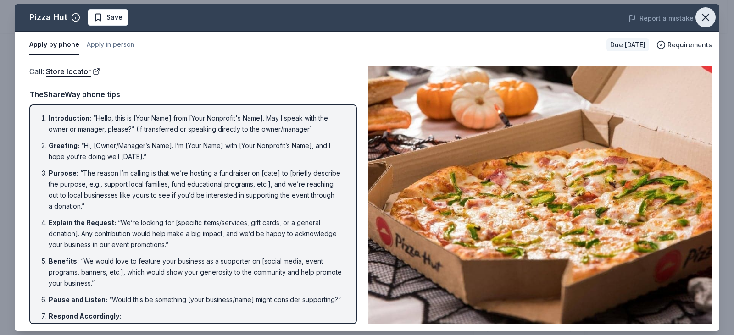
click at [713, 15] on button "button" at bounding box center [705, 17] width 20 height 20
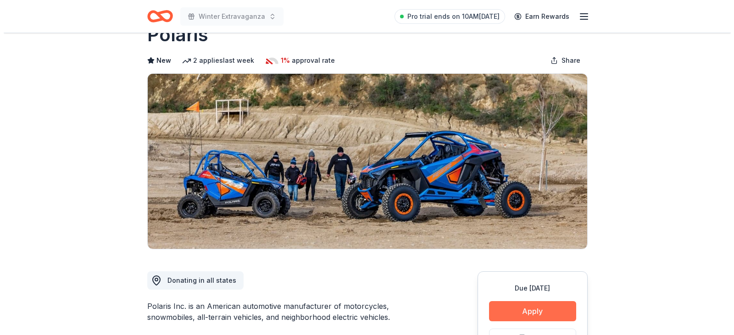
scroll to position [46, 0]
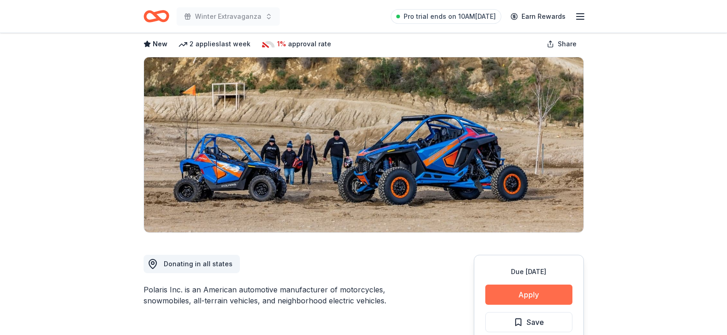
click at [521, 295] on button "Apply" at bounding box center [528, 295] width 87 height 20
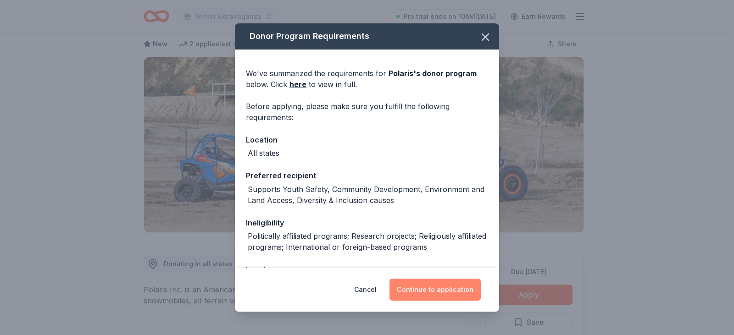
click at [450, 291] on button "Continue to application" at bounding box center [434, 290] width 91 height 22
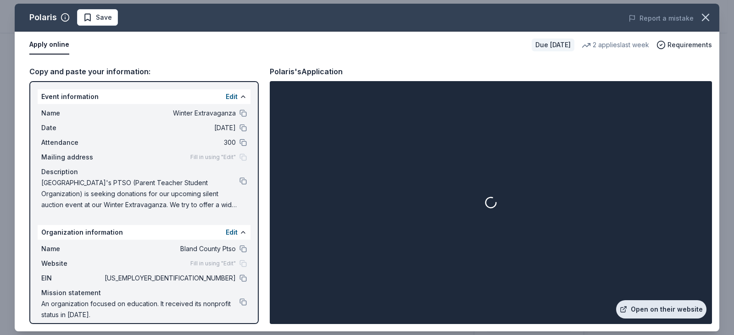
click at [668, 308] on link "Open on their website" at bounding box center [661, 309] width 90 height 18
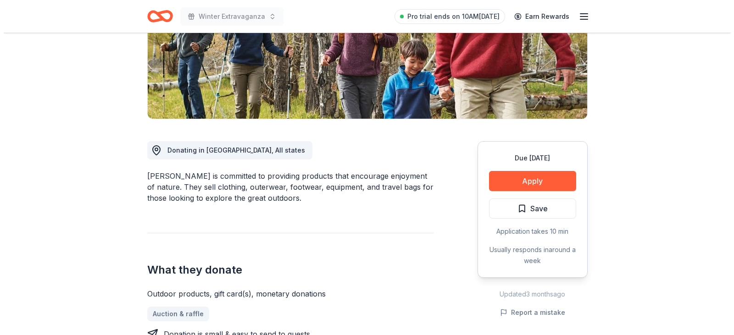
scroll to position [183, 0]
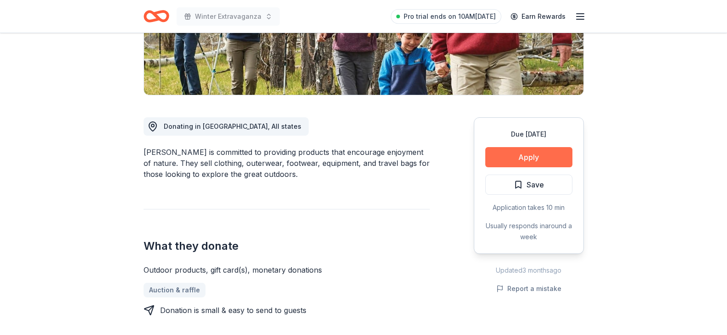
click at [527, 154] on button "Apply" at bounding box center [528, 157] width 87 height 20
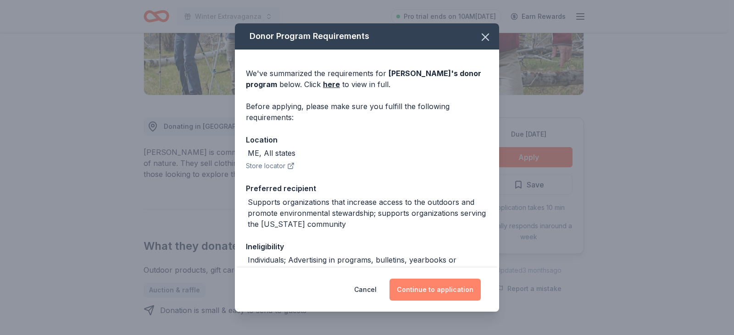
click at [421, 285] on button "Continue to application" at bounding box center [434, 290] width 91 height 22
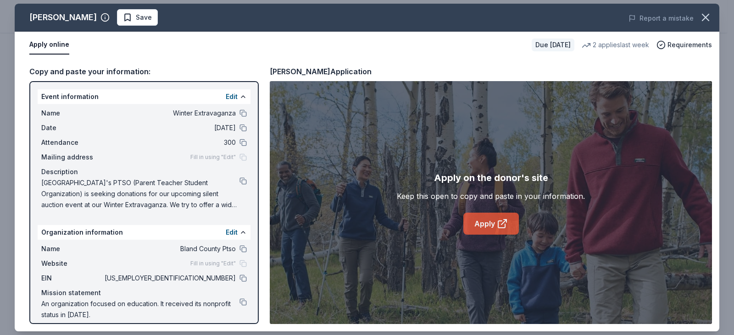
click at [491, 235] on link "Apply" at bounding box center [490, 224] width 55 height 22
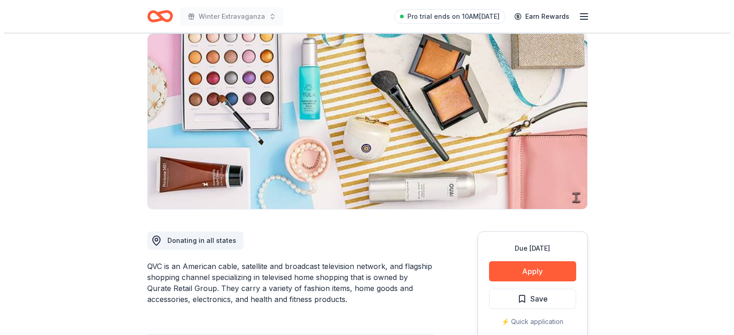
scroll to position [92, 0]
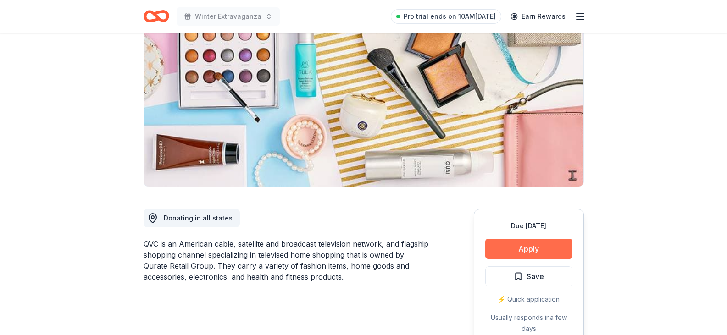
click at [524, 258] on button "Apply" at bounding box center [528, 249] width 87 height 20
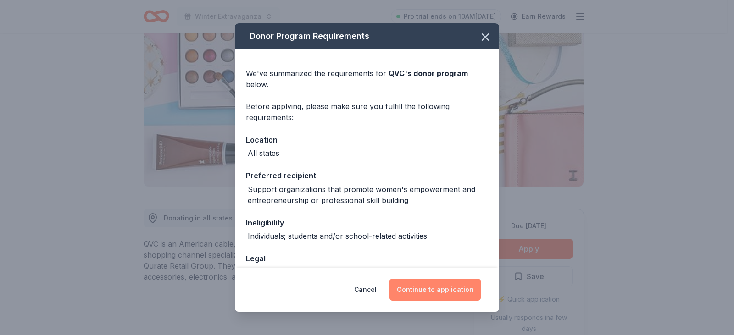
click at [421, 295] on button "Continue to application" at bounding box center [434, 290] width 91 height 22
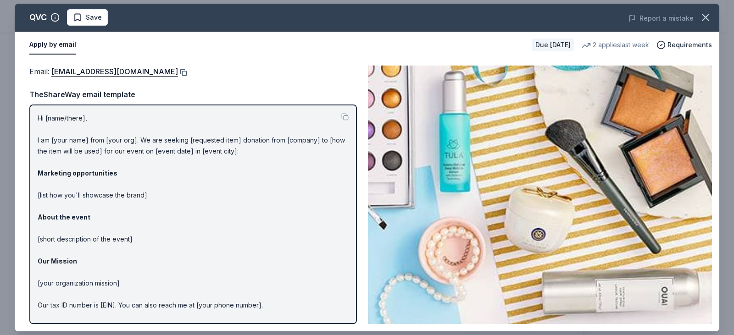
click at [178, 72] on button at bounding box center [182, 72] width 9 height 7
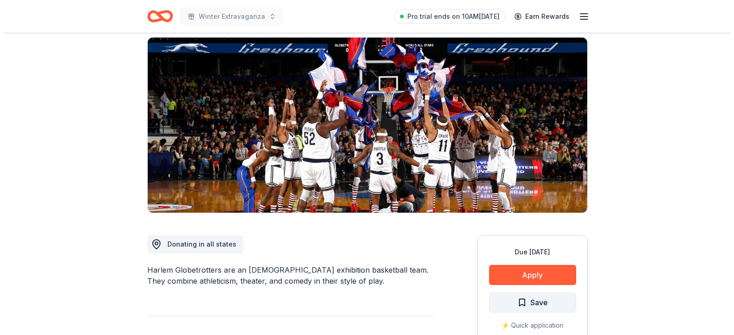
scroll to position [92, 0]
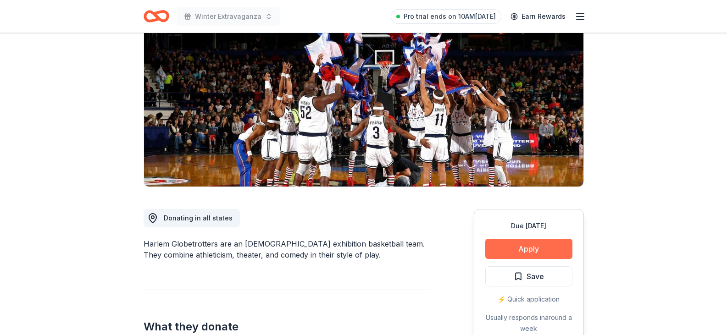
click at [531, 246] on button "Apply" at bounding box center [528, 249] width 87 height 20
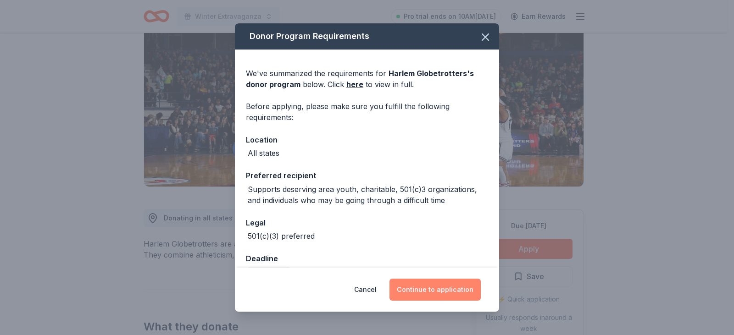
click at [459, 292] on button "Continue to application" at bounding box center [434, 290] width 91 height 22
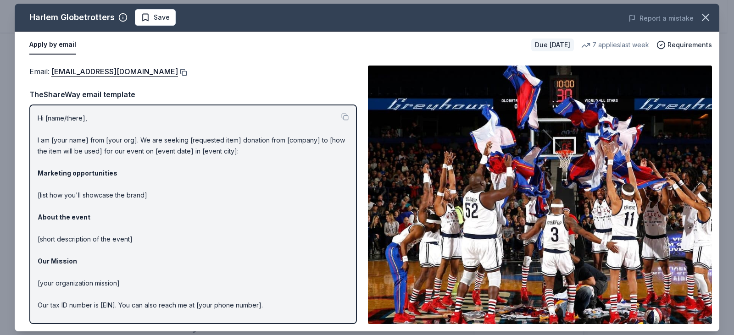
click at [178, 74] on button at bounding box center [182, 72] width 9 height 7
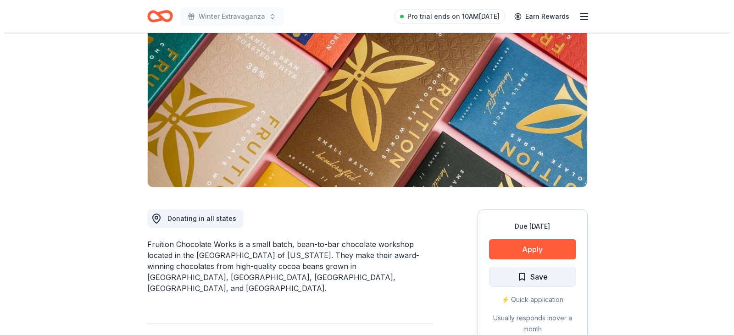
scroll to position [92, 0]
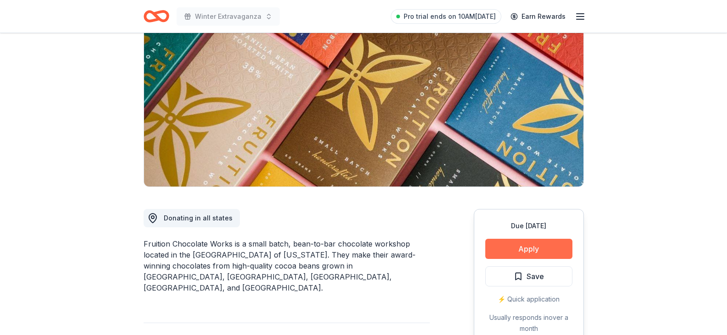
click at [521, 248] on button "Apply" at bounding box center [528, 249] width 87 height 20
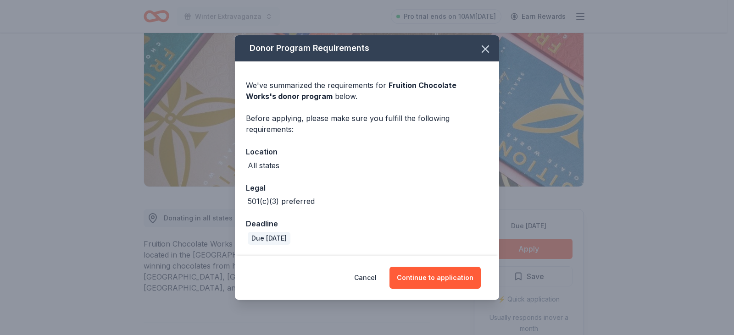
click at [456, 264] on div "Cancel Continue to application" at bounding box center [367, 278] width 264 height 44
click at [461, 283] on button "Continue to application" at bounding box center [434, 278] width 91 height 22
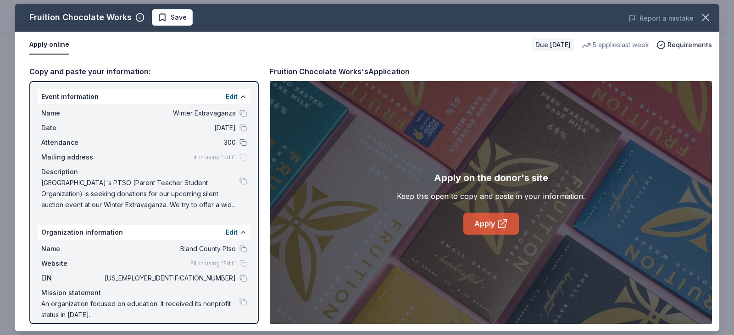
click at [482, 224] on link "Apply" at bounding box center [490, 224] width 55 height 22
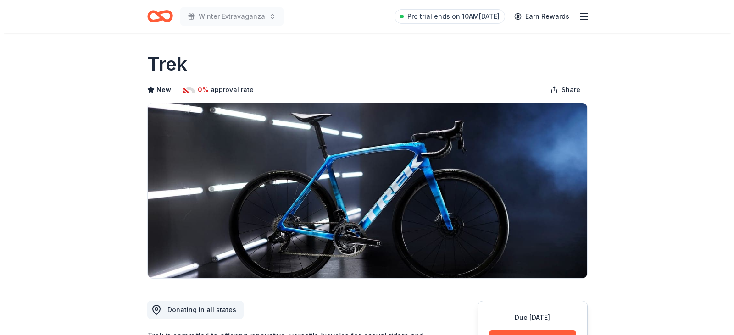
scroll to position [92, 0]
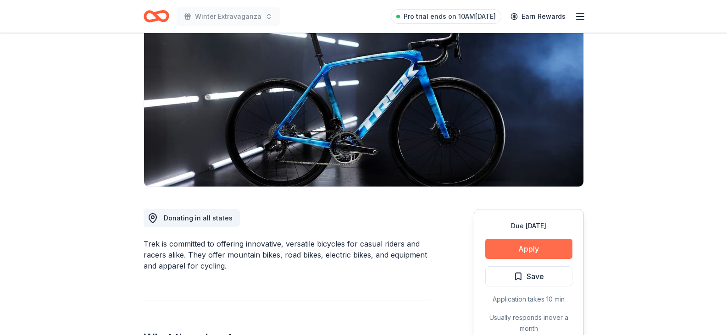
click at [538, 256] on button "Apply" at bounding box center [528, 249] width 87 height 20
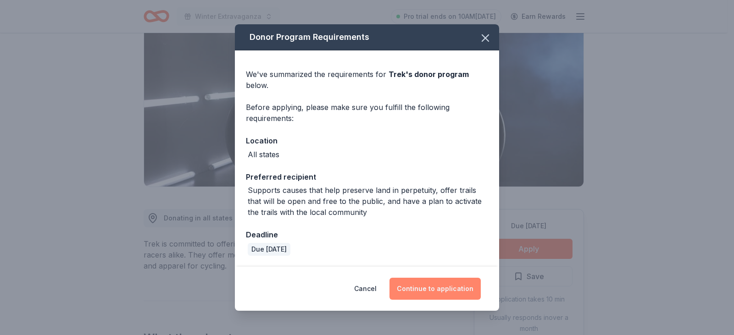
click at [441, 289] on button "Continue to application" at bounding box center [434, 289] width 91 height 22
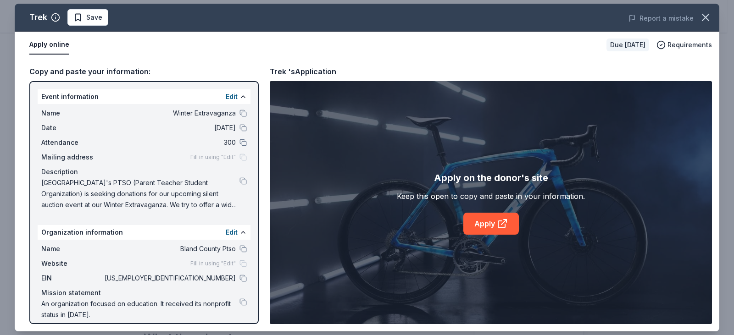
click at [482, 235] on div "Apply on the donor's site Keep this open to copy and paste in your information.…" at bounding box center [491, 202] width 442 height 243
click at [481, 225] on link "Apply" at bounding box center [490, 224] width 55 height 22
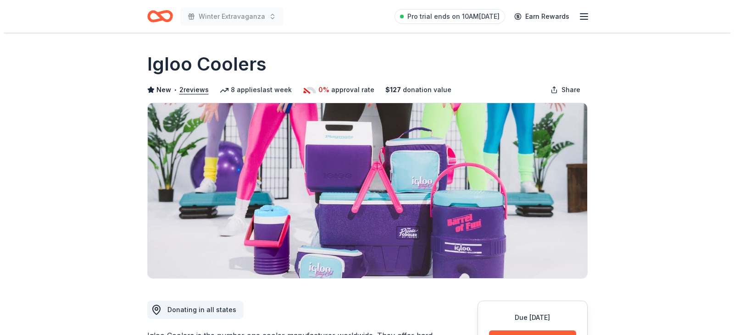
scroll to position [46, 0]
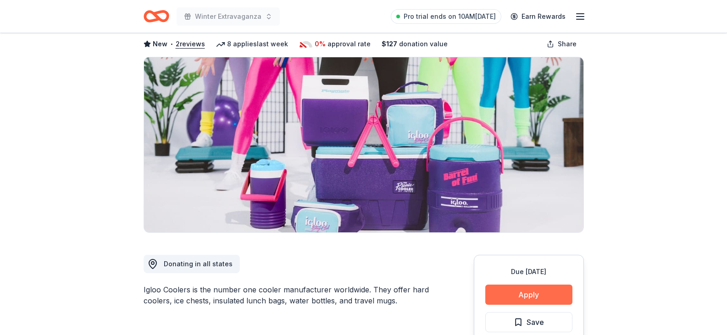
click at [532, 294] on button "Apply" at bounding box center [528, 295] width 87 height 20
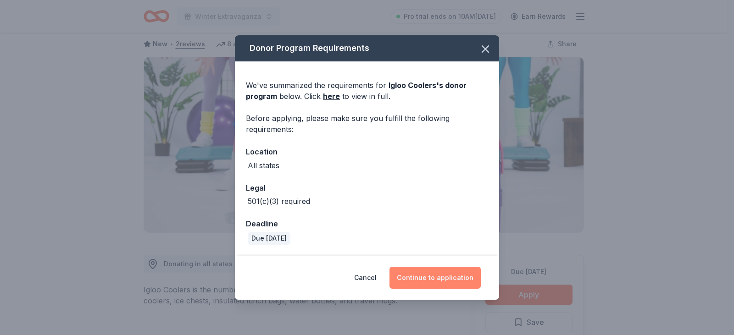
click at [453, 277] on button "Continue to application" at bounding box center [434, 278] width 91 height 22
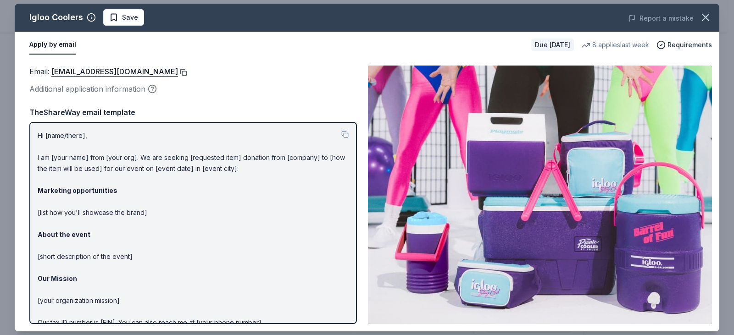
click at [178, 72] on button at bounding box center [182, 72] width 9 height 7
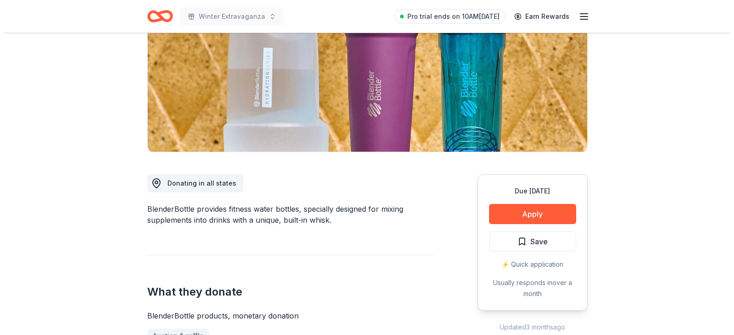
scroll to position [138, 0]
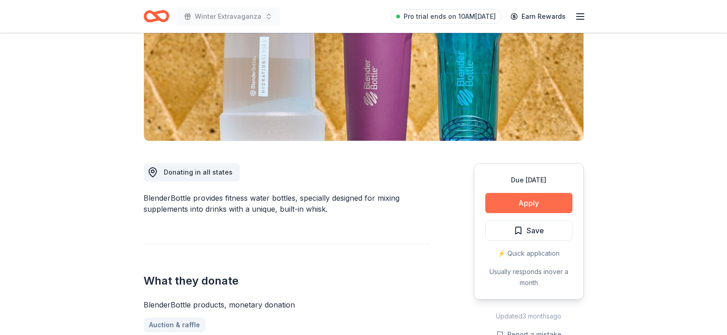
click at [515, 202] on button "Apply" at bounding box center [528, 203] width 87 height 20
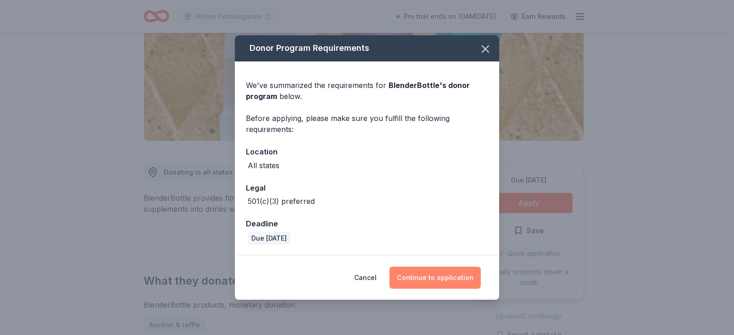
click at [465, 277] on button "Continue to application" at bounding box center [434, 278] width 91 height 22
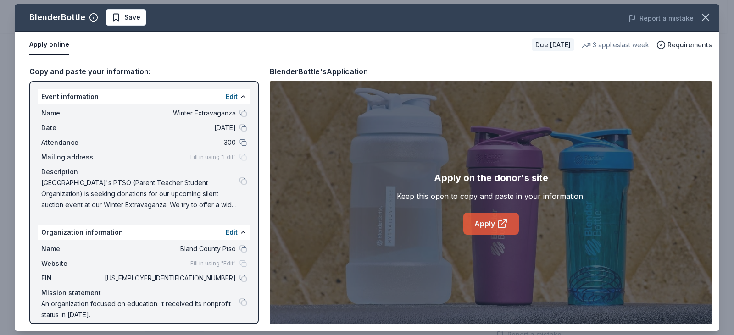
click at [503, 224] on icon at bounding box center [503, 222] width 5 height 5
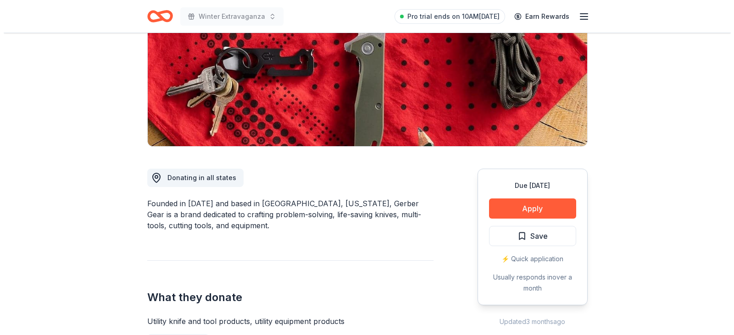
scroll to position [138, 0]
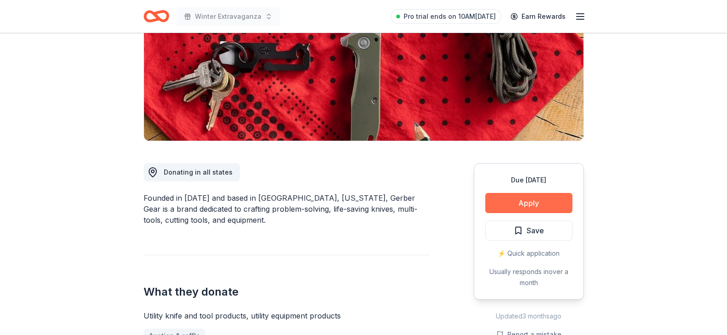
click at [505, 206] on button "Apply" at bounding box center [528, 203] width 87 height 20
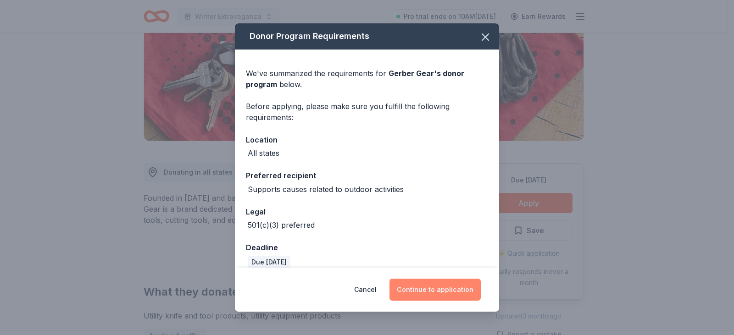
click at [454, 290] on button "Continue to application" at bounding box center [434, 290] width 91 height 22
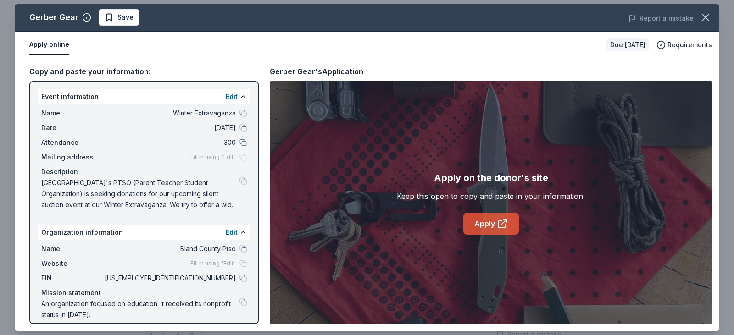
click at [469, 226] on link "Apply" at bounding box center [490, 224] width 55 height 22
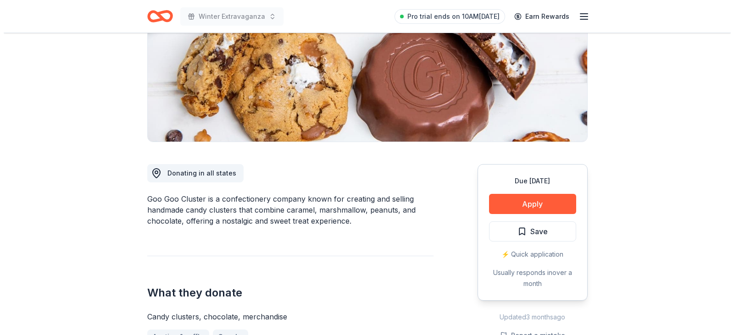
scroll to position [138, 0]
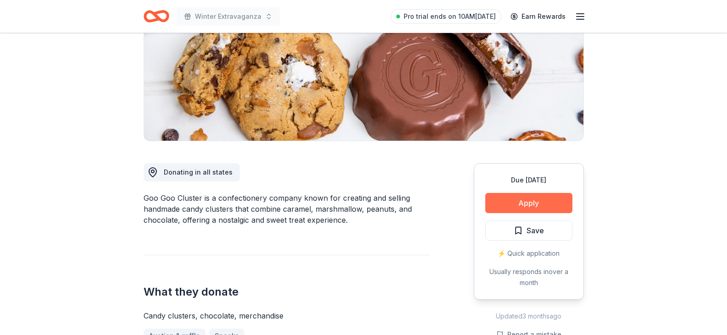
click at [503, 205] on button "Apply" at bounding box center [528, 203] width 87 height 20
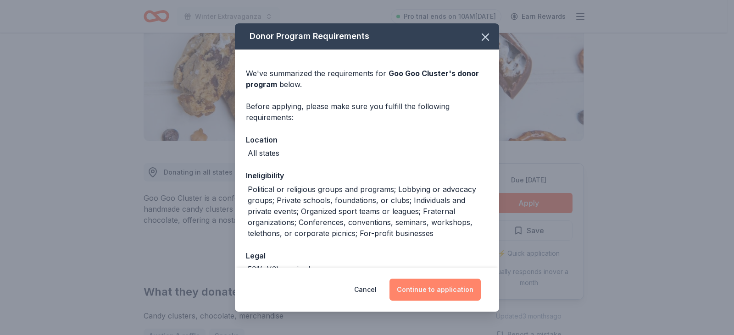
click at [431, 285] on button "Continue to application" at bounding box center [434, 290] width 91 height 22
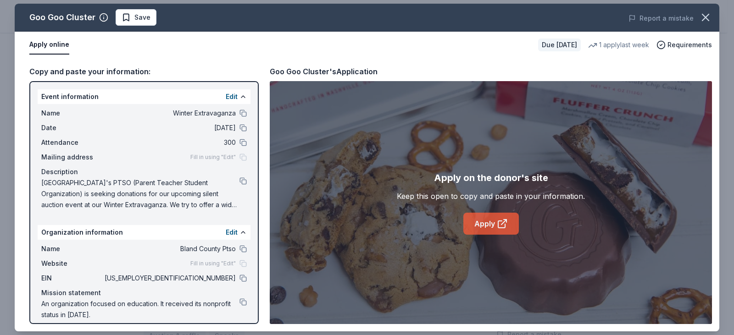
click at [485, 223] on link "Apply" at bounding box center [490, 224] width 55 height 22
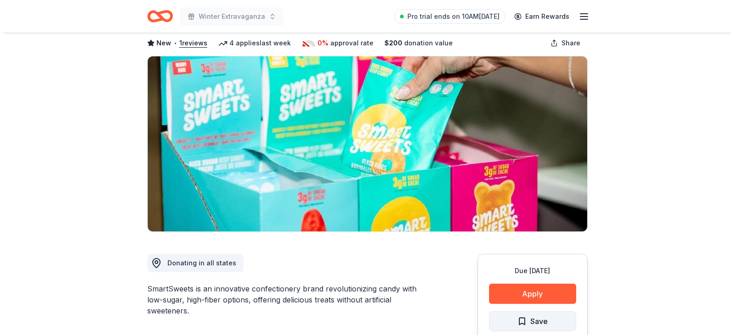
scroll to position [92, 0]
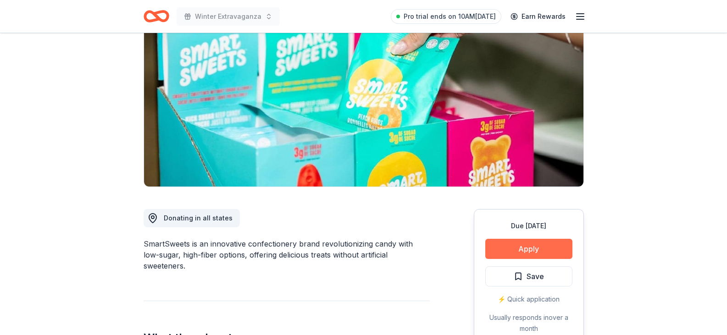
click at [510, 256] on button "Apply" at bounding box center [528, 249] width 87 height 20
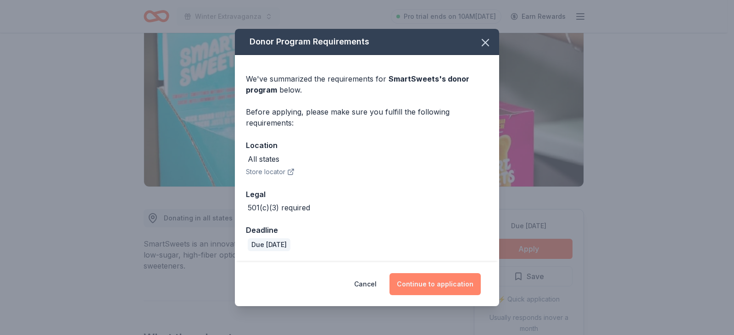
click at [448, 275] on button "Continue to application" at bounding box center [434, 284] width 91 height 22
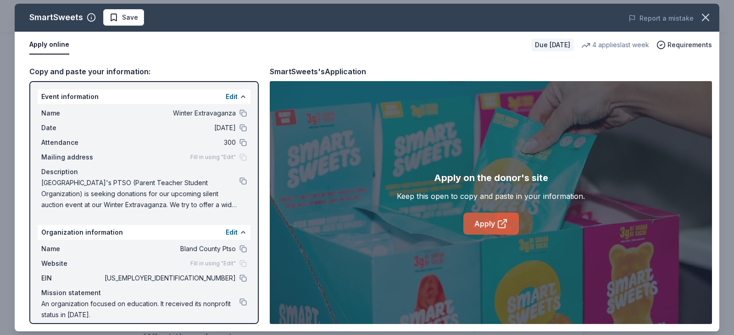
click at [497, 227] on icon at bounding box center [502, 223] width 11 height 11
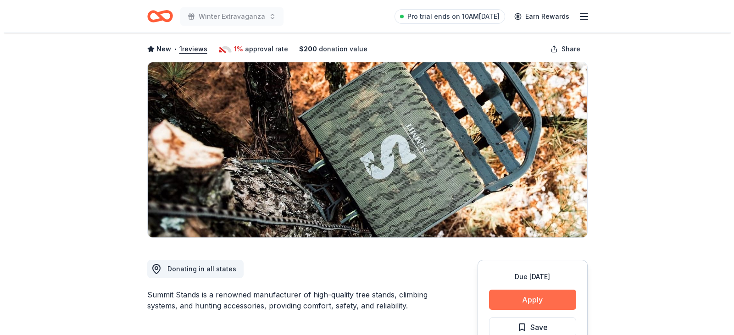
scroll to position [92, 0]
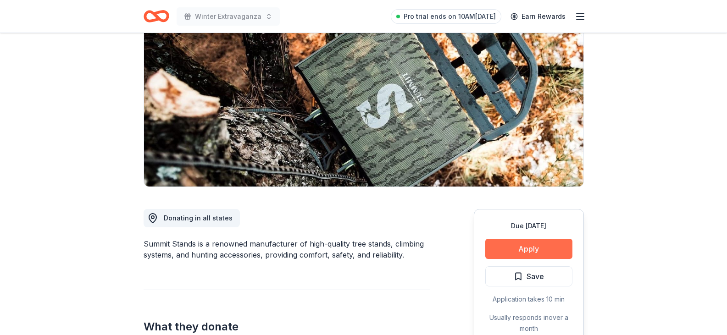
click at [506, 247] on button "Apply" at bounding box center [528, 249] width 87 height 20
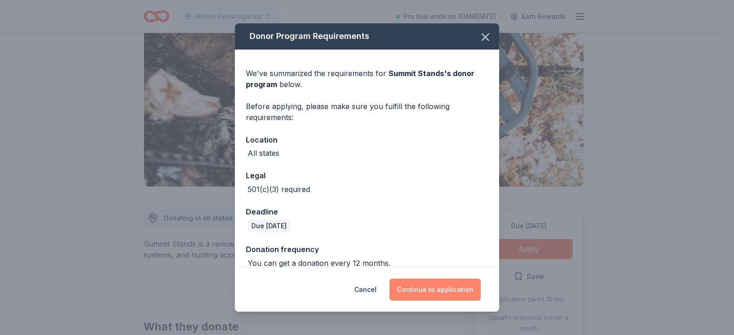
click at [461, 290] on button "Continue to application" at bounding box center [434, 290] width 91 height 22
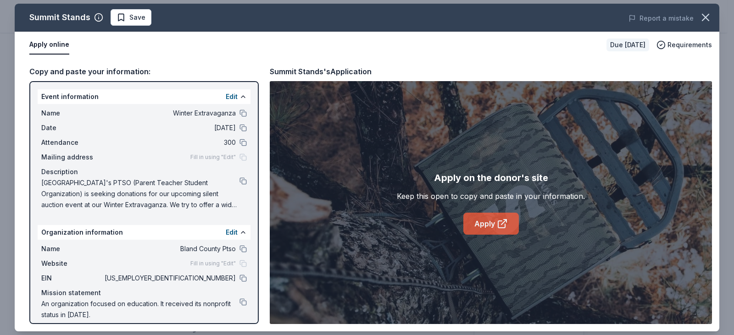
click at [491, 216] on link "Apply" at bounding box center [490, 224] width 55 height 22
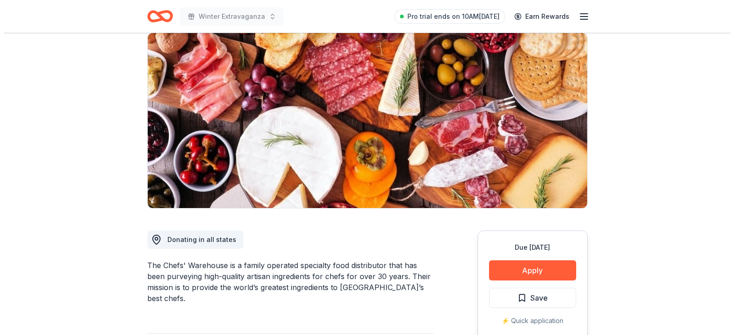
scroll to position [92, 0]
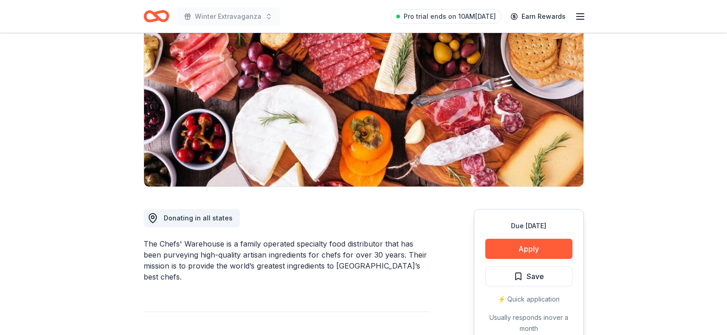
click at [524, 245] on button "Apply" at bounding box center [528, 249] width 87 height 20
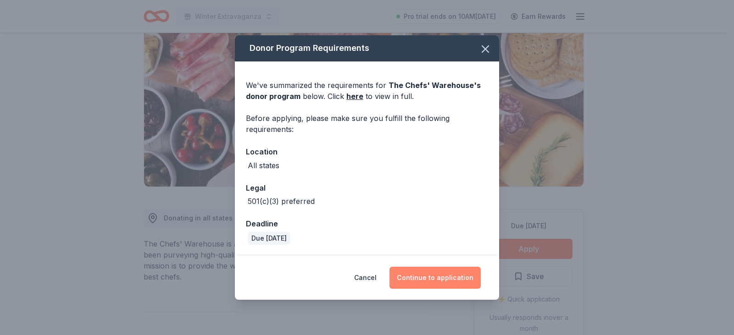
click at [432, 278] on button "Continue to application" at bounding box center [434, 278] width 91 height 22
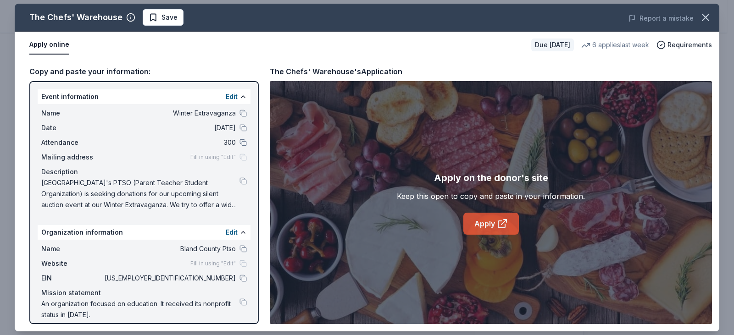
click at [501, 225] on icon at bounding box center [503, 222] width 5 height 5
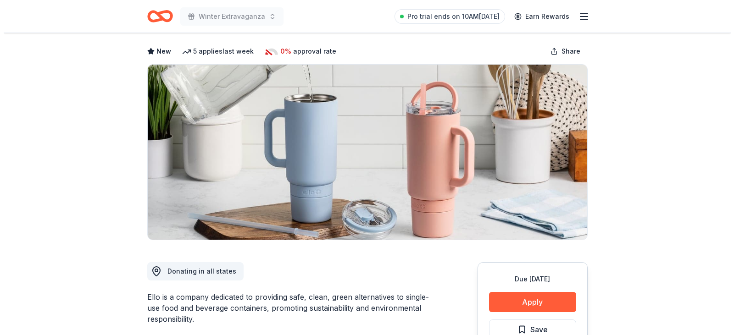
scroll to position [92, 0]
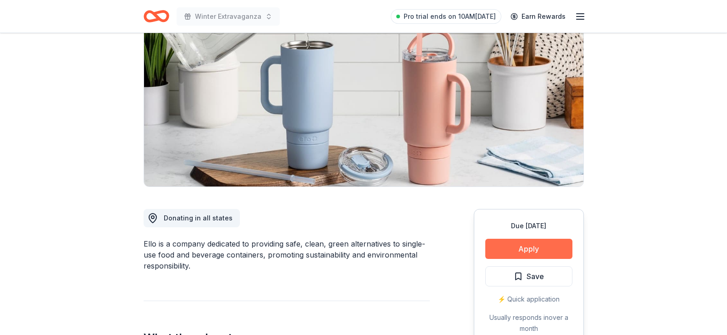
click at [516, 243] on button "Apply" at bounding box center [528, 249] width 87 height 20
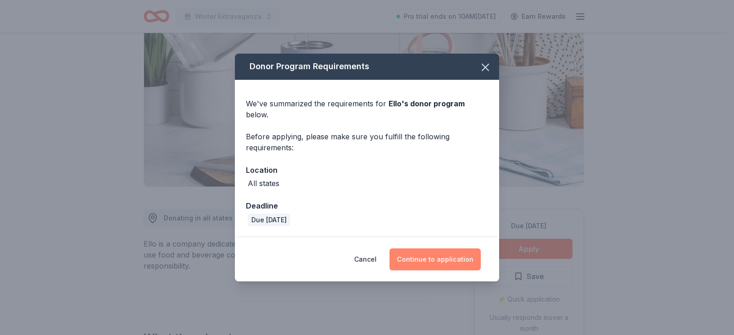
click at [454, 254] on button "Continue to application" at bounding box center [434, 260] width 91 height 22
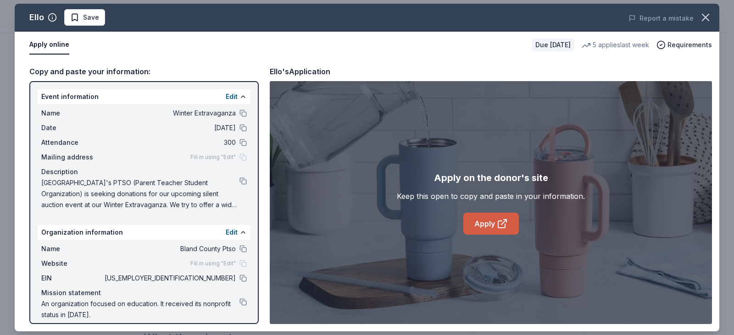
click at [477, 227] on link "Apply" at bounding box center [490, 224] width 55 height 22
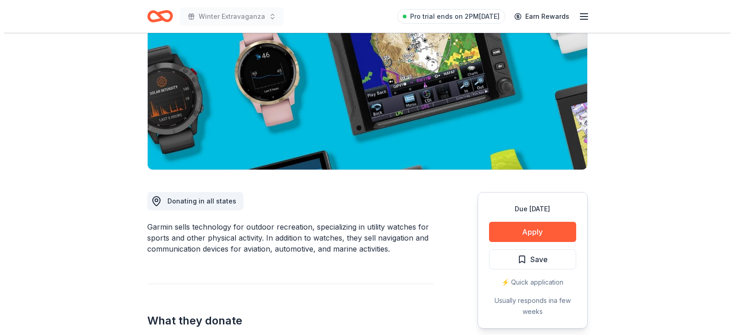
scroll to position [138, 0]
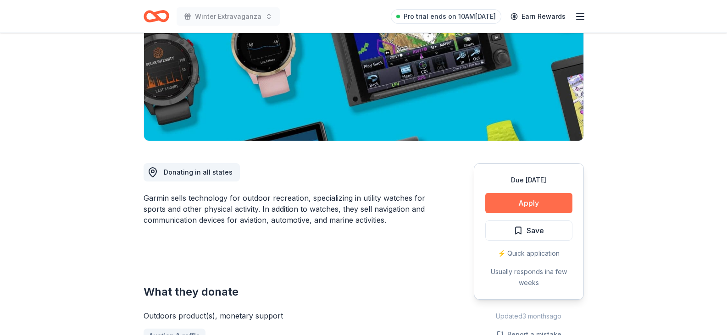
click at [504, 206] on button "Apply" at bounding box center [528, 203] width 87 height 20
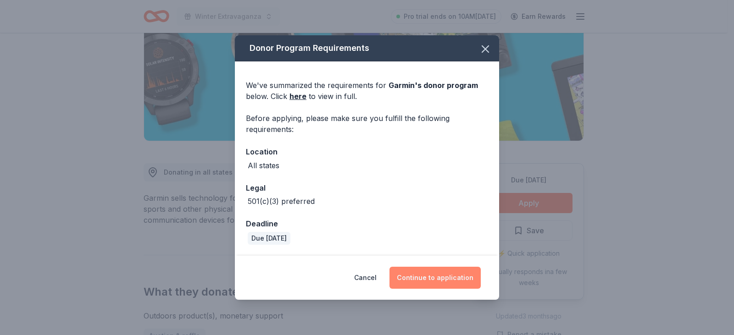
click at [443, 275] on button "Continue to application" at bounding box center [434, 278] width 91 height 22
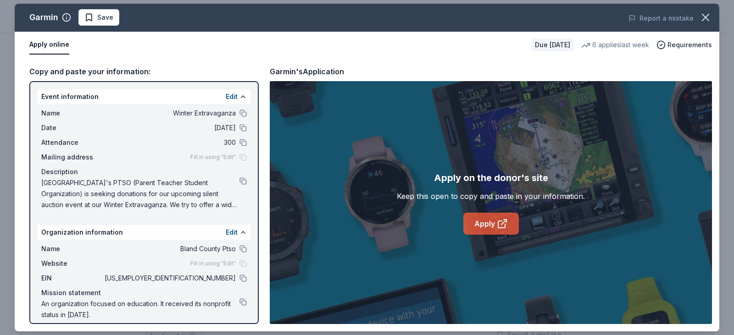
click at [488, 232] on link "Apply" at bounding box center [490, 224] width 55 height 22
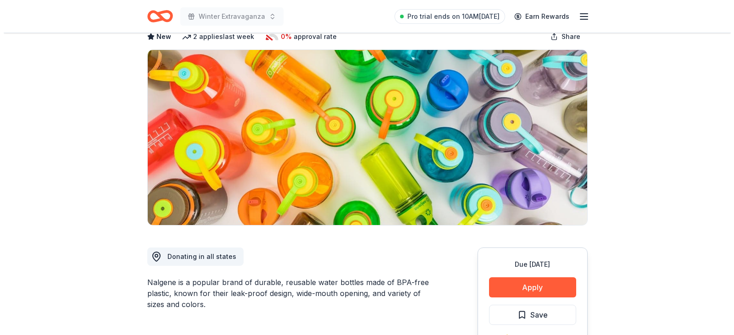
scroll to position [92, 0]
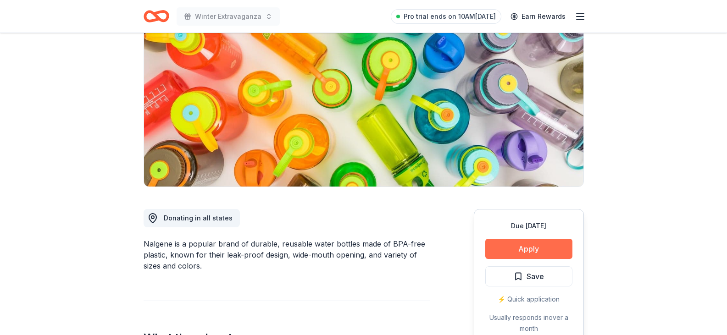
click at [521, 251] on button "Apply" at bounding box center [528, 249] width 87 height 20
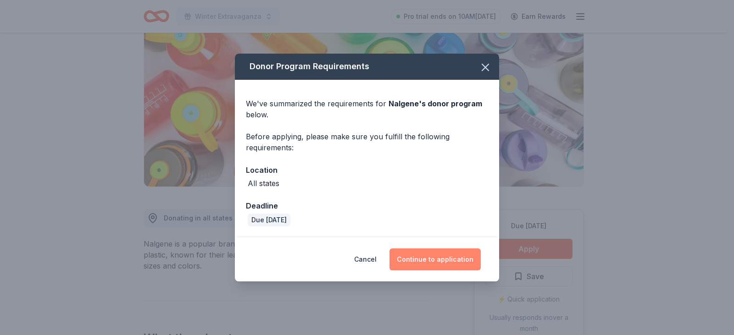
click at [445, 257] on button "Continue to application" at bounding box center [434, 260] width 91 height 22
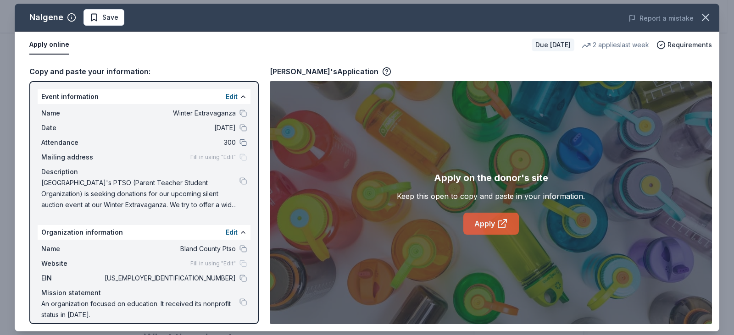
click at [480, 216] on link "Apply" at bounding box center [490, 224] width 55 height 22
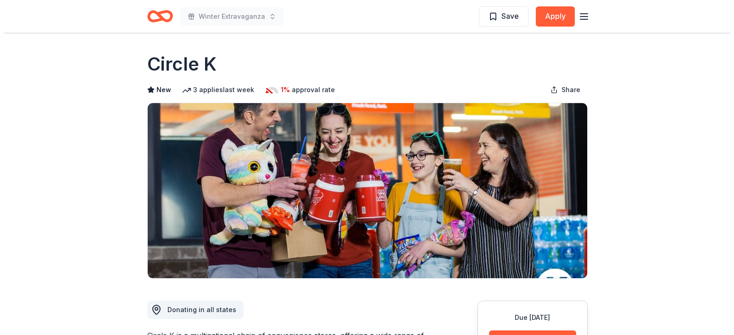
scroll to position [92, 0]
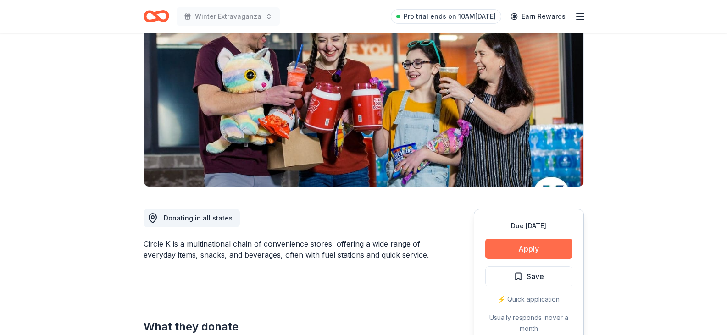
click at [516, 242] on button "Apply" at bounding box center [528, 249] width 87 height 20
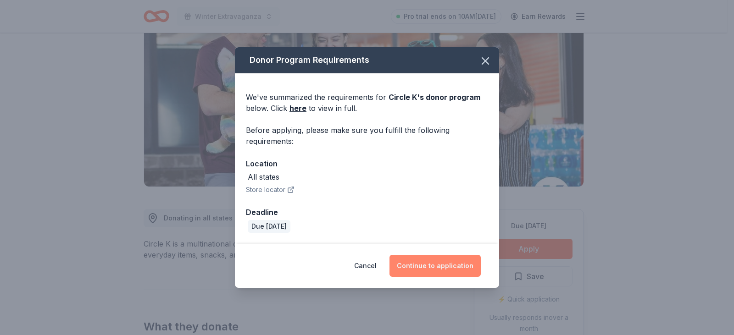
click at [423, 262] on button "Continue to application" at bounding box center [434, 266] width 91 height 22
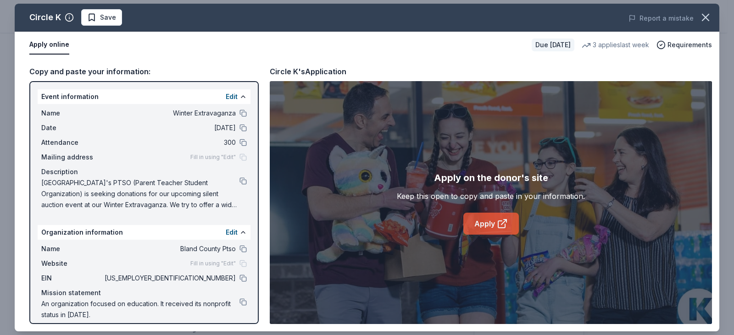
click at [487, 219] on link "Apply" at bounding box center [490, 224] width 55 height 22
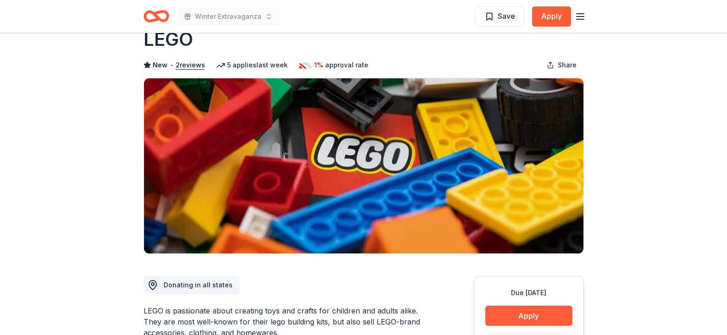
scroll to position [92, 0]
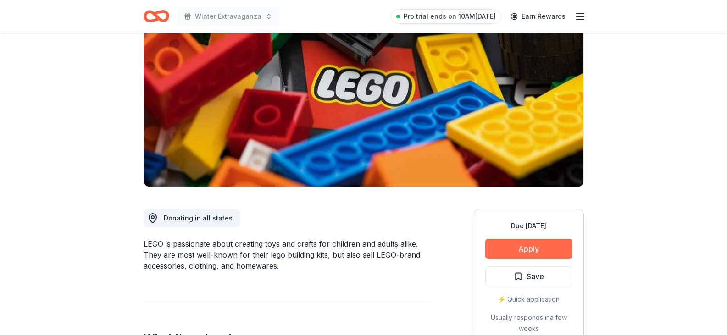
click at [524, 249] on button "Apply" at bounding box center [528, 249] width 87 height 20
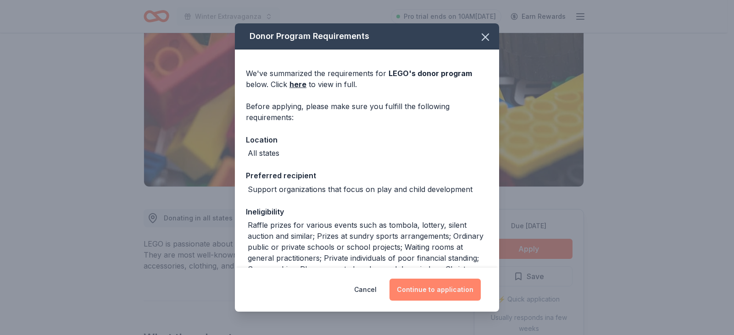
click at [453, 289] on button "Continue to application" at bounding box center [434, 290] width 91 height 22
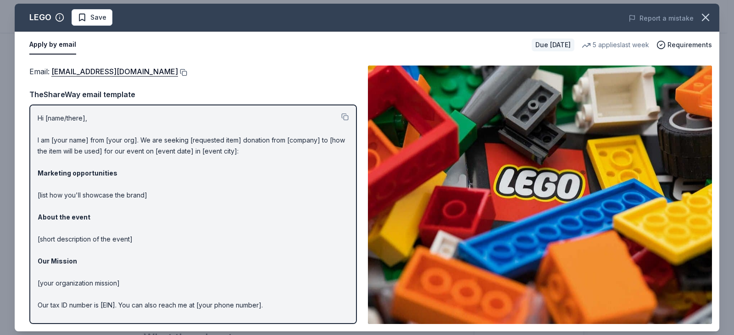
click at [178, 73] on button at bounding box center [182, 72] width 9 height 7
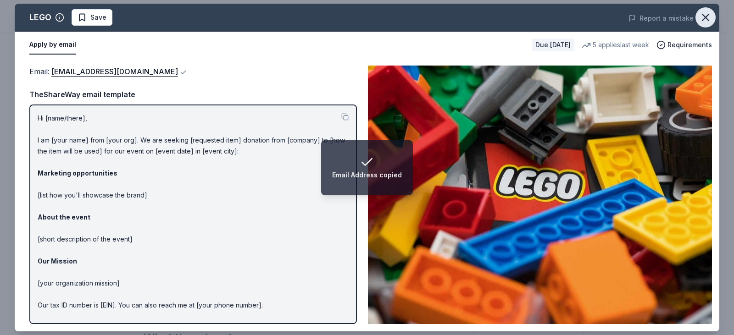
click at [706, 11] on icon "button" at bounding box center [705, 17] width 13 height 13
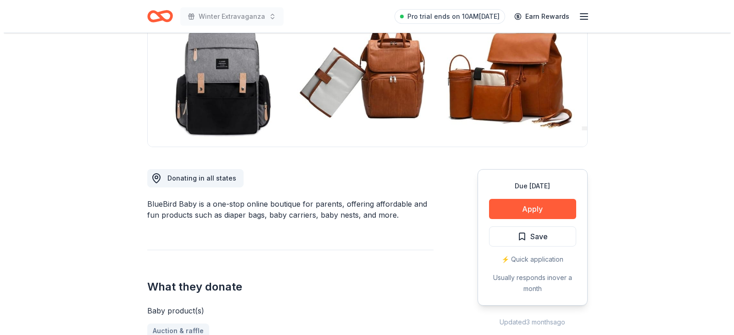
scroll to position [183, 0]
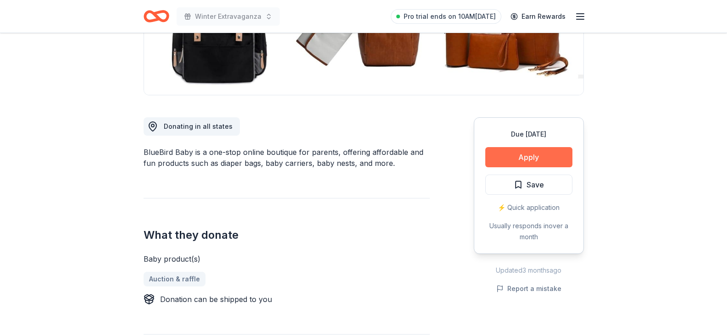
click at [531, 157] on button "Apply" at bounding box center [528, 157] width 87 height 20
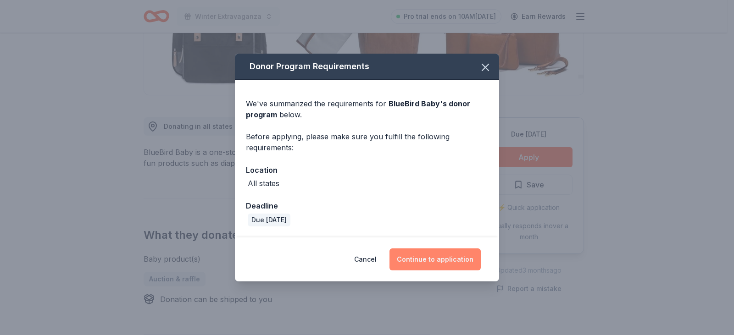
click at [465, 266] on button "Continue to application" at bounding box center [434, 260] width 91 height 22
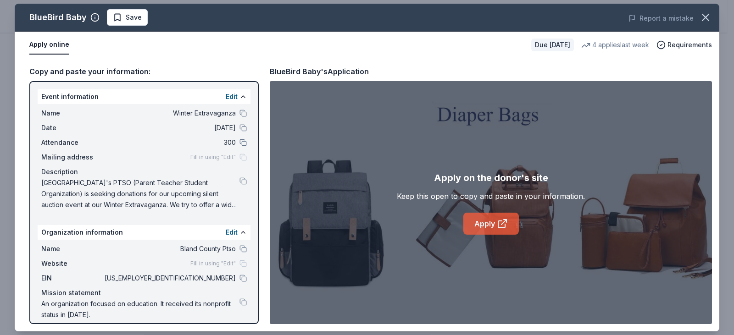
click at [498, 223] on icon at bounding box center [501, 224] width 7 height 7
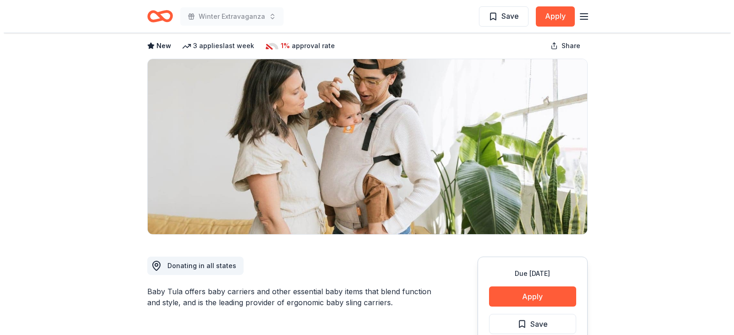
scroll to position [92, 0]
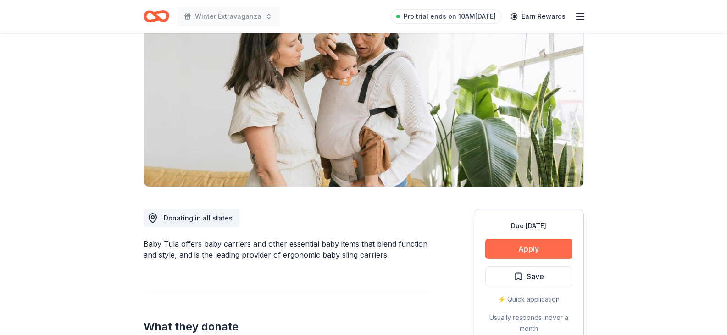
click at [533, 252] on button "Apply" at bounding box center [528, 249] width 87 height 20
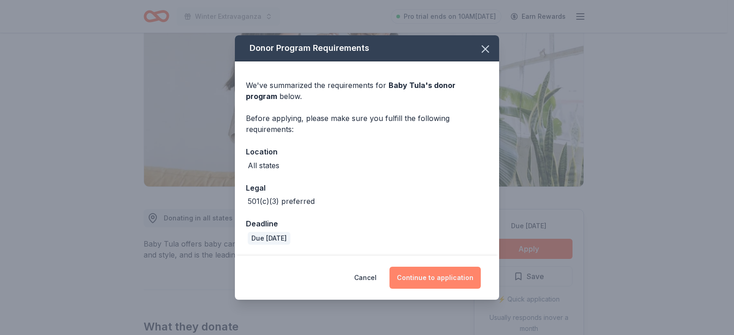
click at [439, 281] on button "Continue to application" at bounding box center [434, 278] width 91 height 22
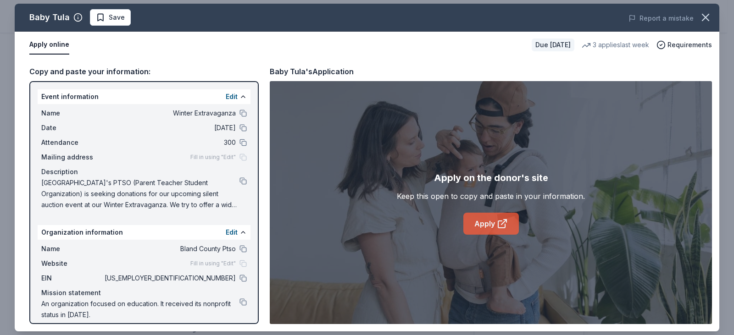
click at [488, 227] on link "Apply" at bounding box center [490, 224] width 55 height 22
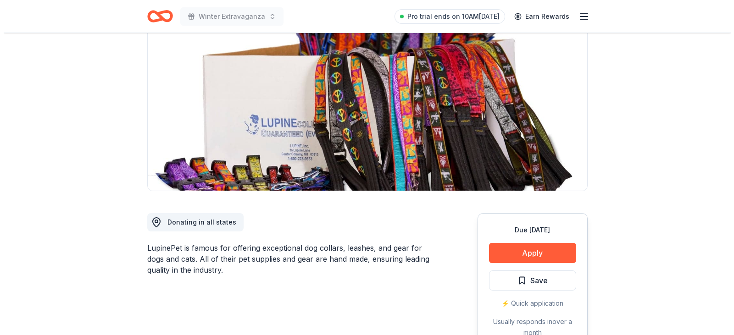
scroll to position [92, 0]
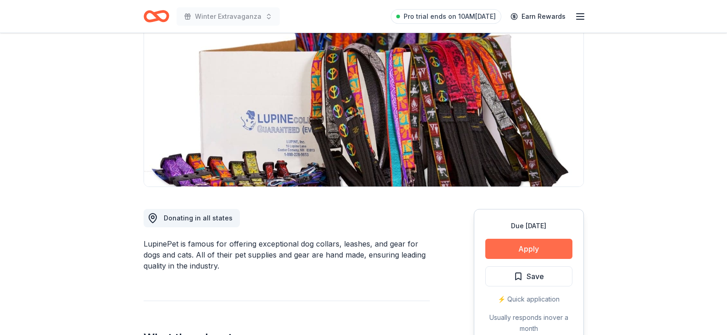
click at [518, 257] on button "Apply" at bounding box center [528, 249] width 87 height 20
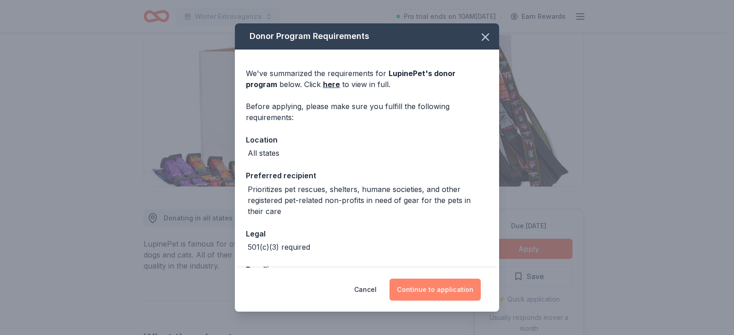
click at [454, 294] on button "Continue to application" at bounding box center [434, 290] width 91 height 22
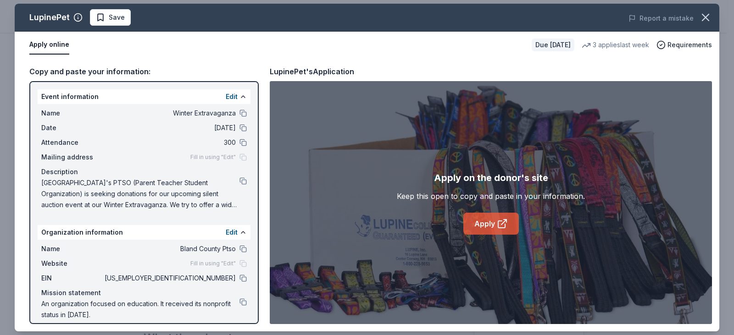
click at [483, 225] on link "Apply" at bounding box center [490, 224] width 55 height 22
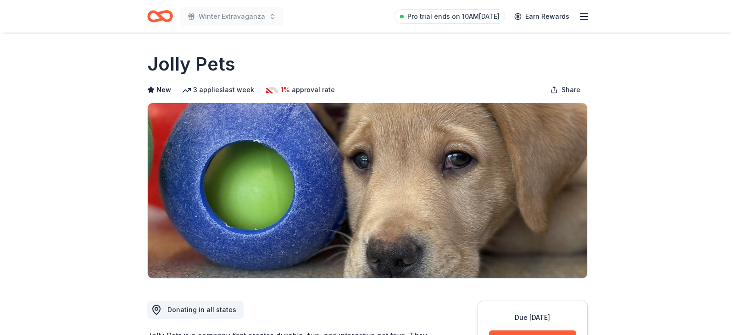
scroll to position [92, 0]
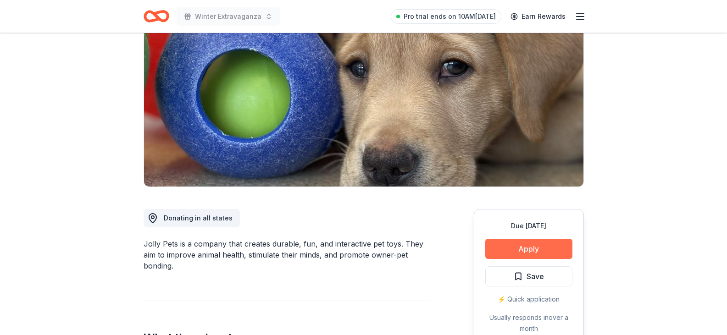
click at [516, 252] on button "Apply" at bounding box center [528, 249] width 87 height 20
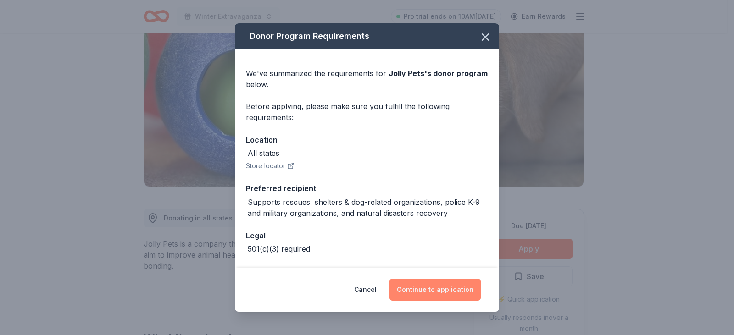
click at [458, 293] on button "Continue to application" at bounding box center [434, 290] width 91 height 22
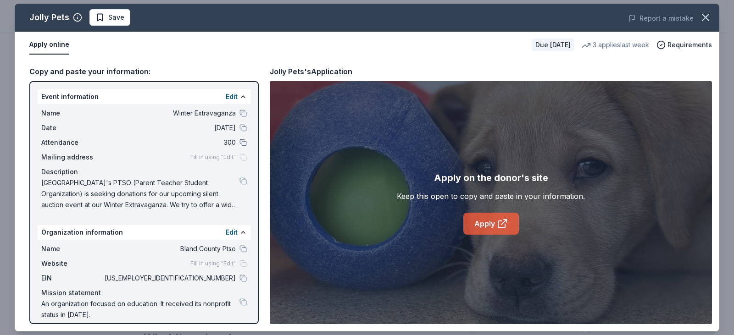
click at [488, 224] on link "Apply" at bounding box center [490, 224] width 55 height 22
